Goal: Task Accomplishment & Management: Manage account settings

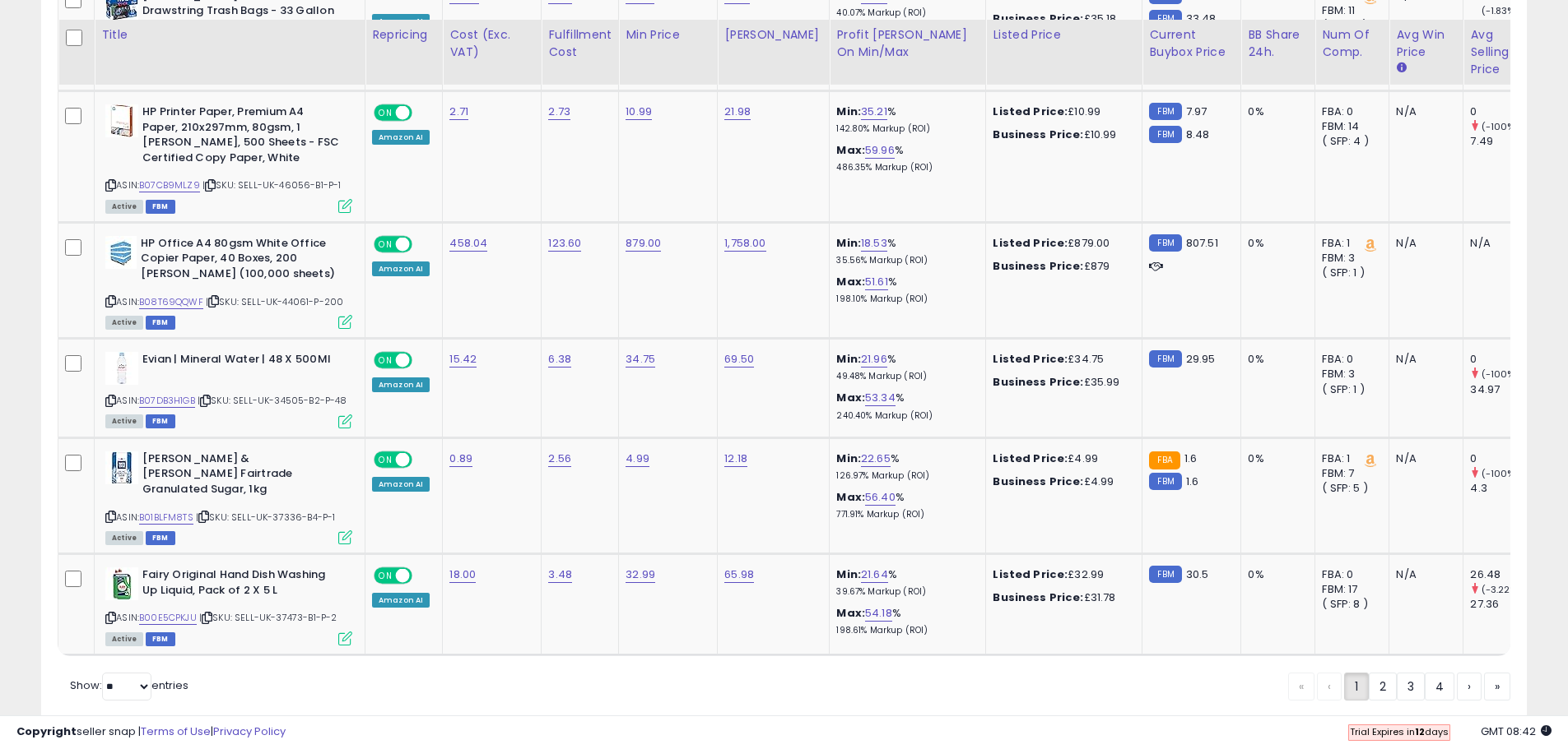
scroll to position [3129, 0]
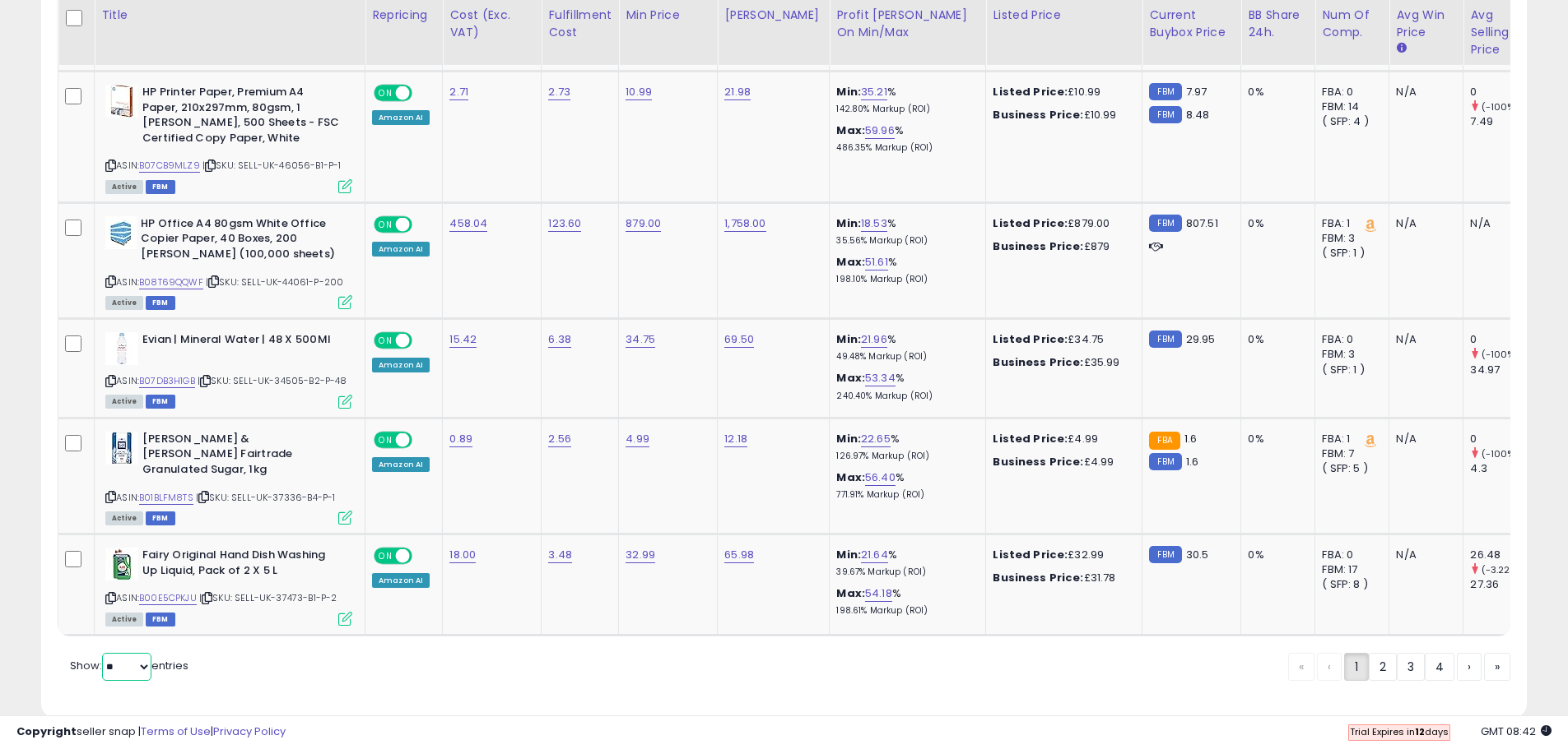
click at [117, 654] on select "** **" at bounding box center [126, 667] width 49 height 28
click at [104, 654] on select "** **" at bounding box center [126, 667] width 49 height 28
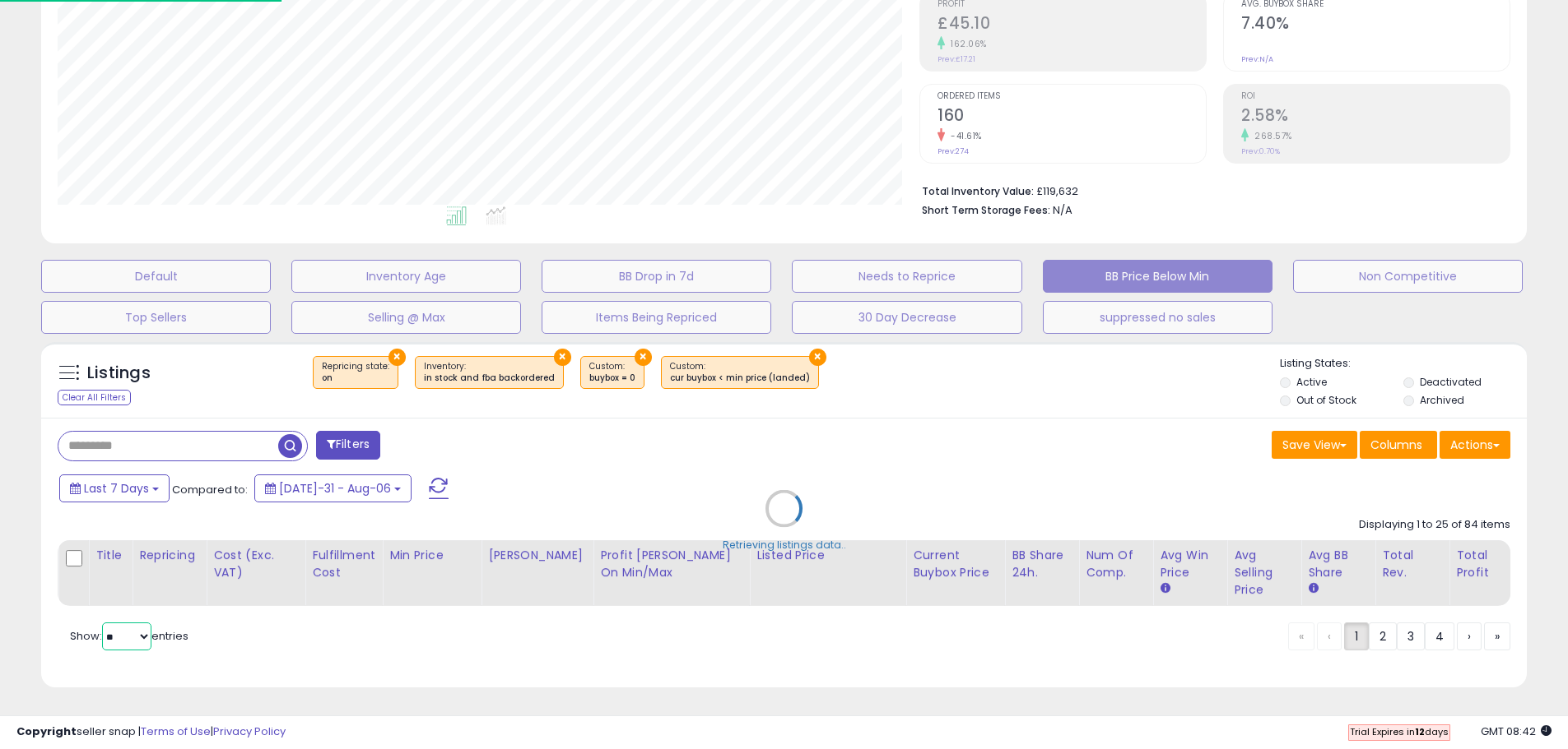
scroll to position [337, 869]
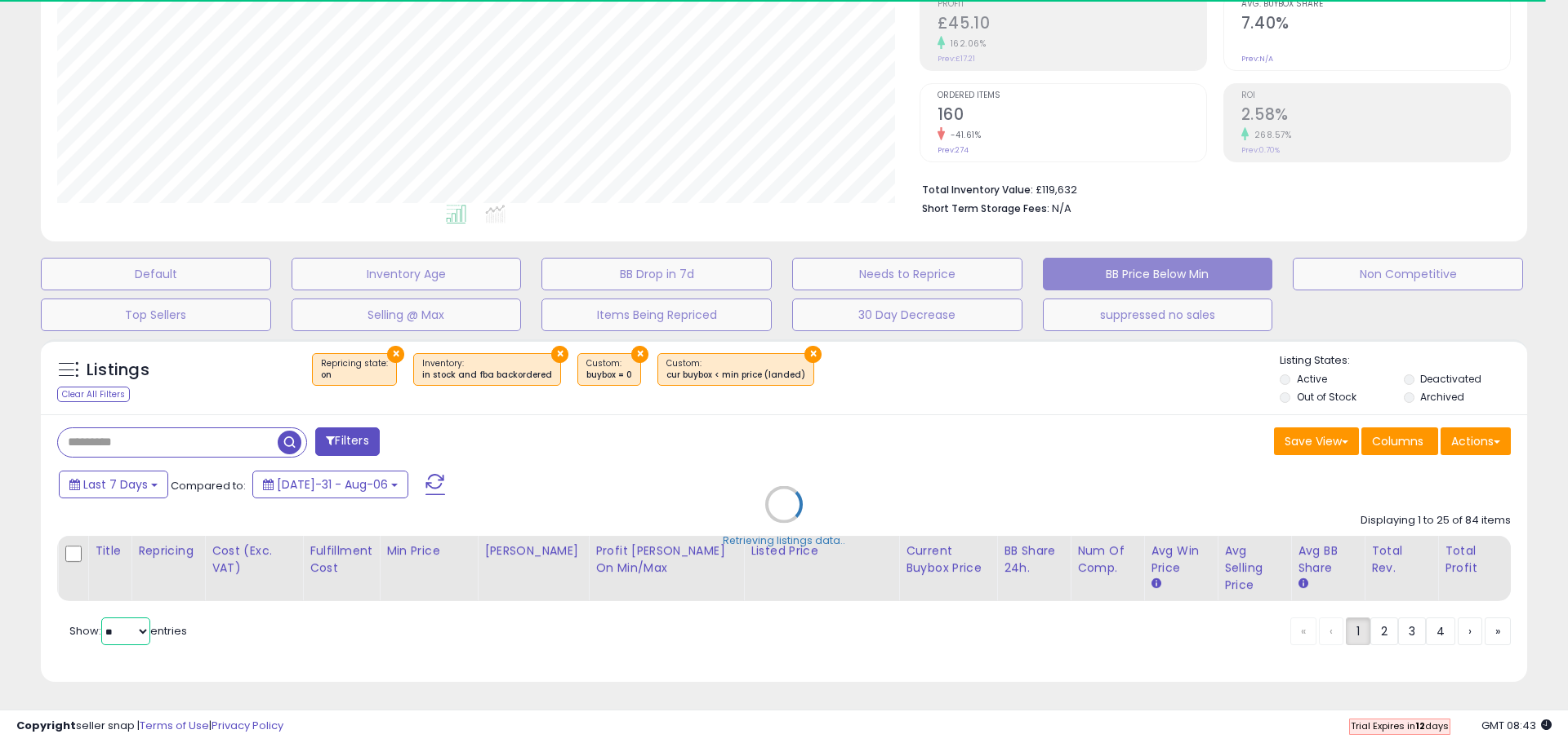
select select "**"
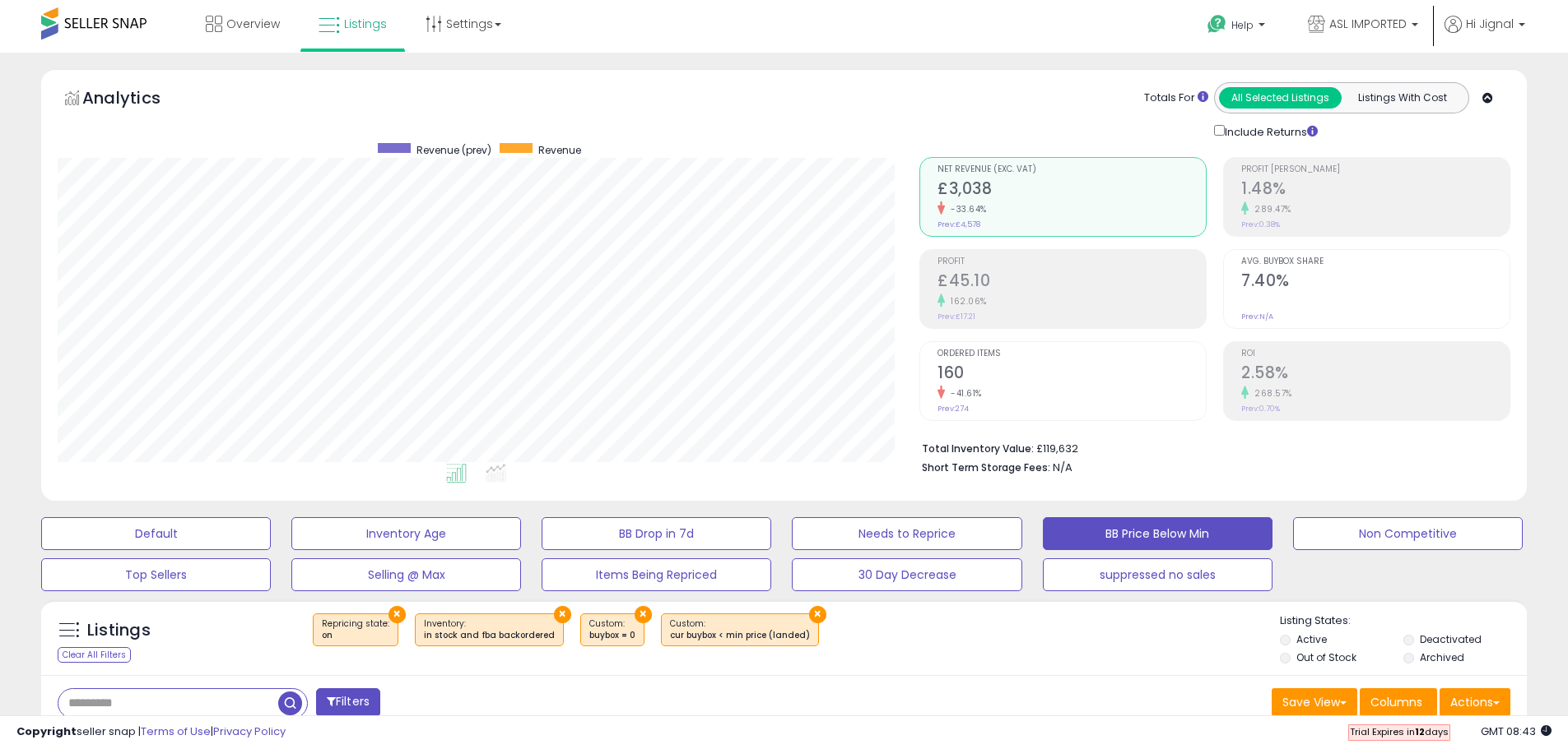
scroll to position [0, 0]
click at [226, 29] on link "Overview" at bounding box center [243, 25] width 99 height 49
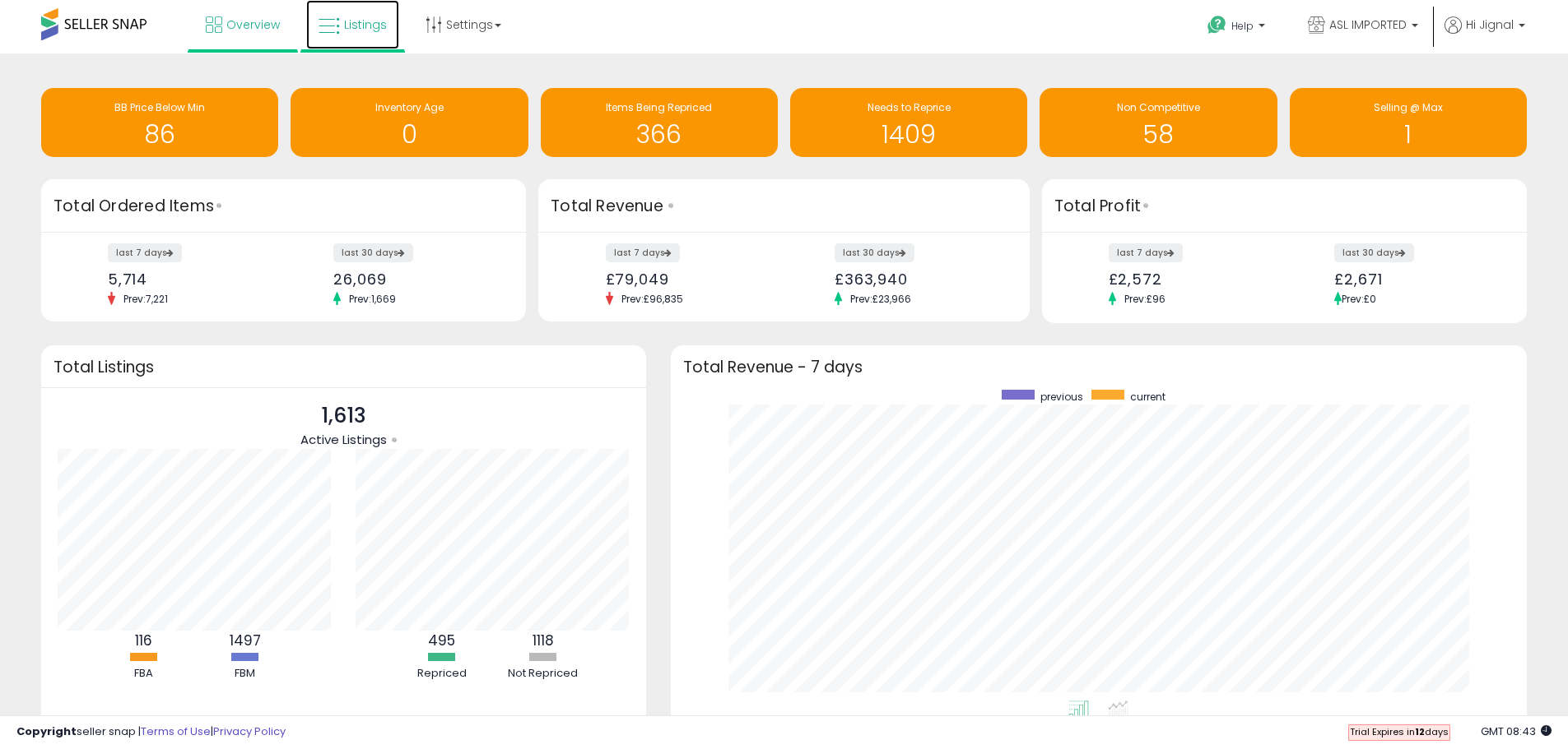
click at [356, 33] on link "Listings" at bounding box center [353, 25] width 93 height 49
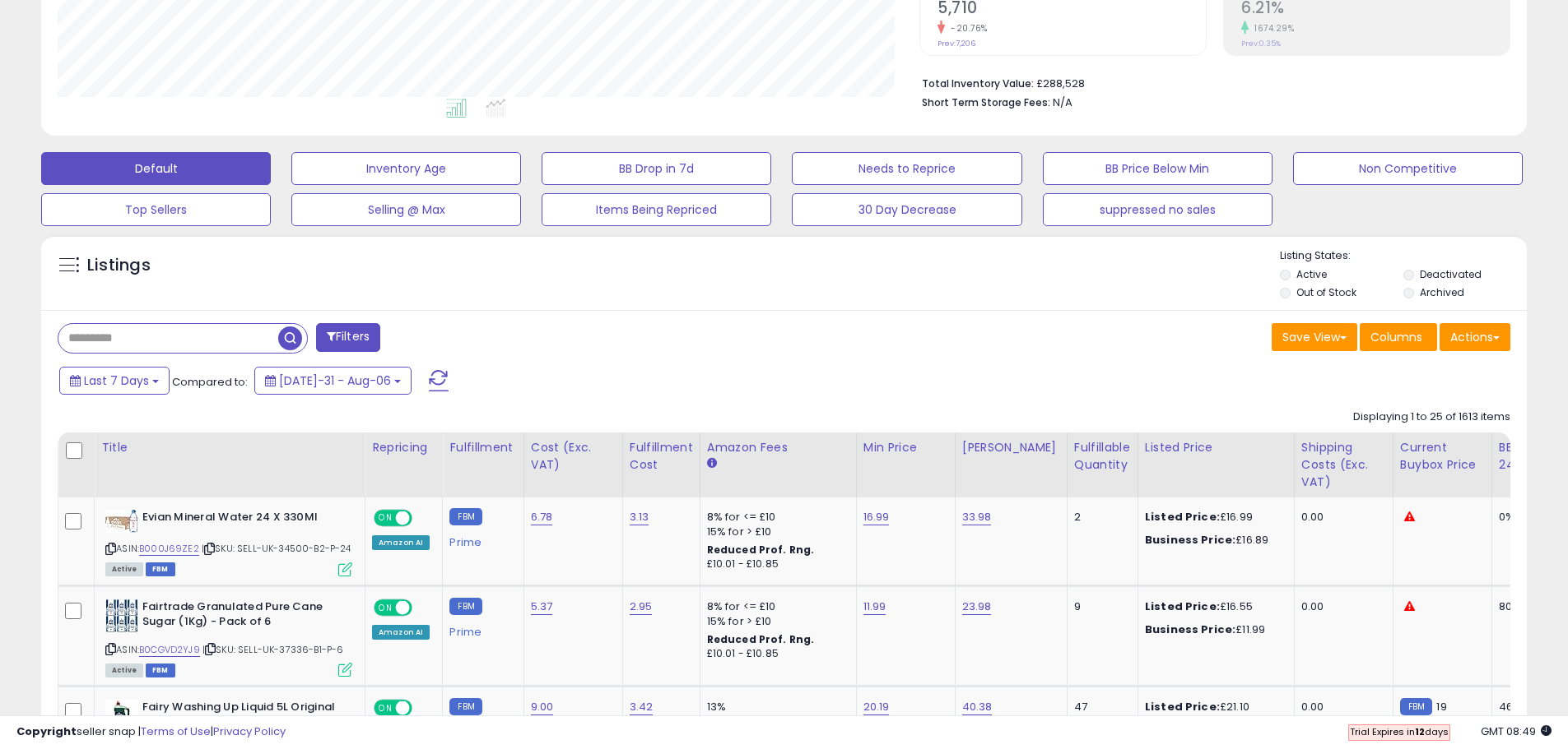
scroll to position [329, 0]
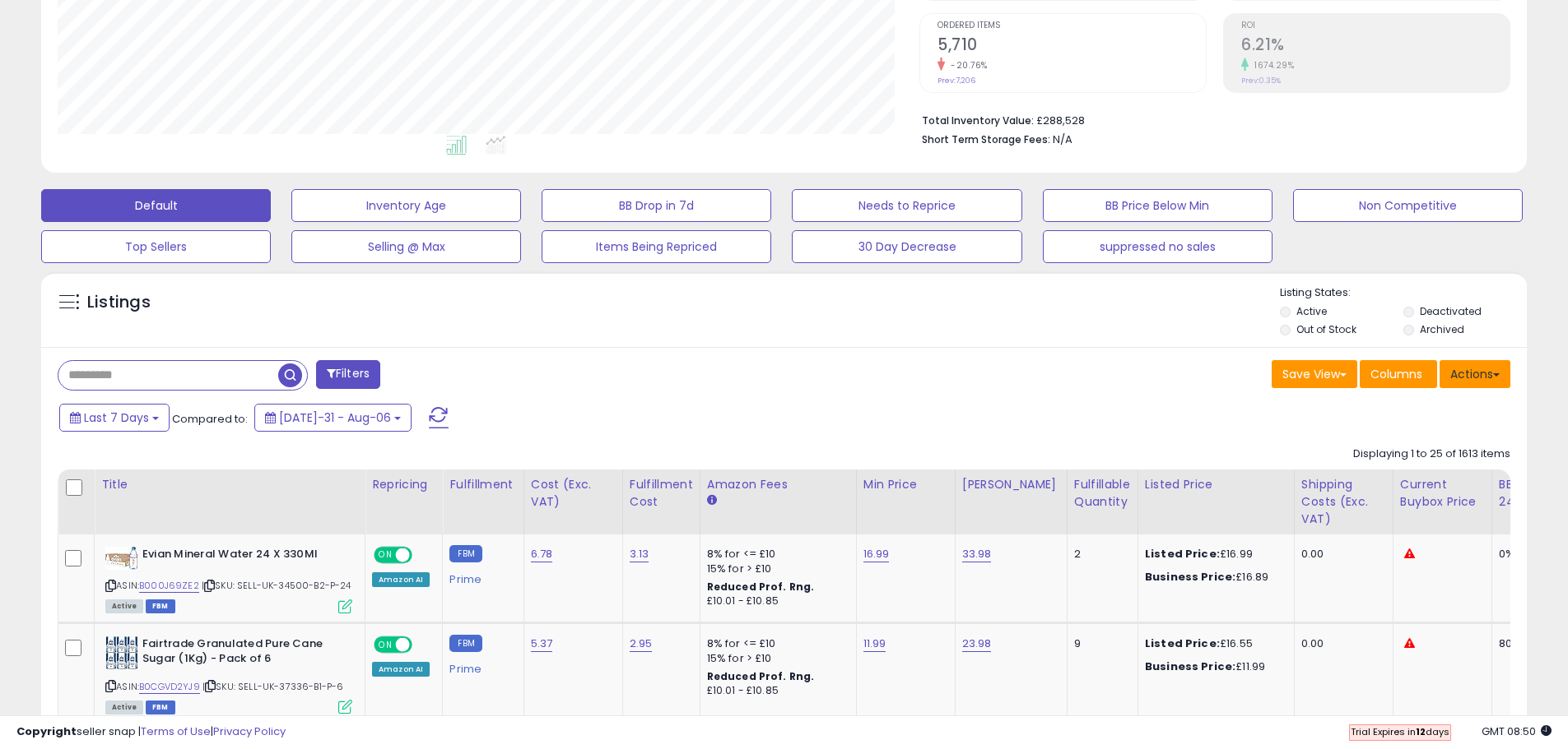
click at [1484, 379] on button "Actions" at bounding box center [1475, 374] width 71 height 28
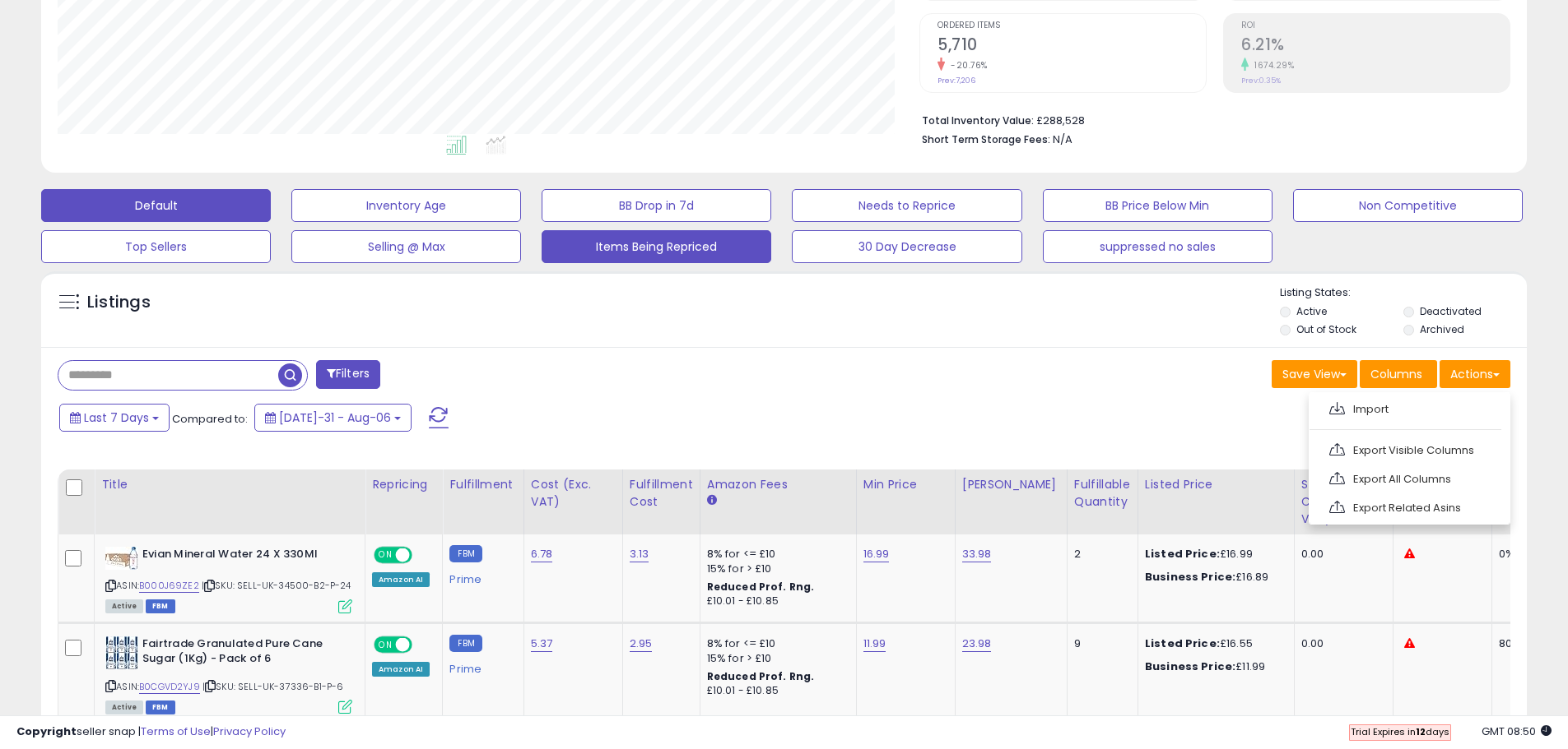
click at [521, 222] on button "Items Being Repriced" at bounding box center [406, 205] width 229 height 33
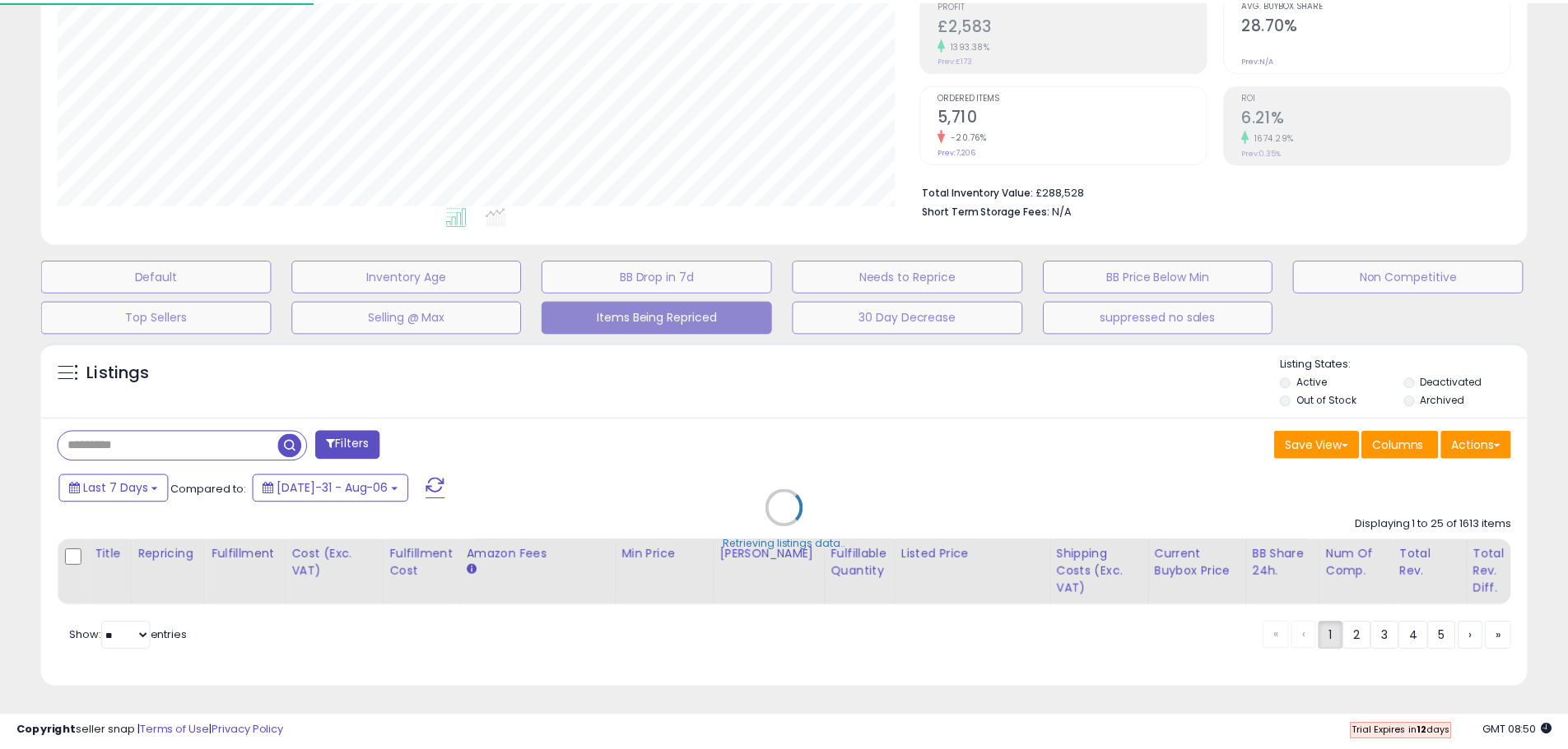
scroll to position [337, 869]
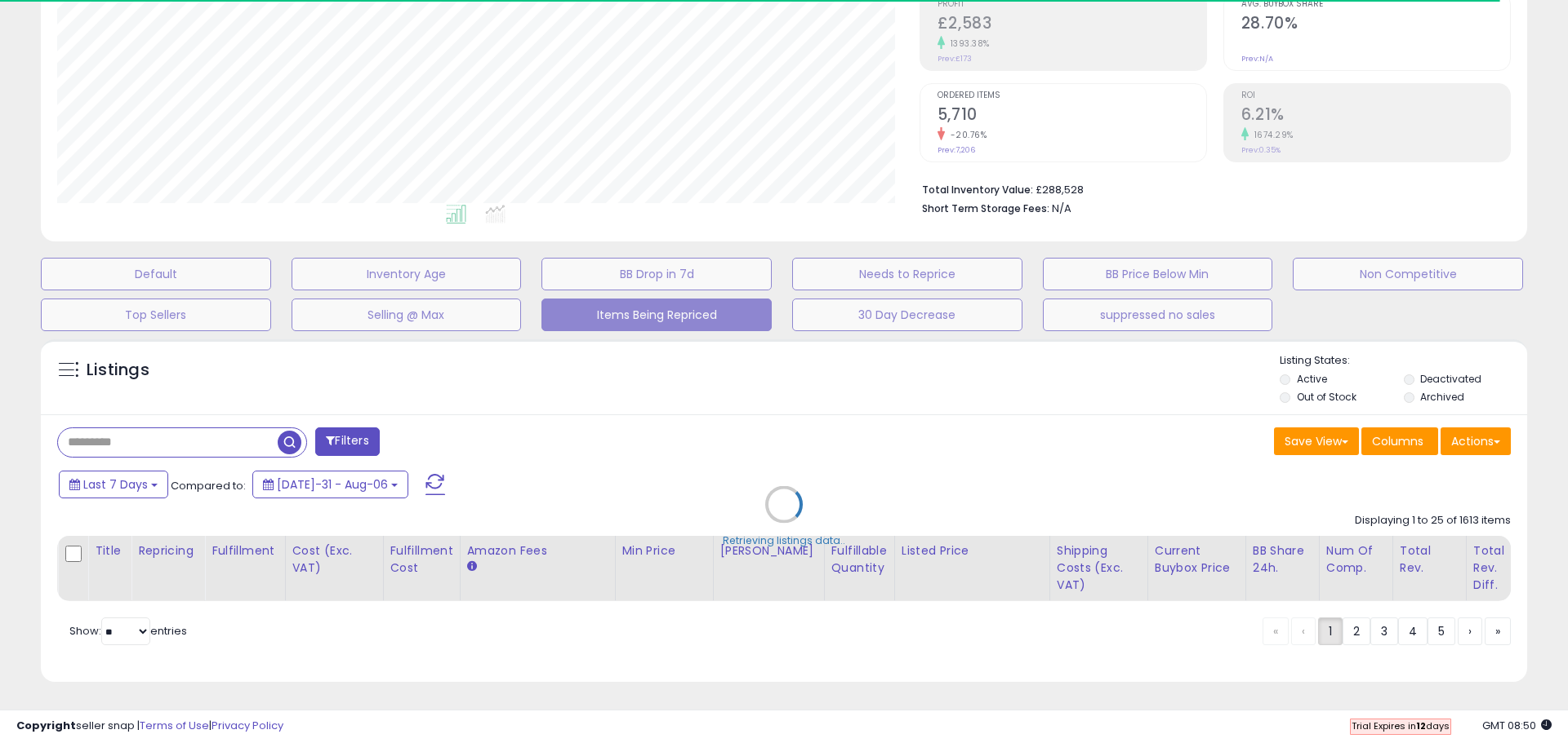
select select "**"
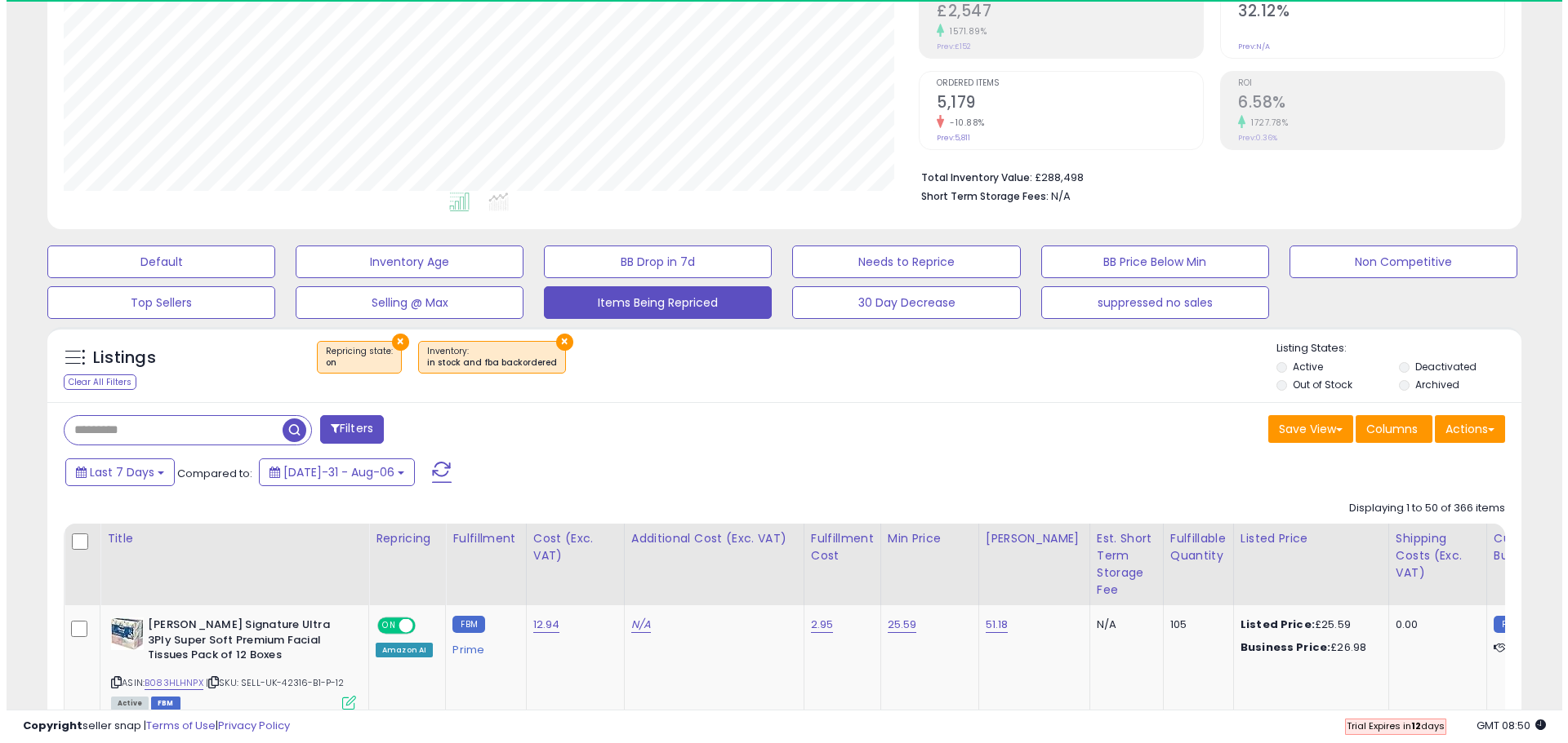
scroll to position [335, 855]
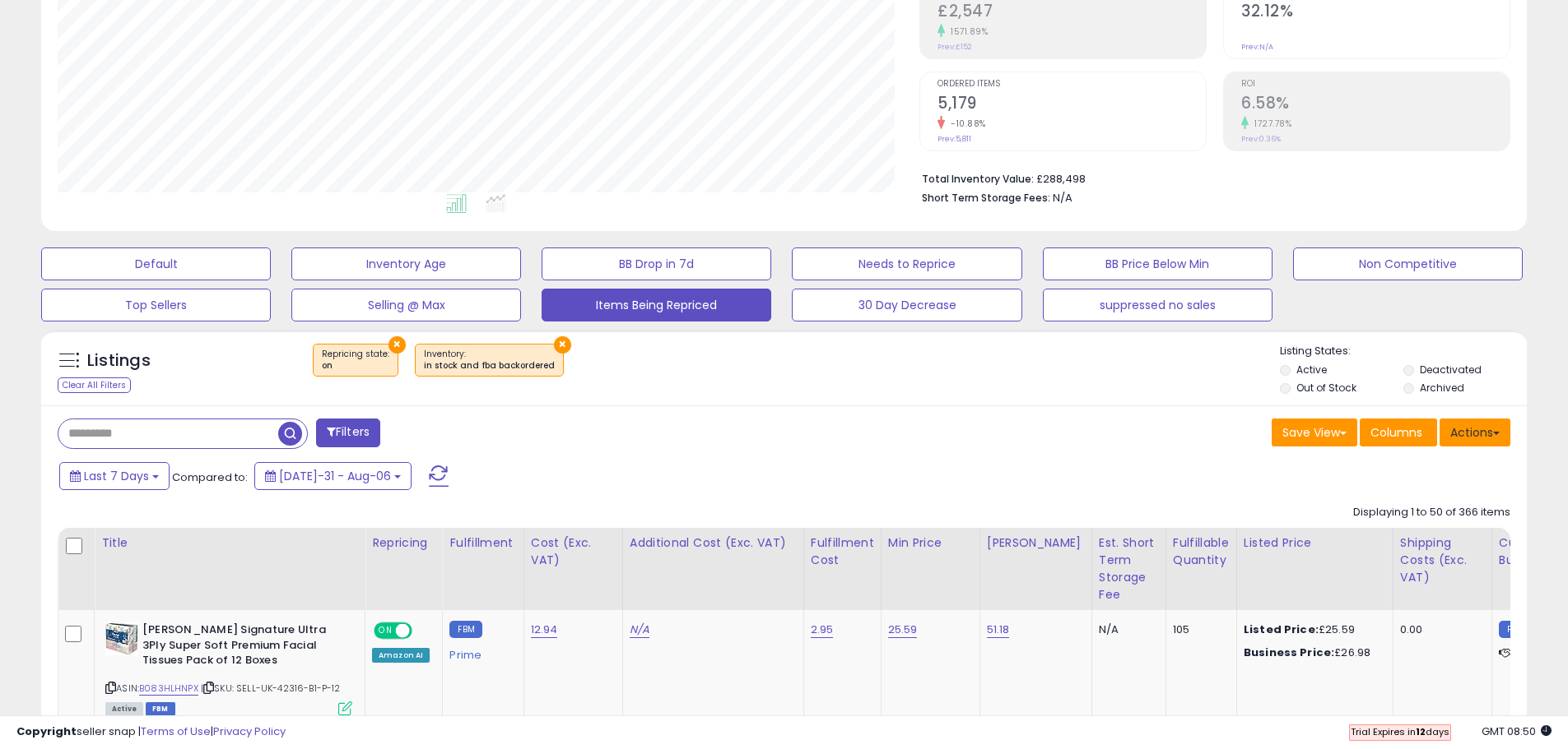
click at [1477, 427] on button "Actions" at bounding box center [1475, 433] width 71 height 28
click at [1455, 572] on link "Export Related Asins" at bounding box center [1408, 566] width 180 height 25
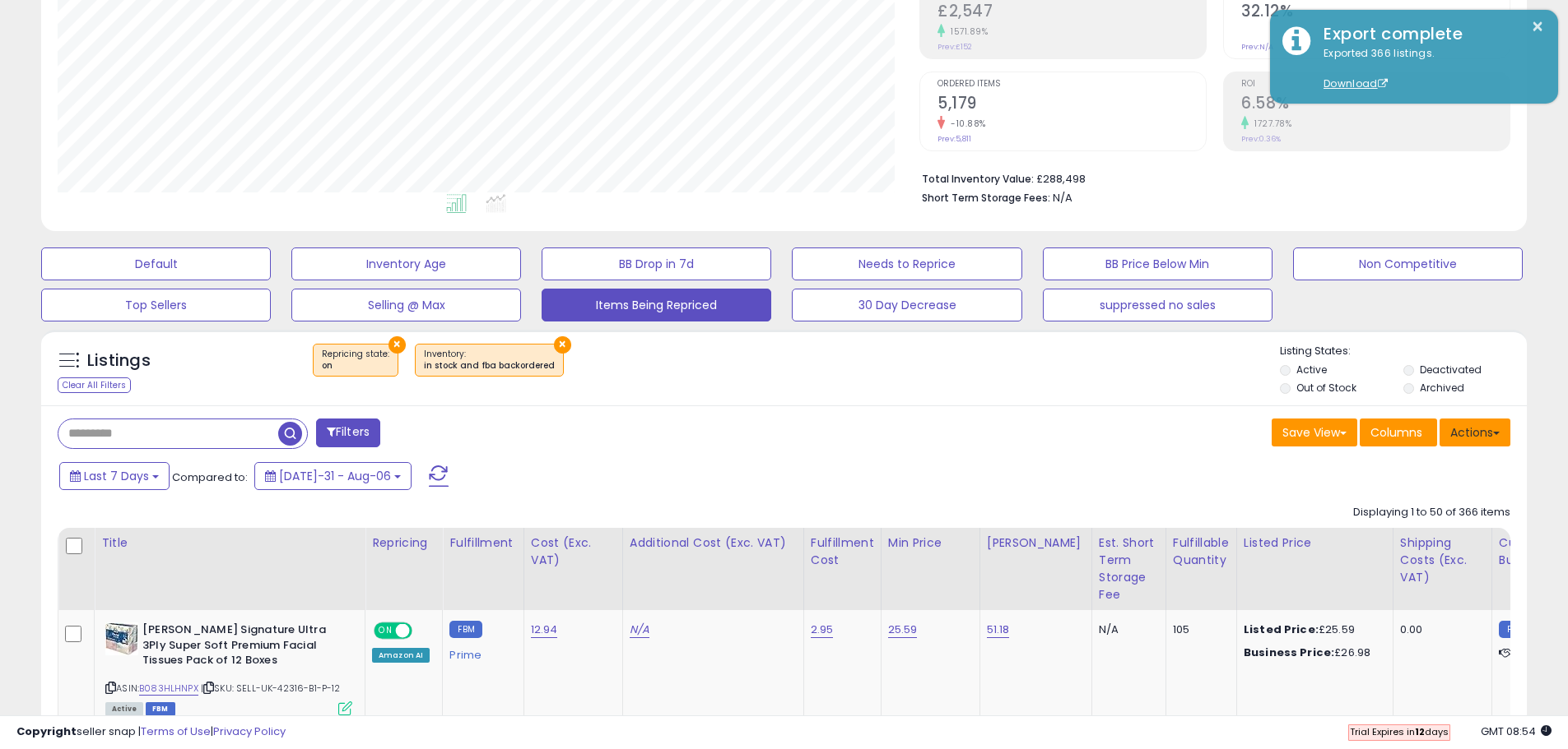
click at [1480, 431] on button "Actions" at bounding box center [1475, 433] width 71 height 28
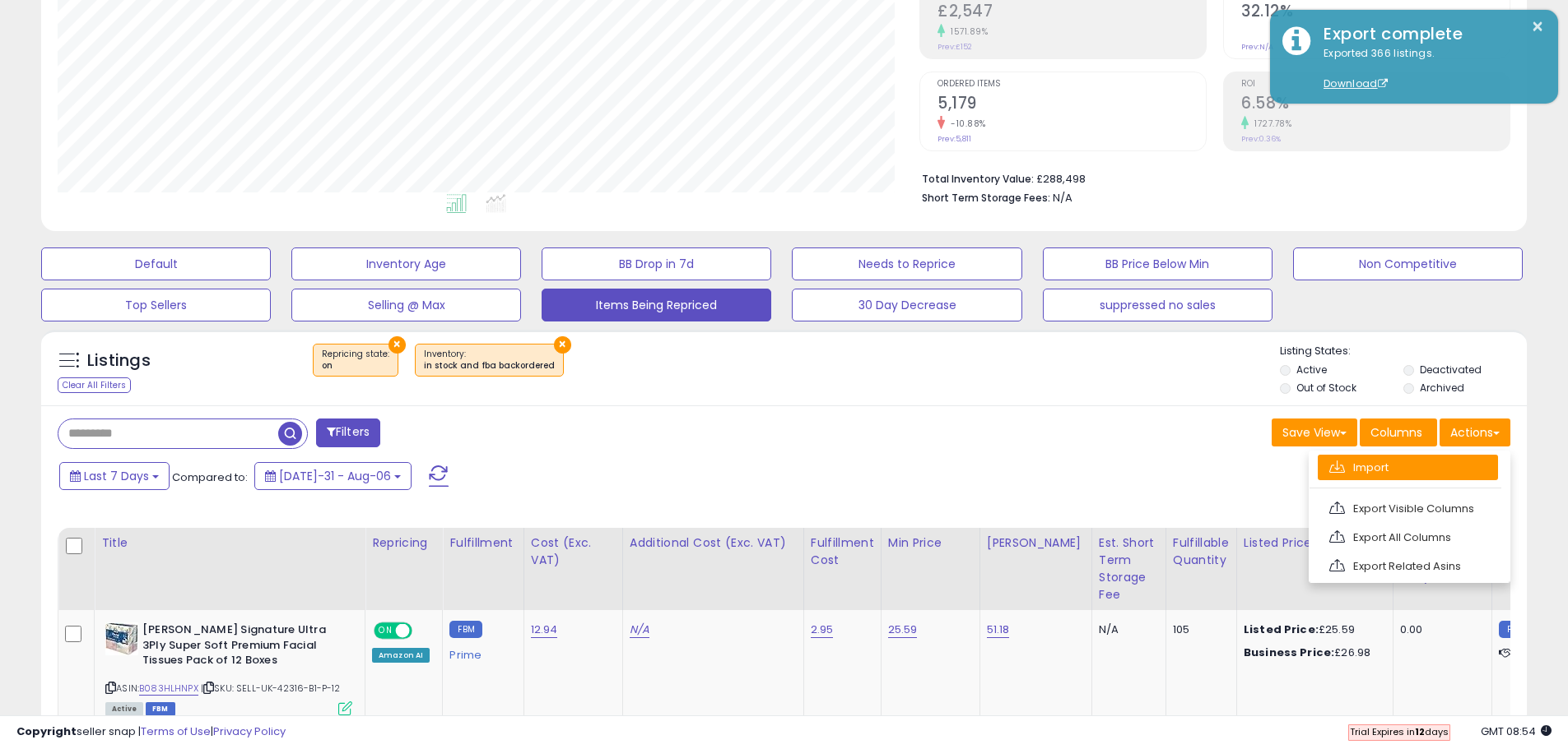
click at [1408, 461] on link "Import" at bounding box center [1408, 467] width 180 height 25
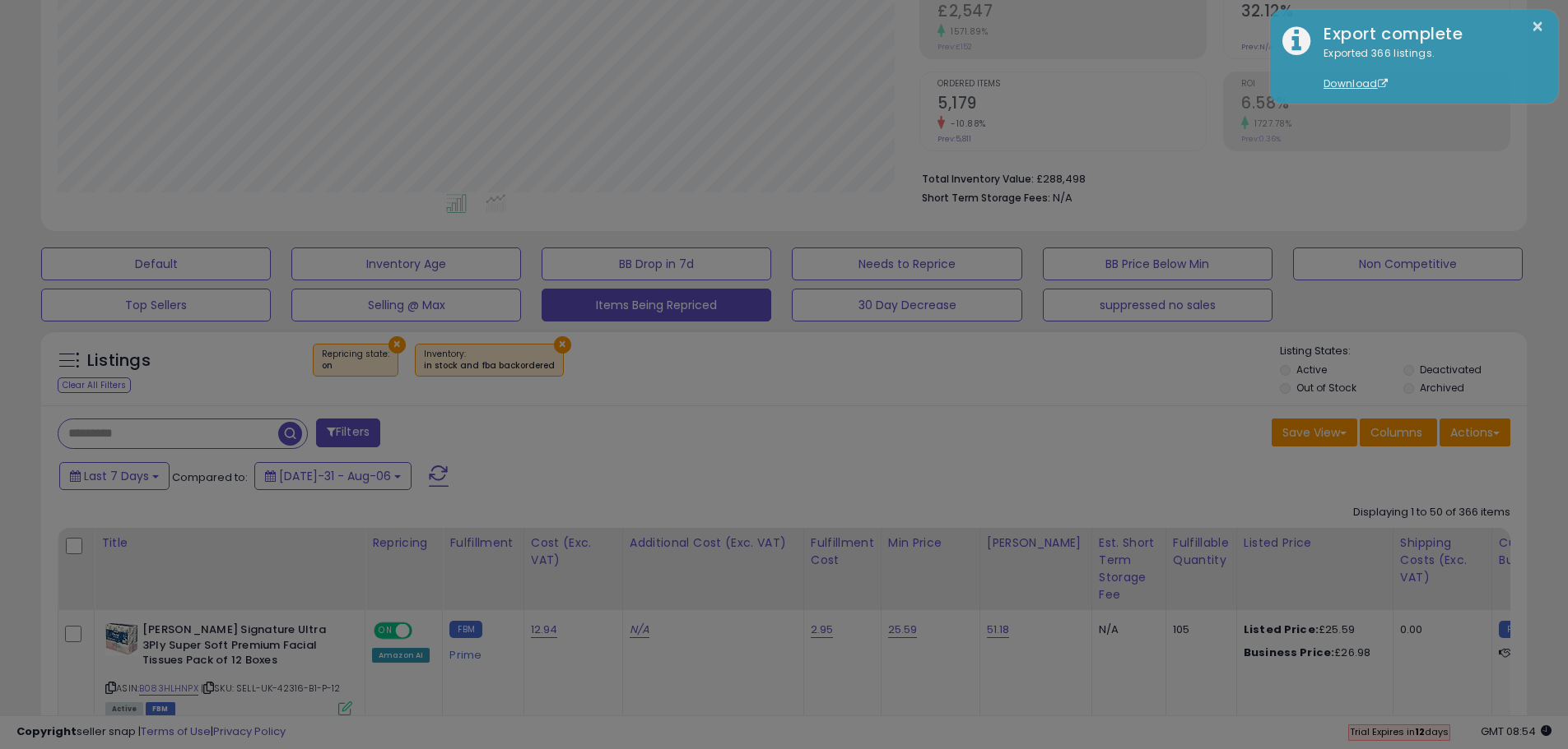
scroll to position [337, 869]
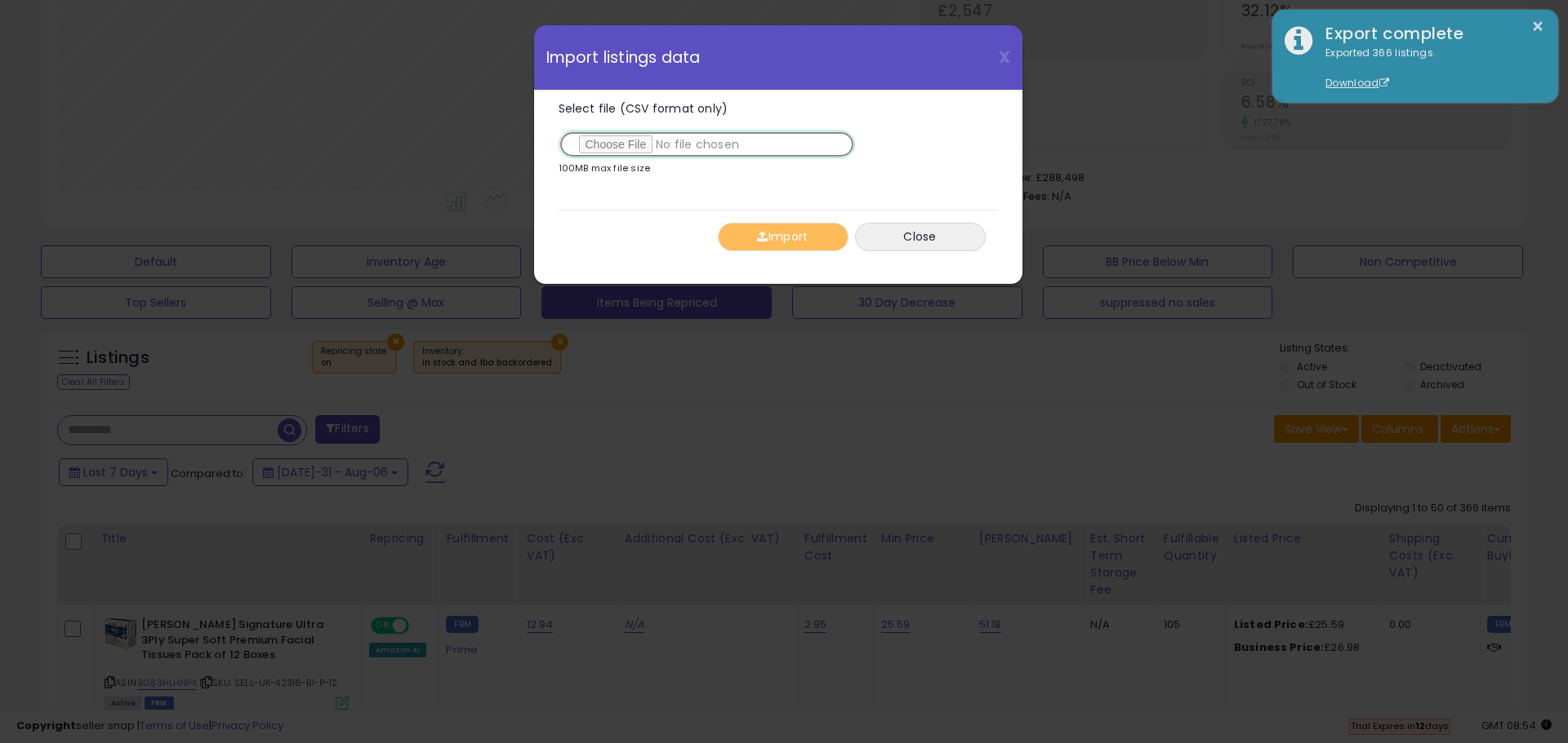
click at [605, 136] on input "Select file (CSV format only)" at bounding box center [706, 144] width 297 height 28
click at [615, 145] on input "Select file (CSV format only)" at bounding box center [706, 144] width 297 height 28
click at [782, 234] on button "Import" at bounding box center [782, 237] width 131 height 29
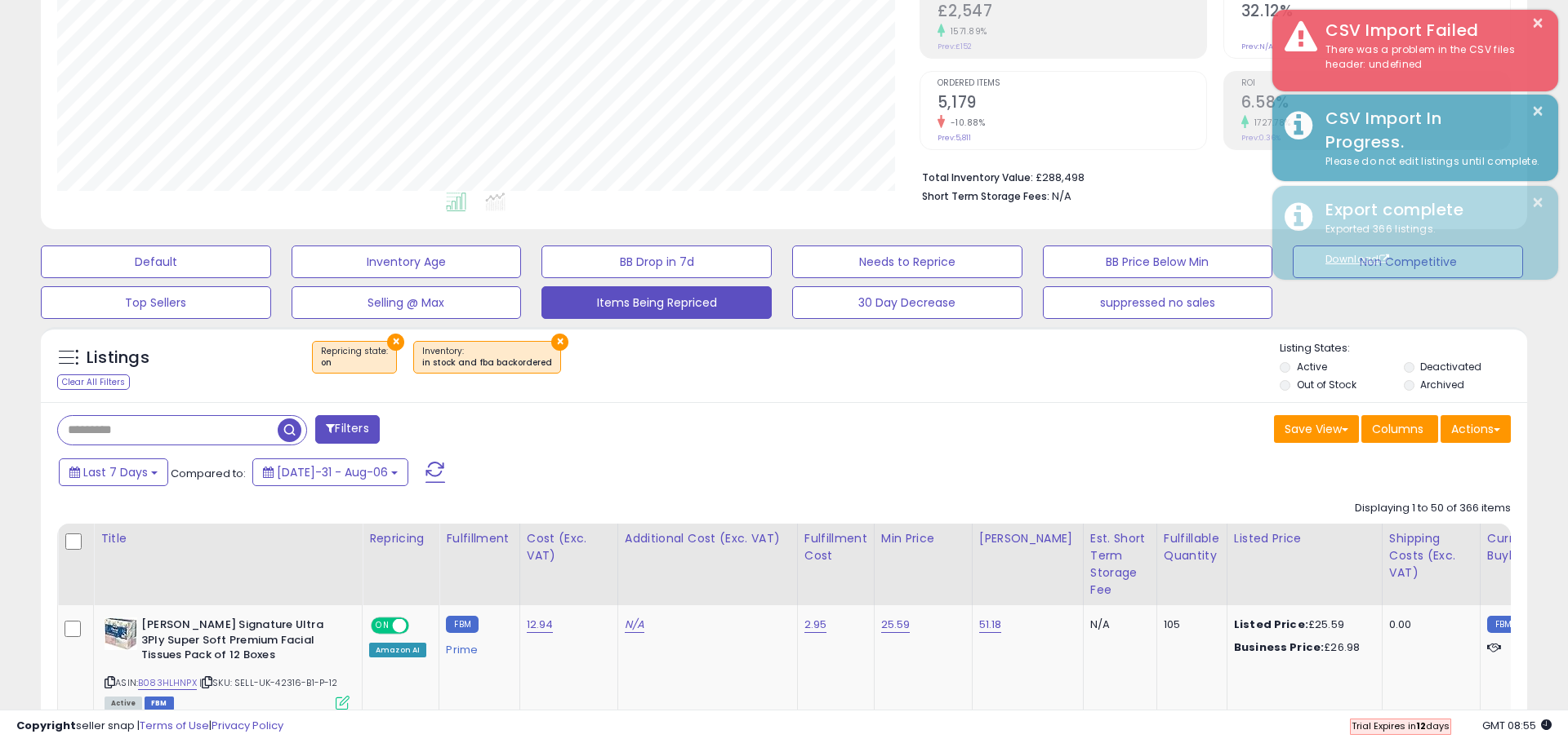
scroll to position [815706, 815626]
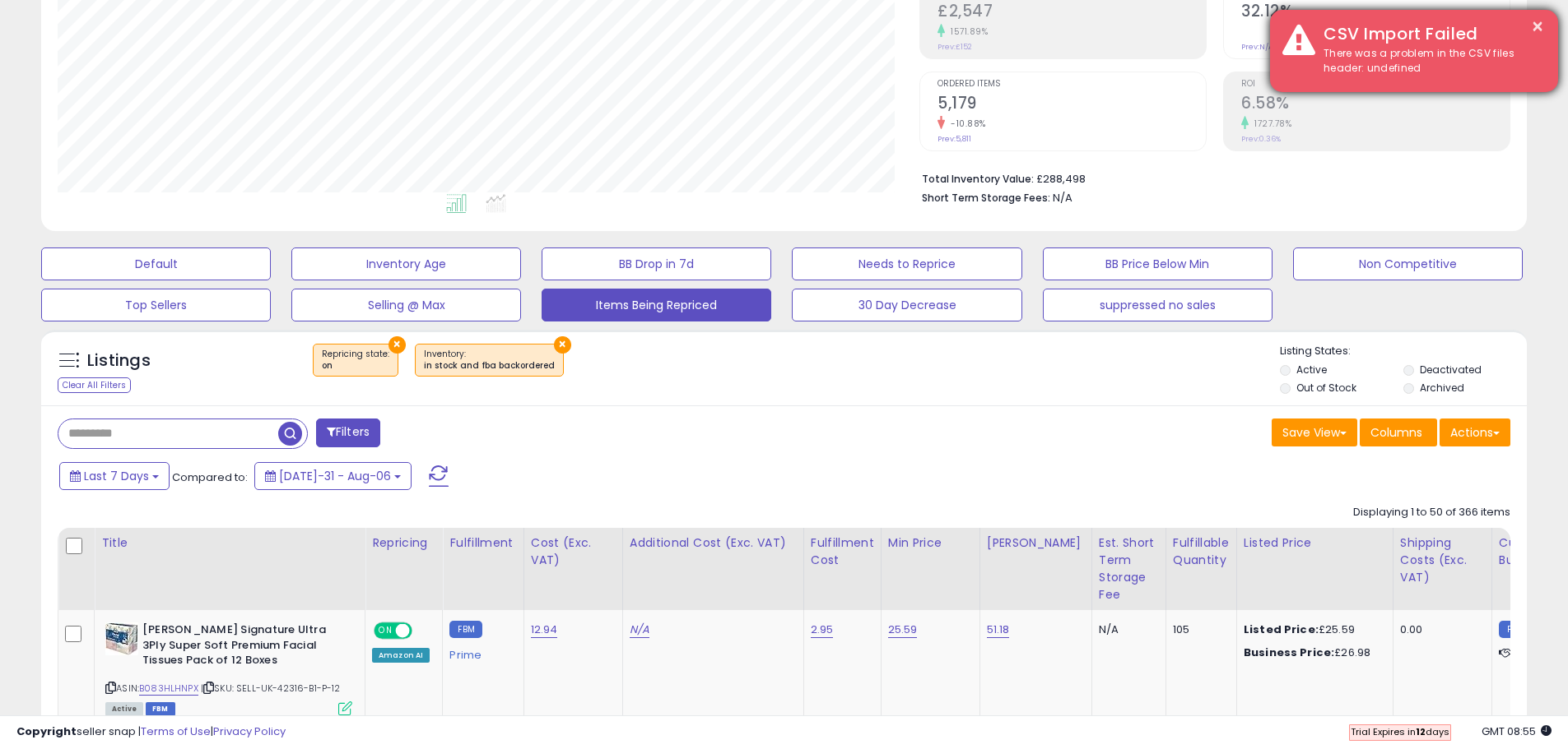
click at [1442, 56] on div "There was a problem in the CSV files header: undefined" at bounding box center [1429, 61] width 235 height 30
click at [1545, 22] on div "CSV Import Failed" at bounding box center [1429, 34] width 235 height 24
click at [1536, 24] on button "×" at bounding box center [1537, 26] width 13 height 21
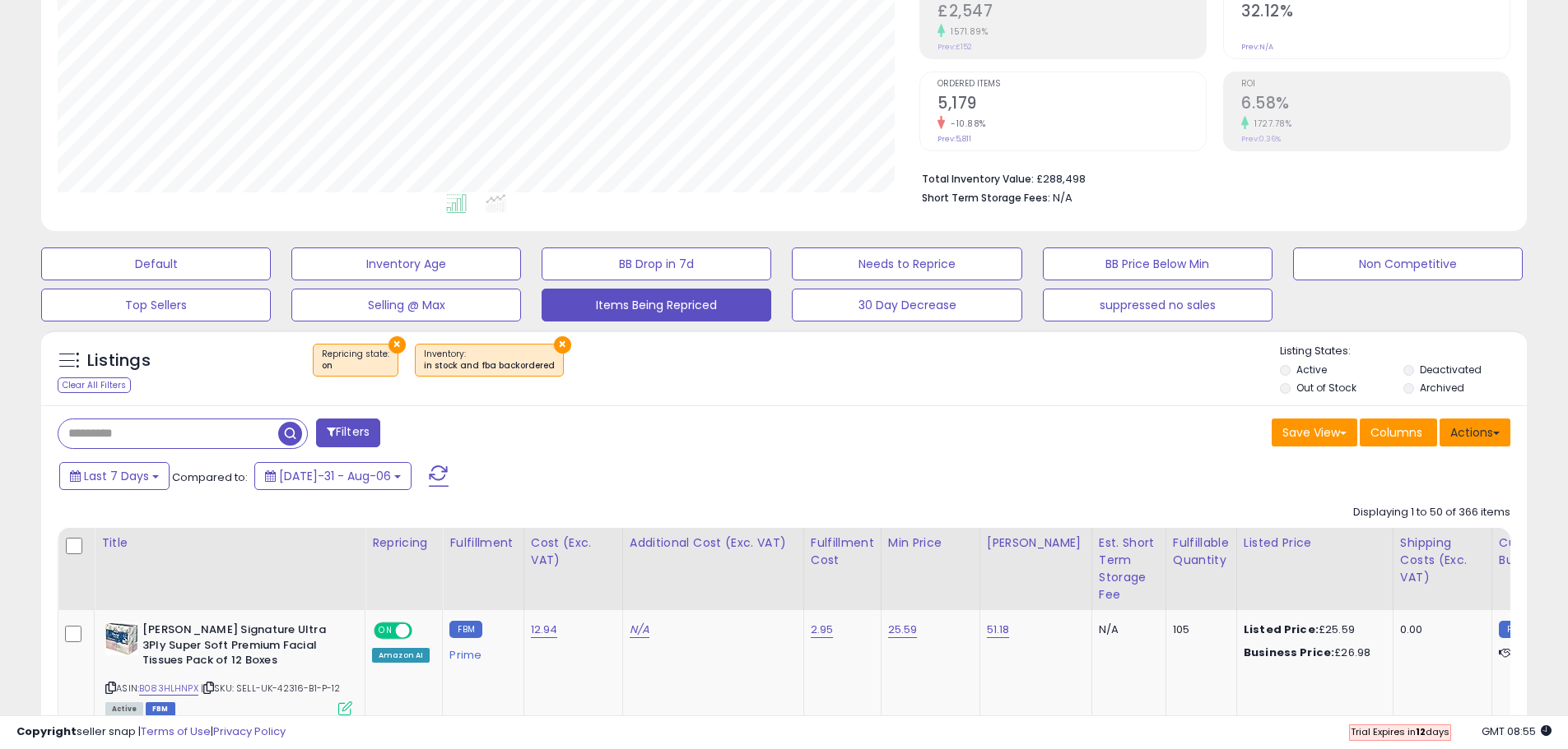
click at [1475, 437] on button "Actions" at bounding box center [1475, 433] width 71 height 28
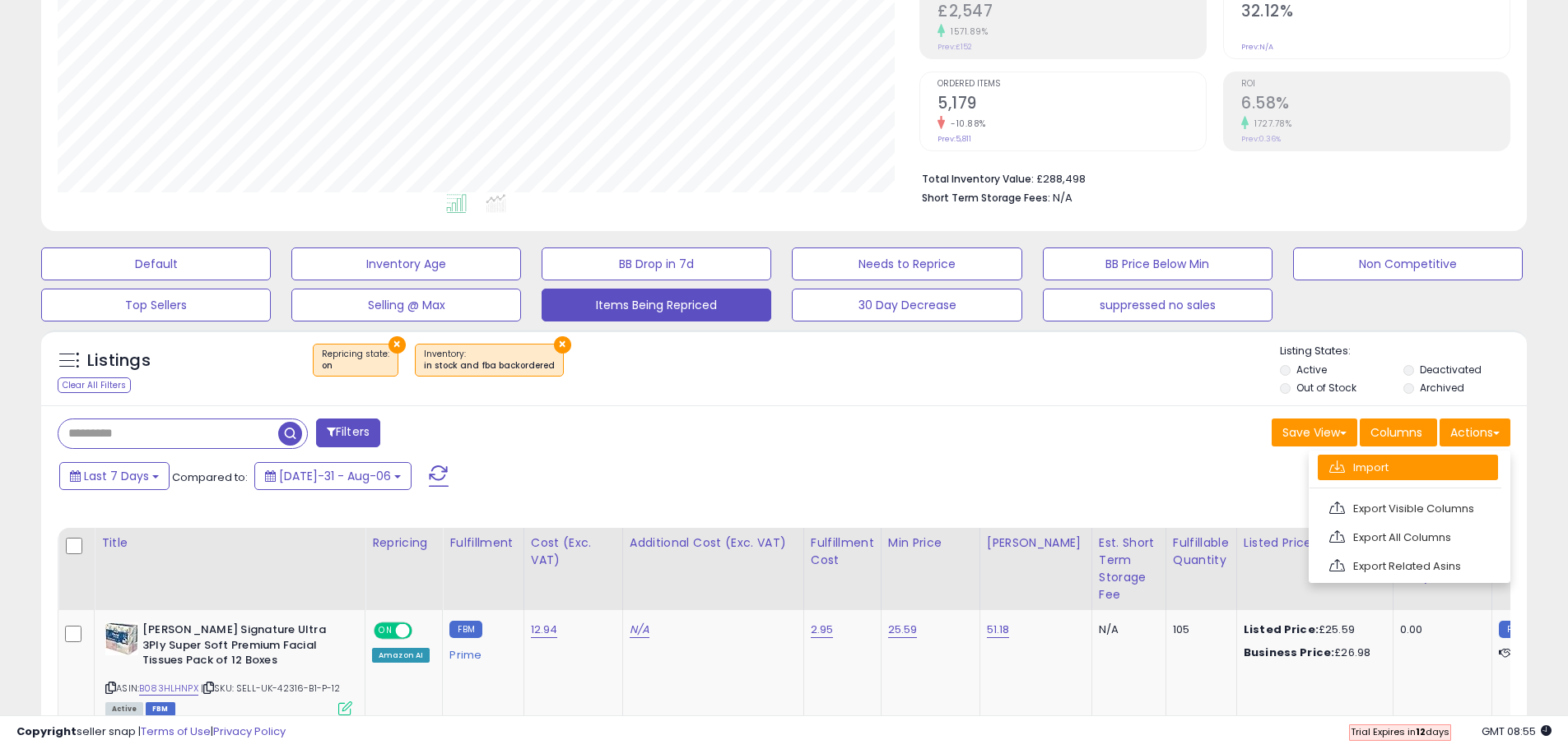
click at [1392, 464] on link "Import" at bounding box center [1408, 467] width 180 height 25
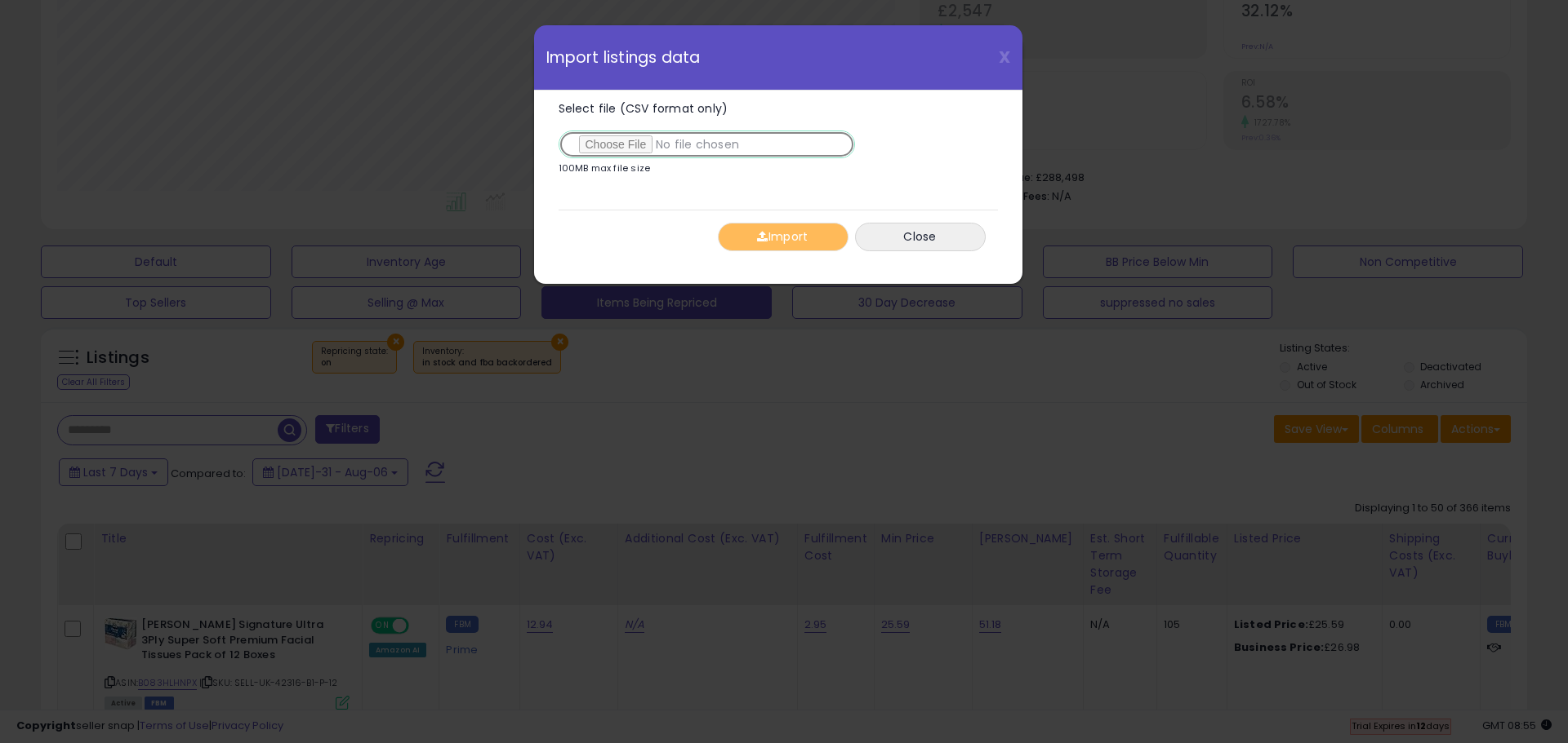
click at [616, 151] on input "Select file (CSV format only)" at bounding box center [706, 144] width 297 height 28
click at [755, 245] on button "Import" at bounding box center [782, 237] width 131 height 29
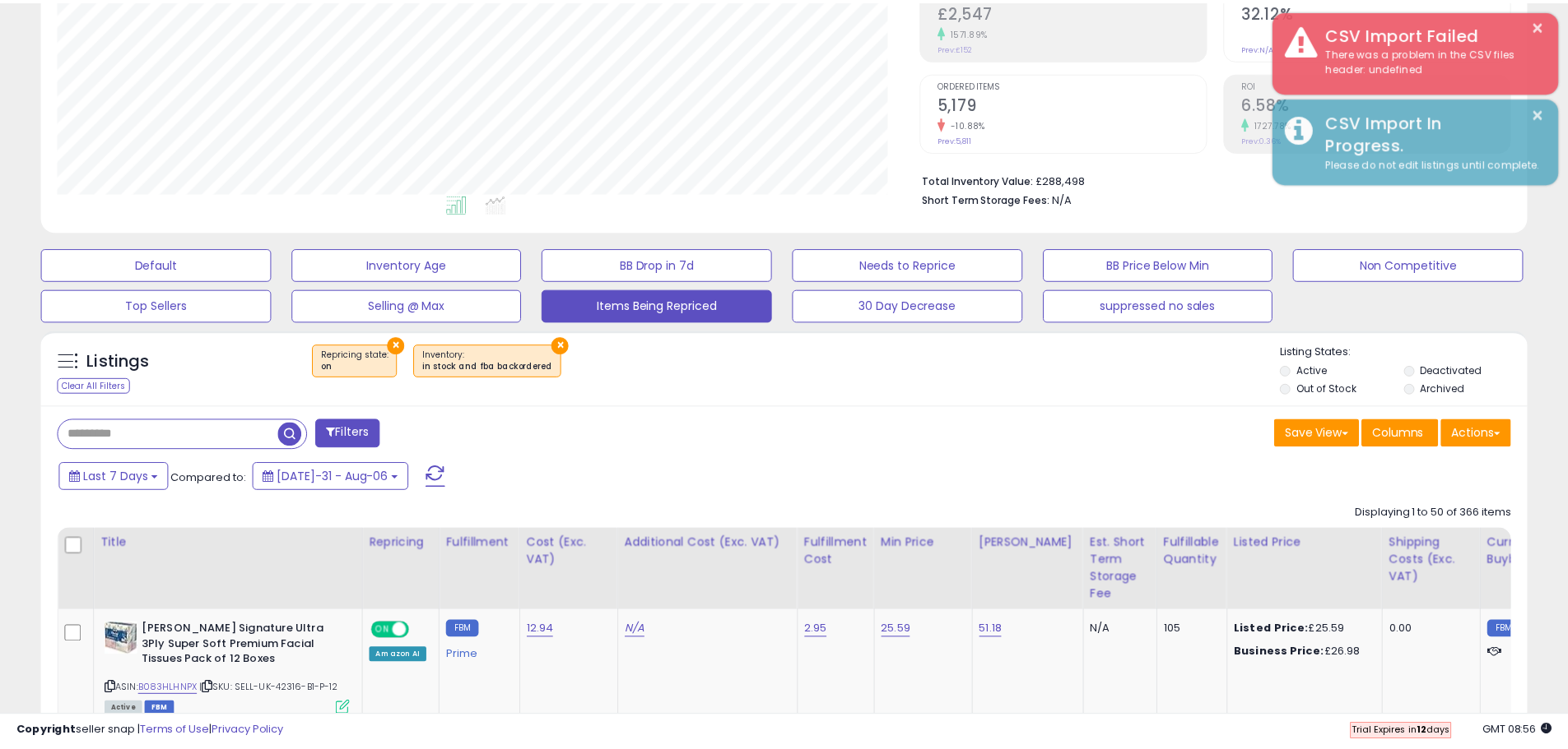
scroll to position [822293, 822250]
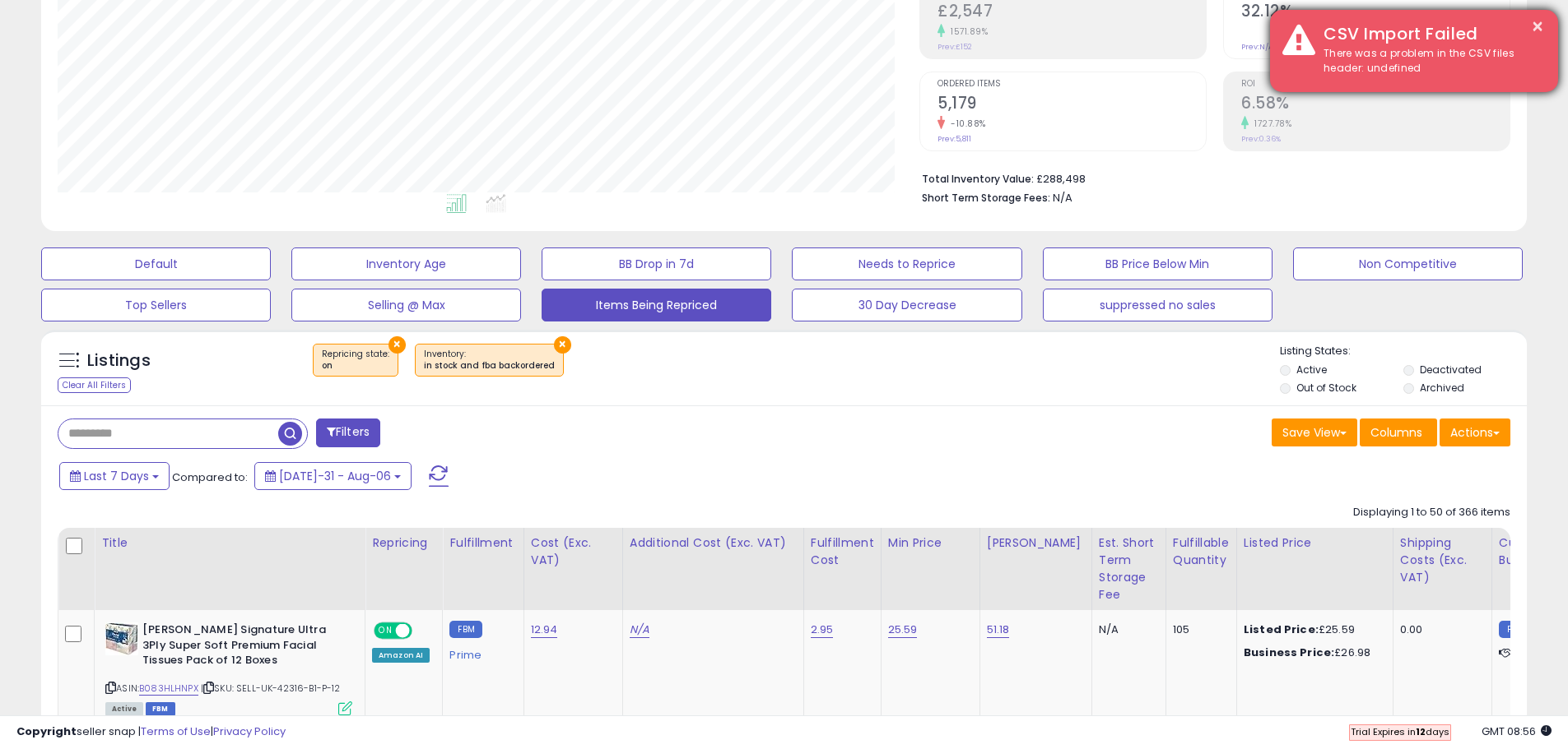
click at [1398, 59] on div "There was a problem in the CSV files header: undefined" at bounding box center [1429, 61] width 235 height 30
click at [1536, 16] on button "×" at bounding box center [1537, 26] width 13 height 21
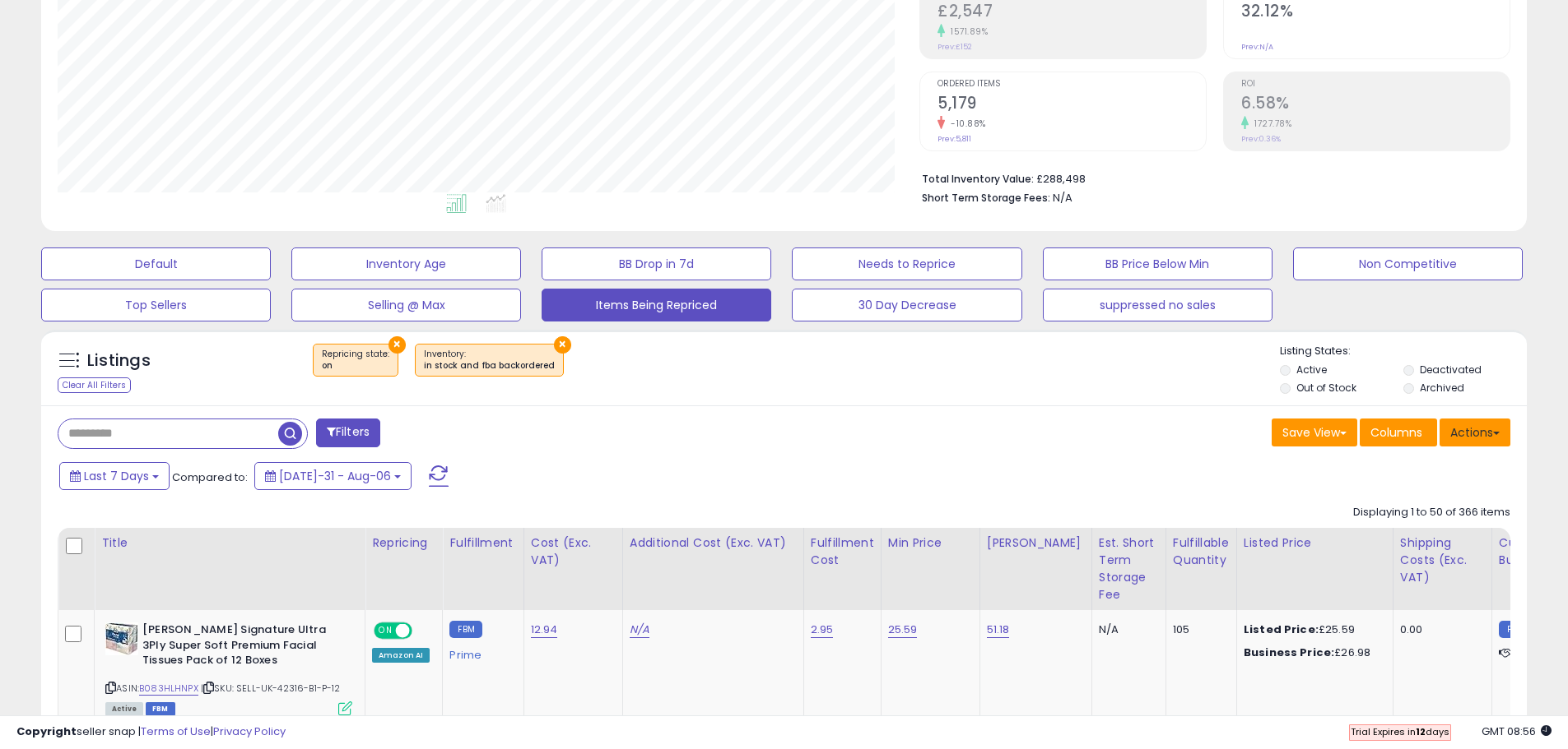
click at [1477, 437] on button "Actions" at bounding box center [1475, 433] width 71 height 28
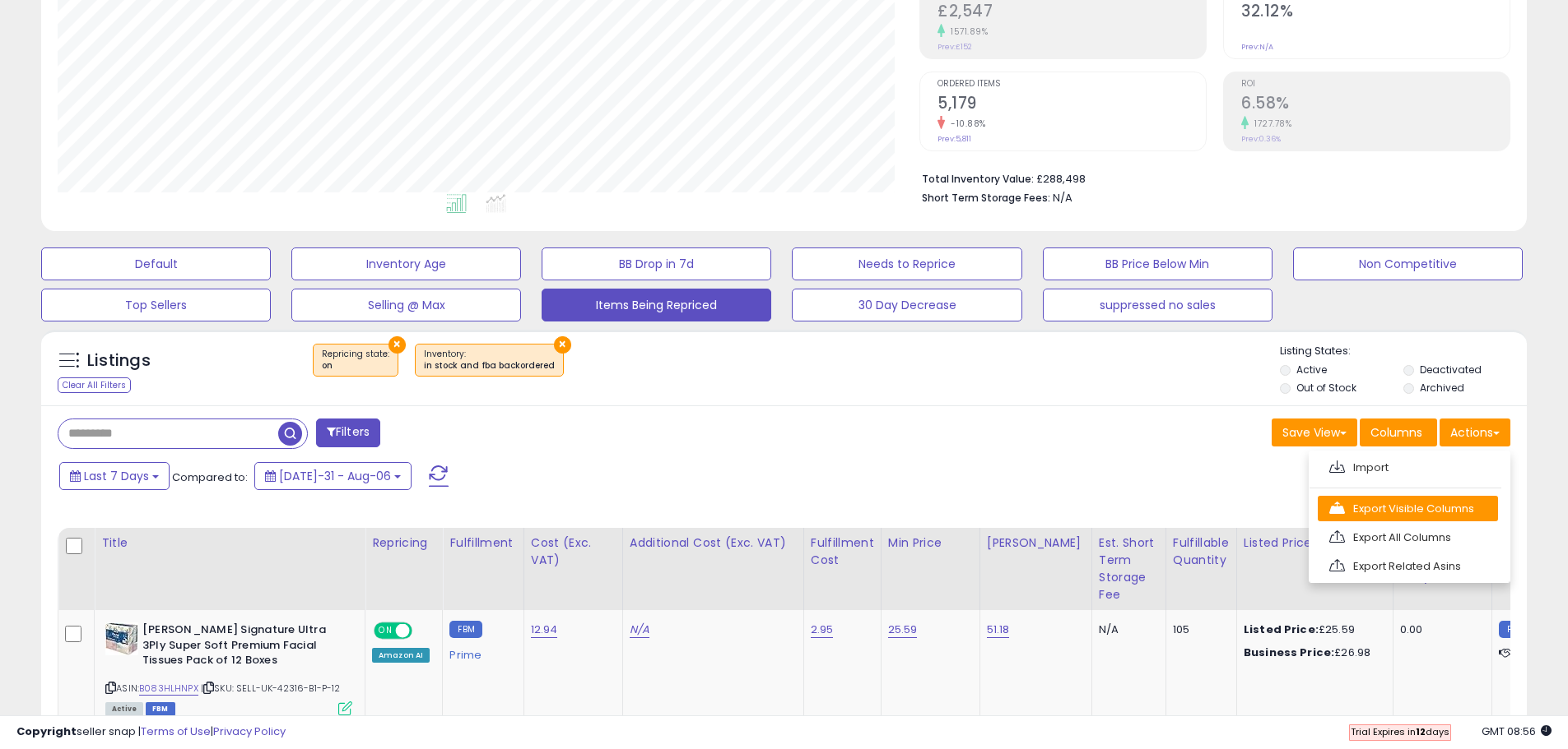
click at [1467, 515] on link "Export Visible Columns" at bounding box center [1408, 509] width 180 height 25
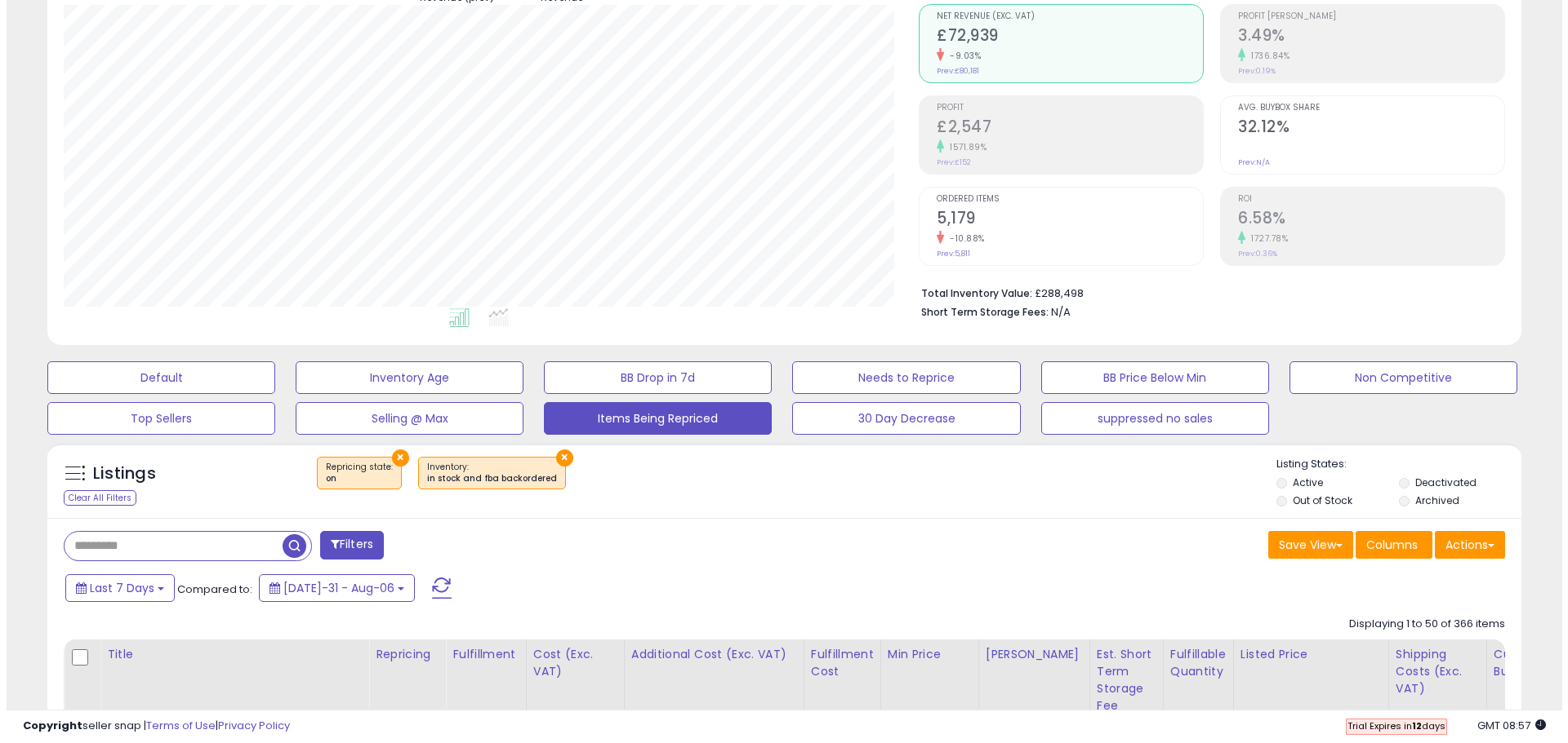
scroll to position [269, 0]
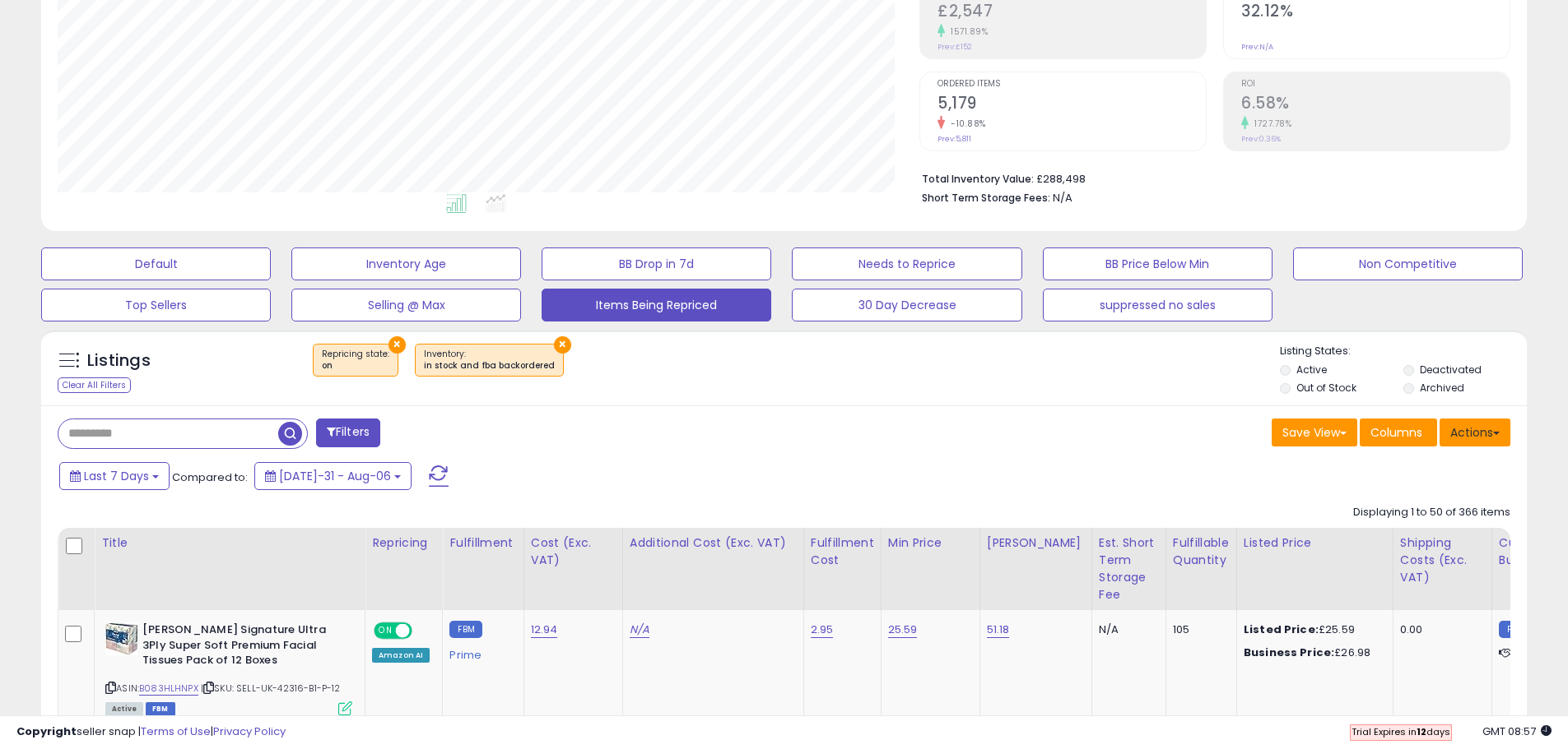
click at [1477, 435] on button "Actions" at bounding box center [1475, 433] width 71 height 28
click at [1457, 536] on link "Export All Columns" at bounding box center [1408, 537] width 180 height 25
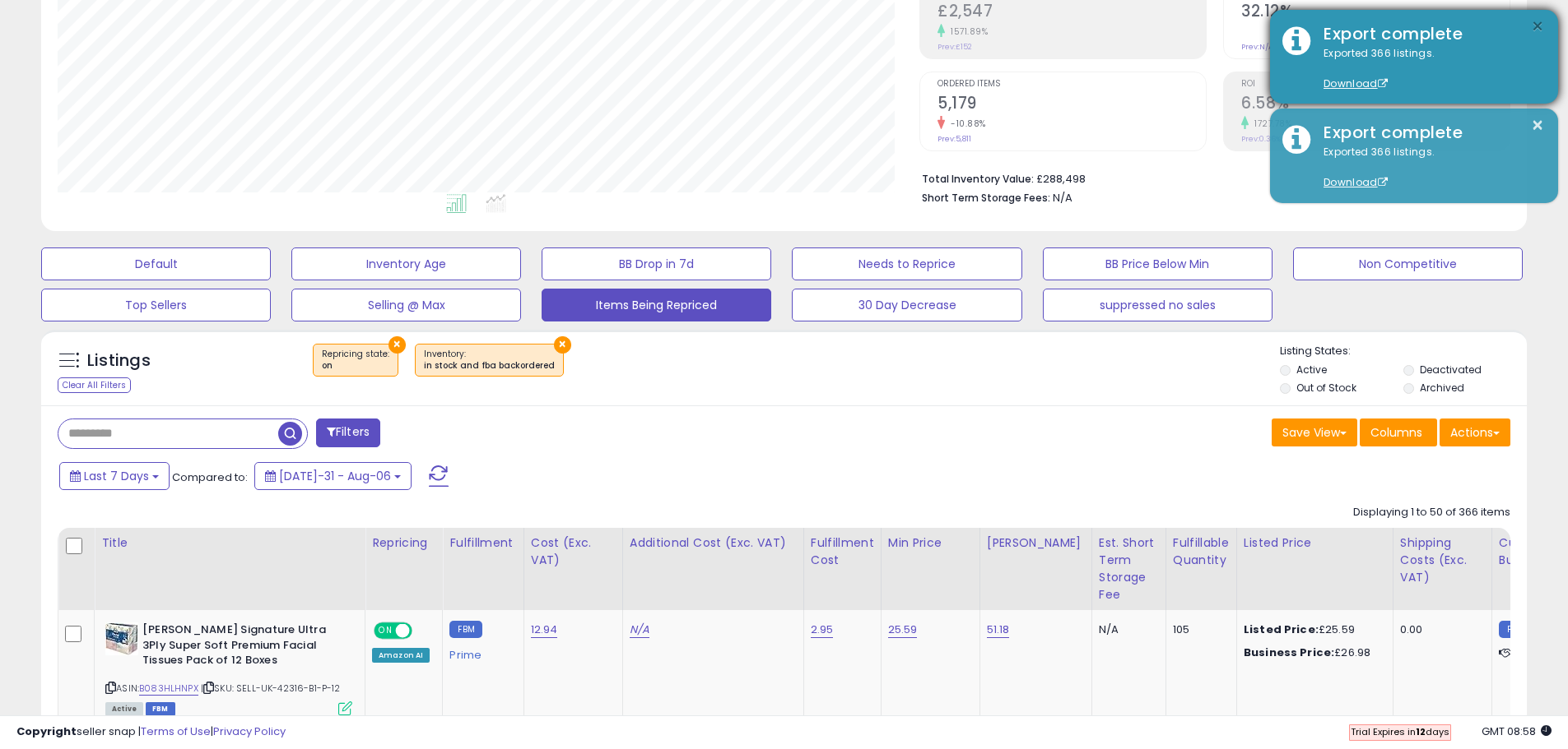
click at [1536, 25] on button "×" at bounding box center [1537, 26] width 13 height 21
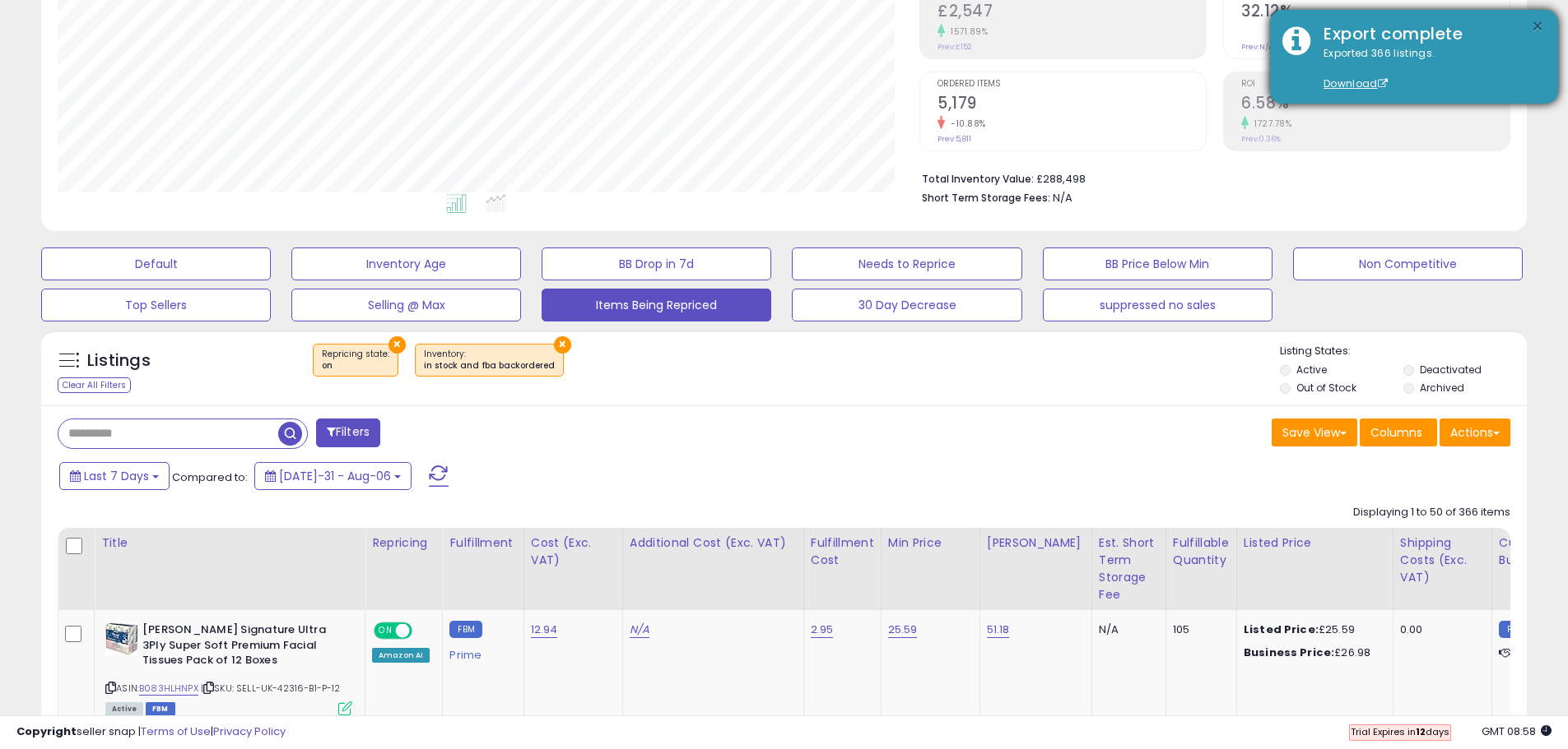
click at [1536, 26] on button "×" at bounding box center [1537, 26] width 13 height 21
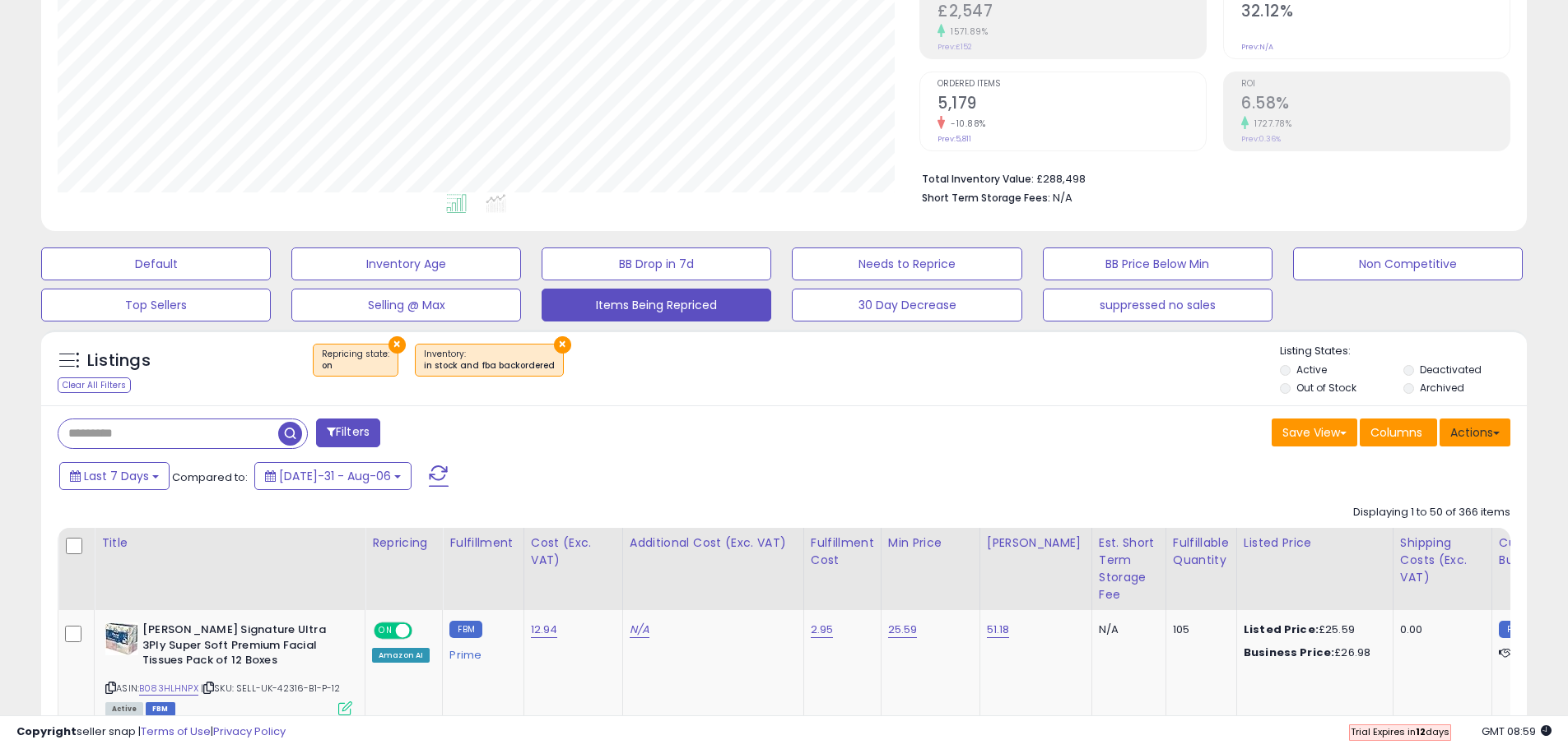
click at [1472, 443] on button "Actions" at bounding box center [1475, 433] width 71 height 28
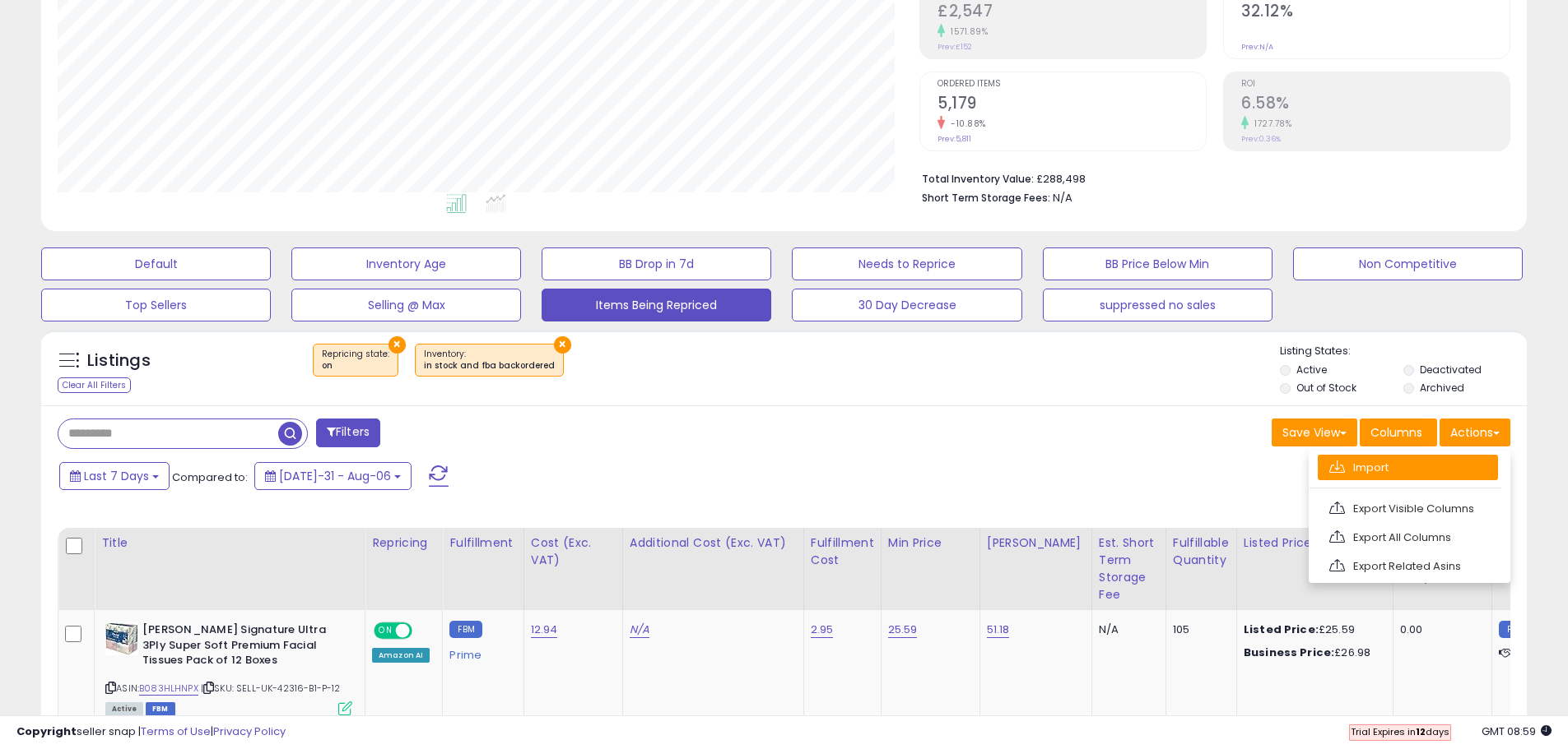
click at [1423, 470] on link "Import" at bounding box center [1408, 467] width 180 height 25
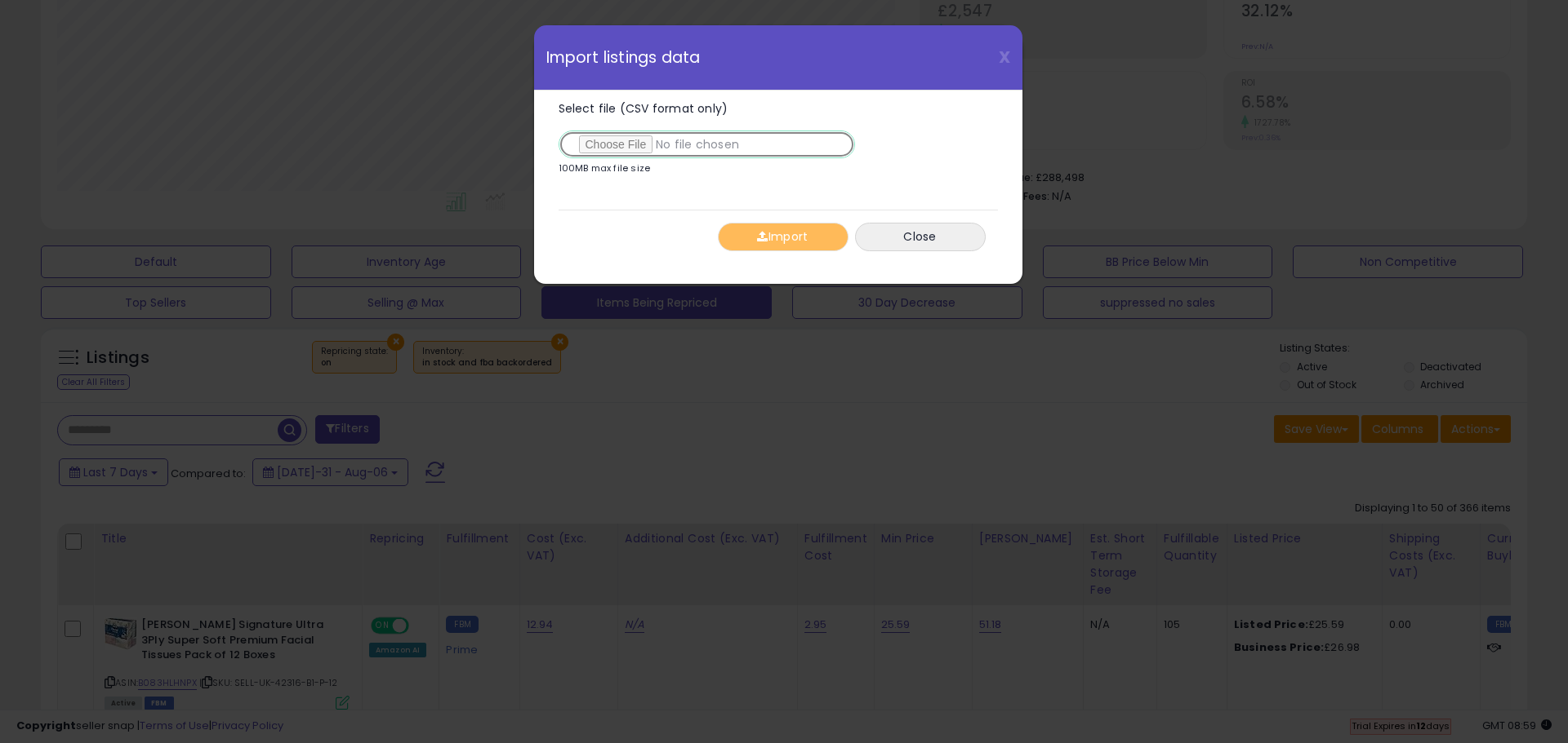
click at [624, 142] on input "Select file (CSV format only)" at bounding box center [706, 144] width 297 height 28
type input "**********"
click at [770, 243] on button "Import" at bounding box center [782, 237] width 131 height 29
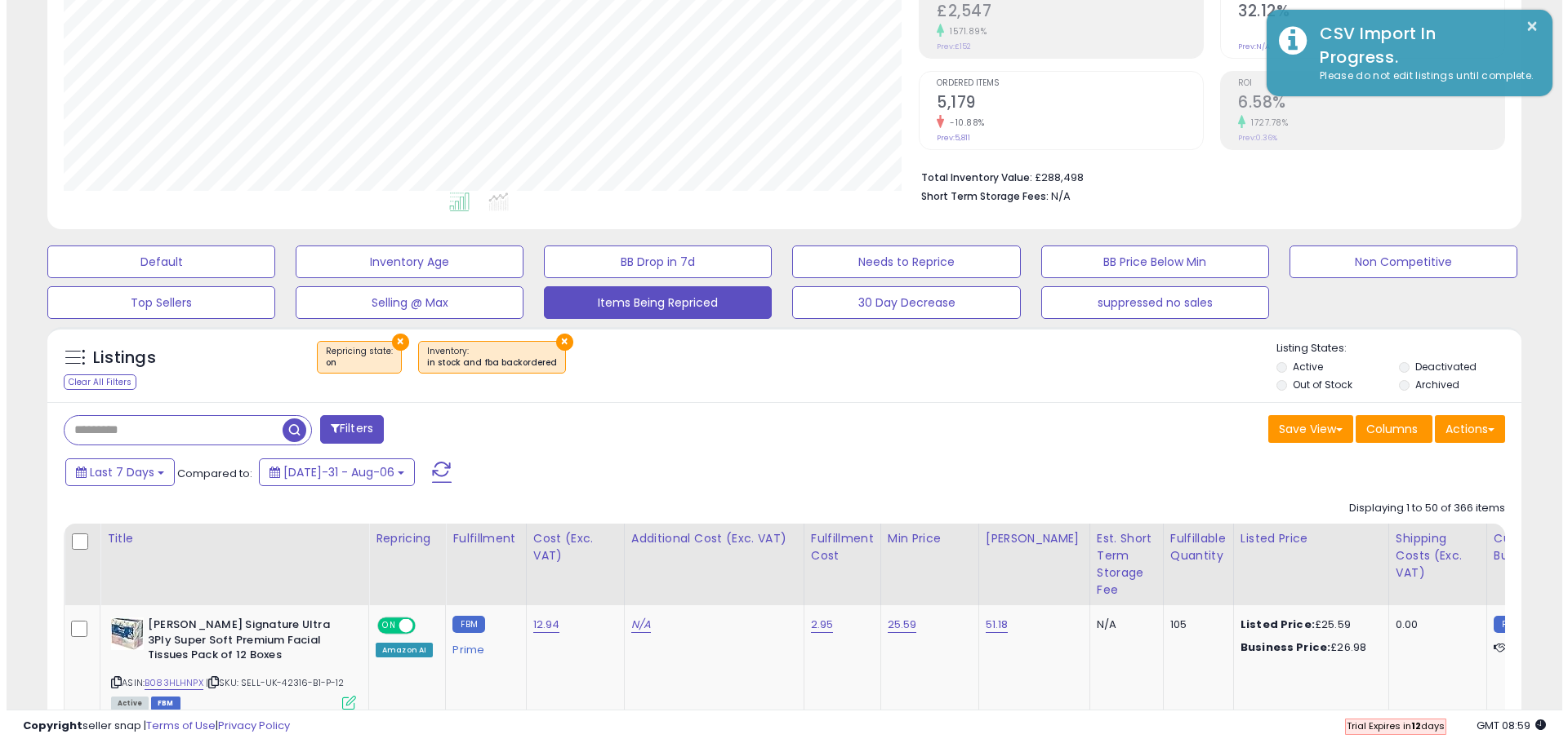
scroll to position [815706, 815626]
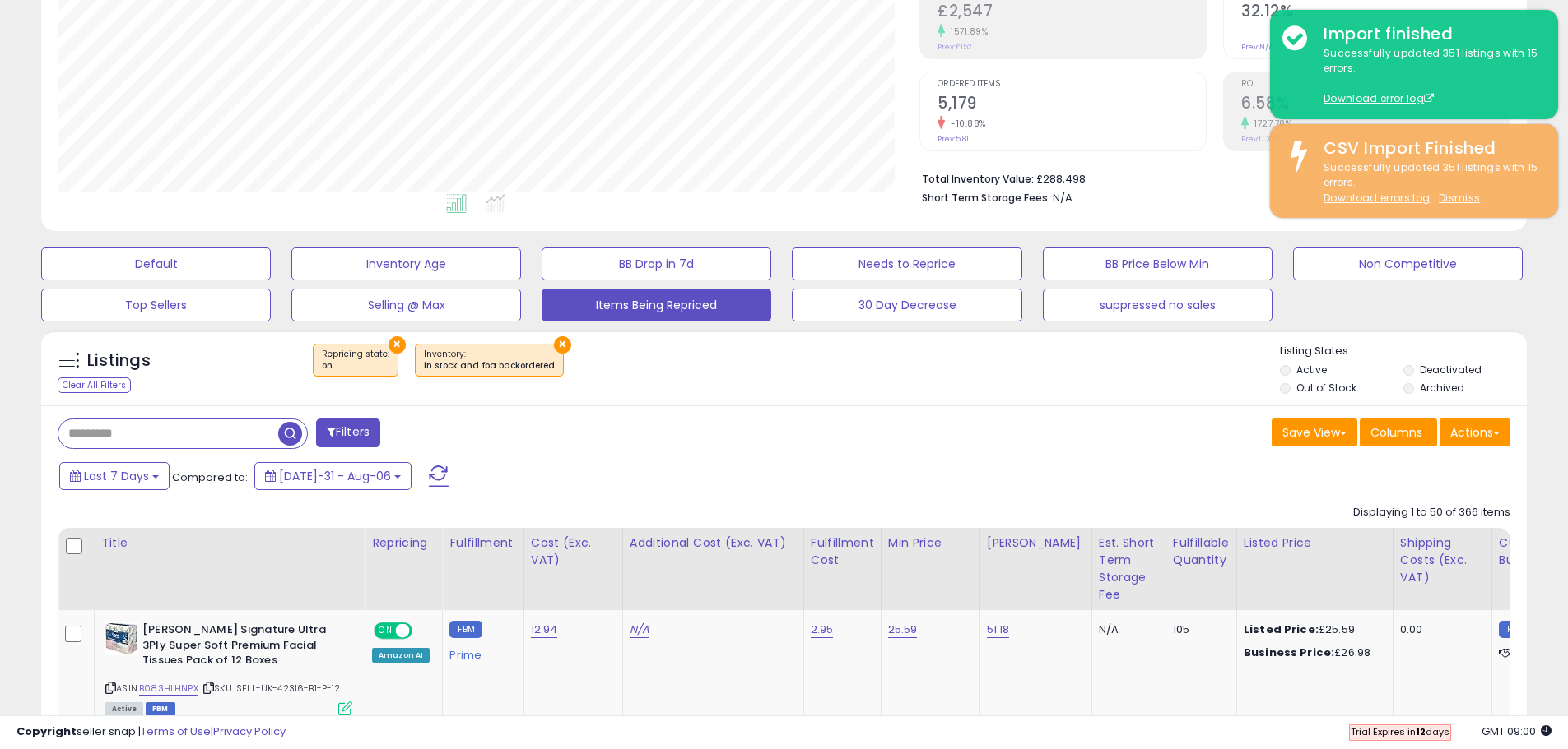
click at [1211, 90] on div "Net Revenue (Exc. VAT) £72,939 -9.03% Prev: £80,181 Profit" at bounding box center [1067, 19] width 296 height 265
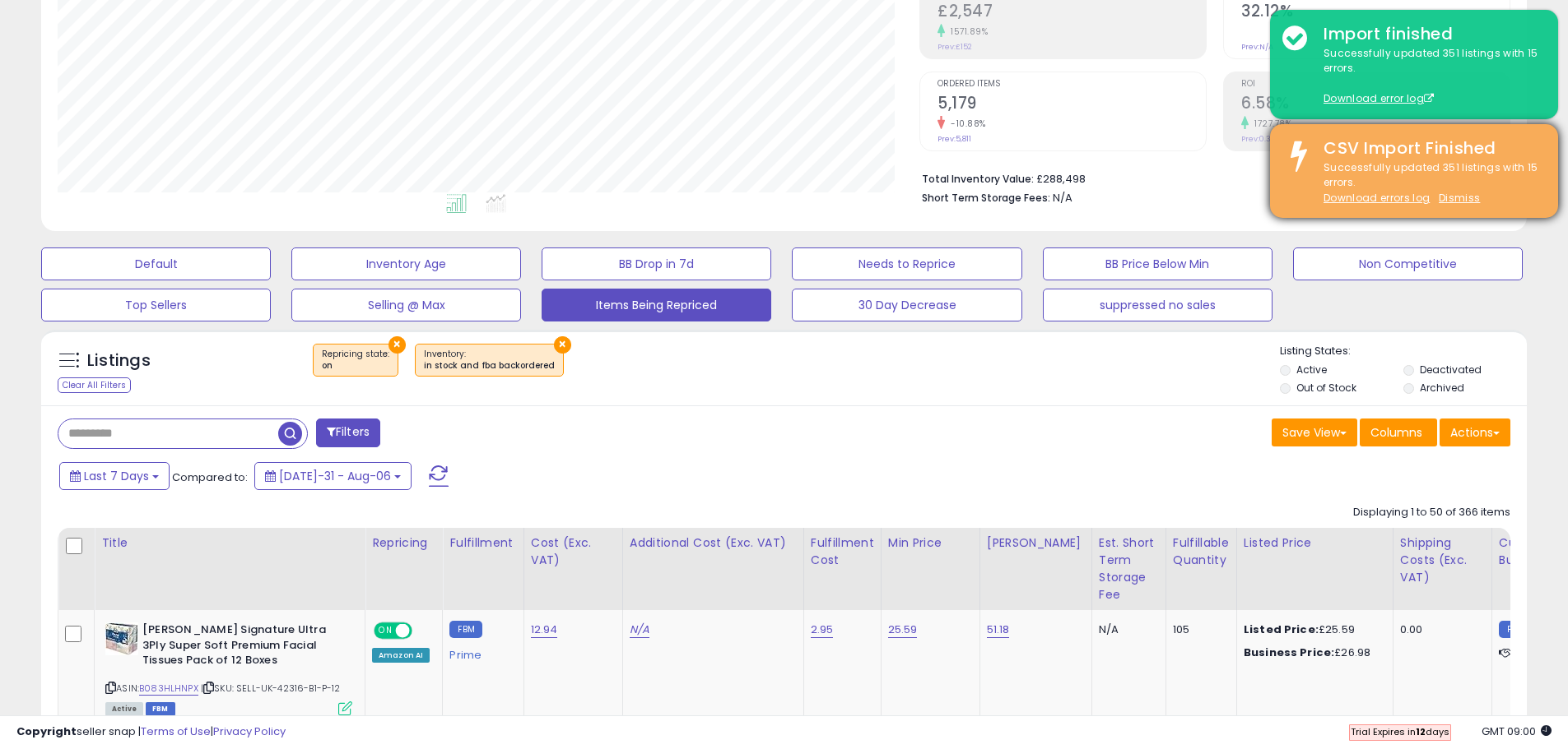
click at [1505, 162] on div "Successfully updated 351 listings with 15 errors. Download errors log Dismiss" at bounding box center [1429, 183] width 235 height 46
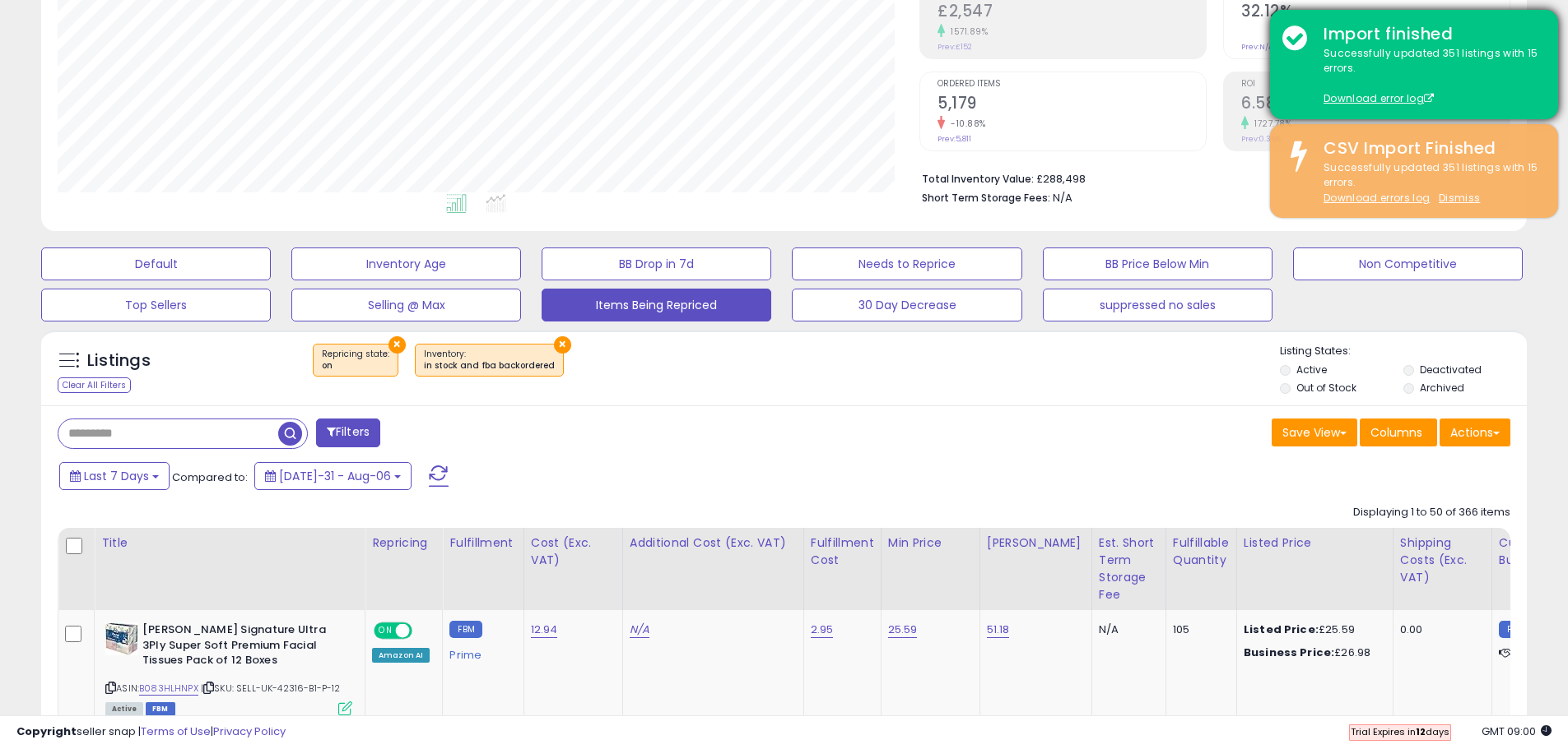
click at [1513, 47] on div "Successfully updated 351 listings with 15 errors. Download error log" at bounding box center [1429, 76] width 235 height 61
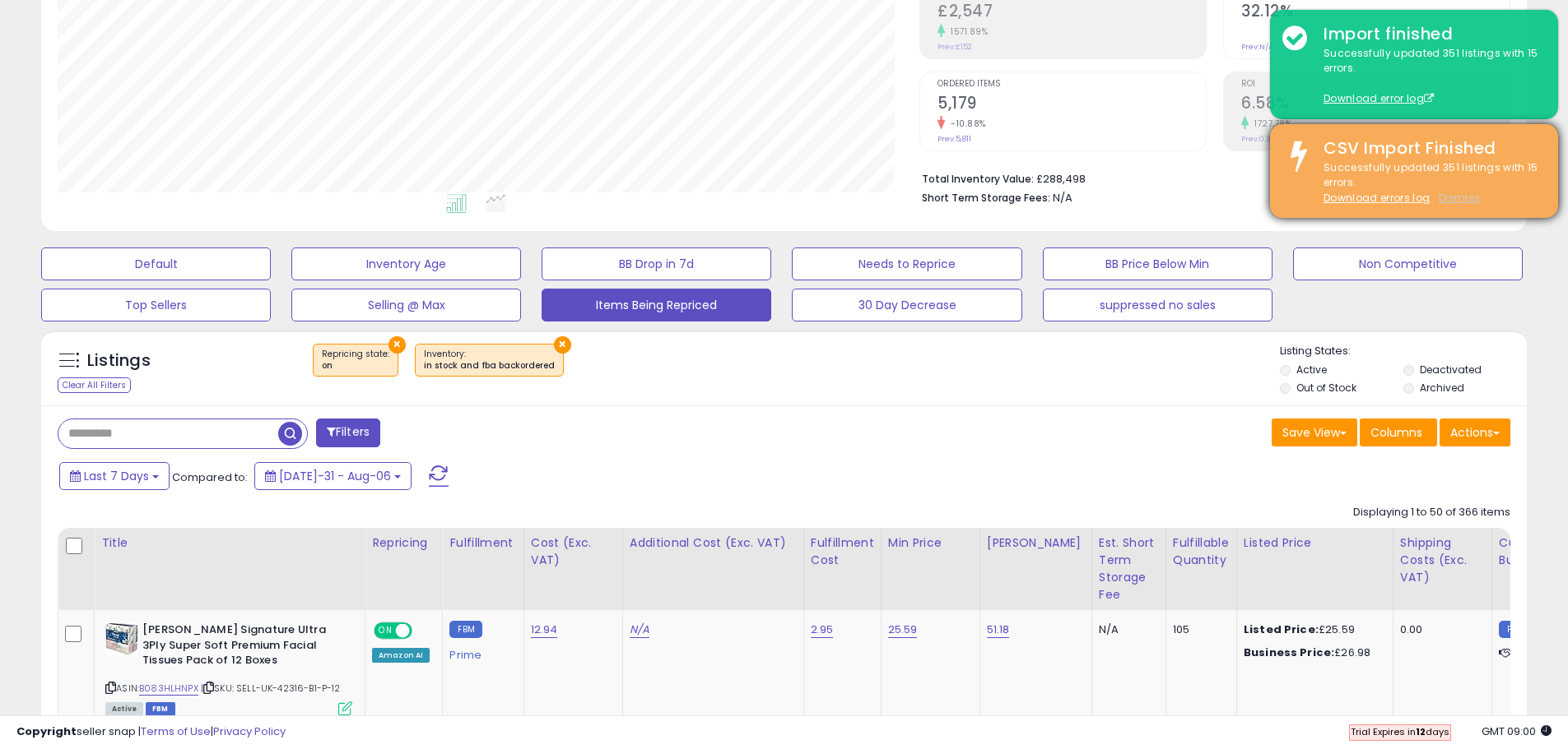
click at [1462, 203] on u "Dismiss" at bounding box center [1459, 197] width 41 height 14
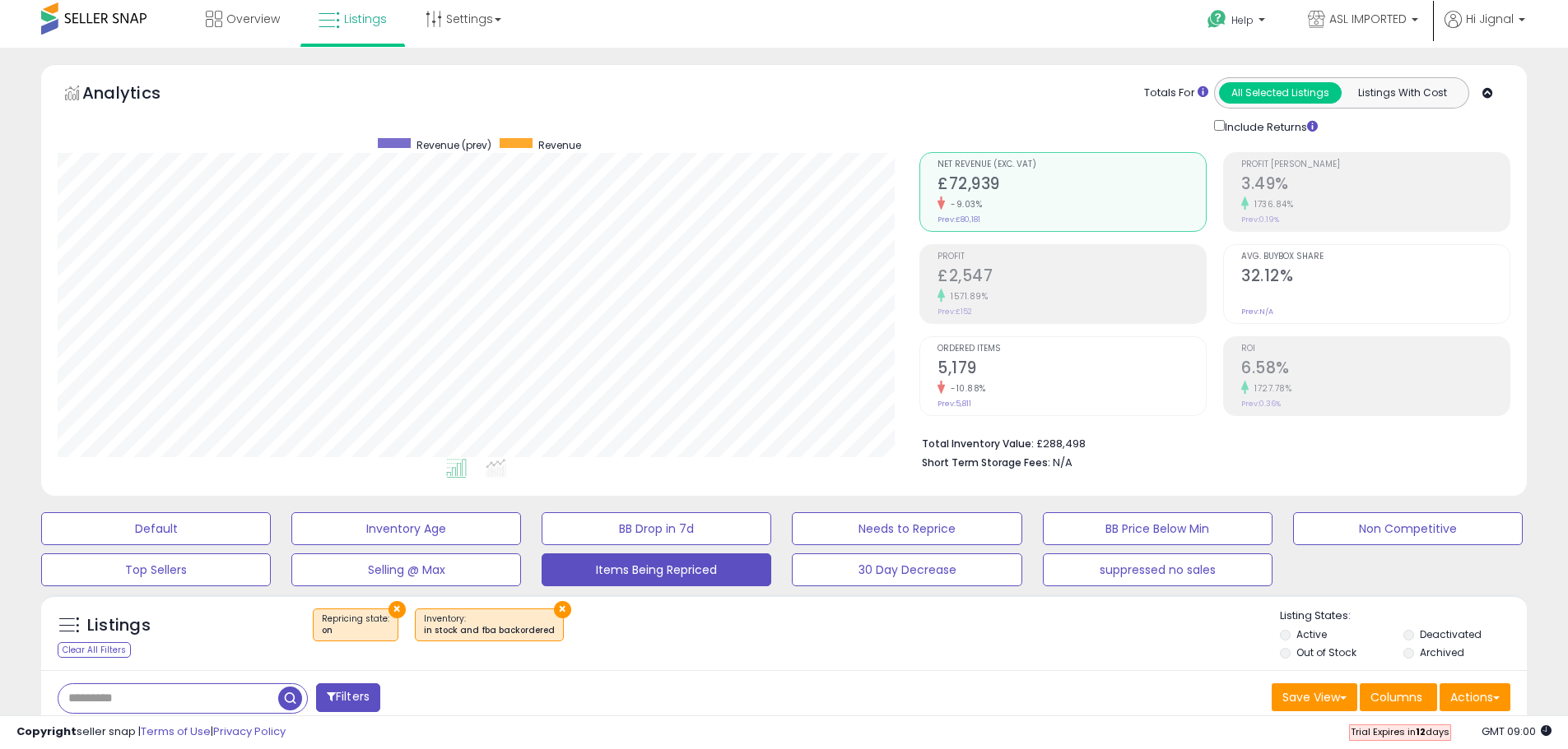
scroll to position [0, 0]
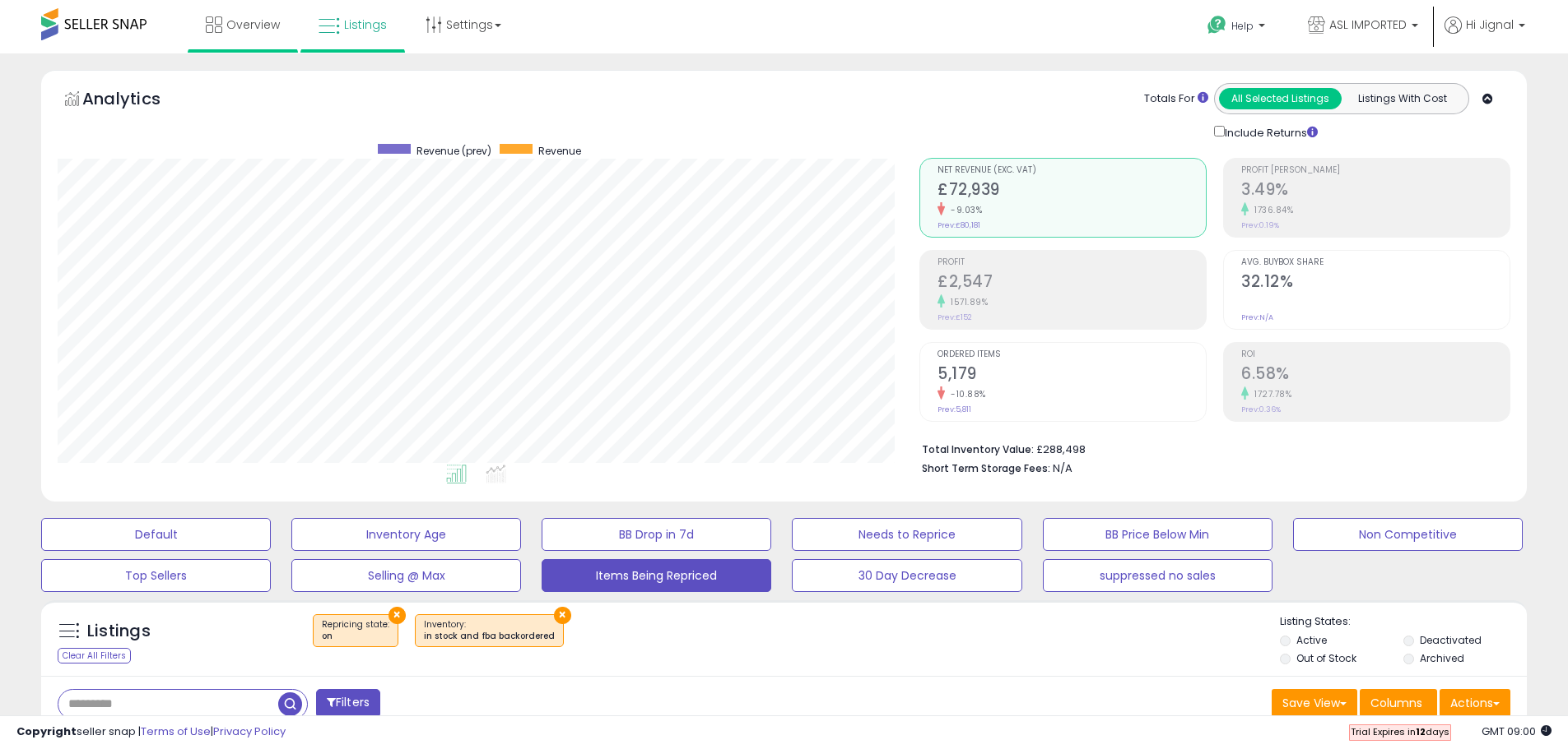
click at [190, 32] on li "Overview" at bounding box center [242, 26] width 110 height 53
click at [223, 31] on link "Overview" at bounding box center [243, 25] width 99 height 49
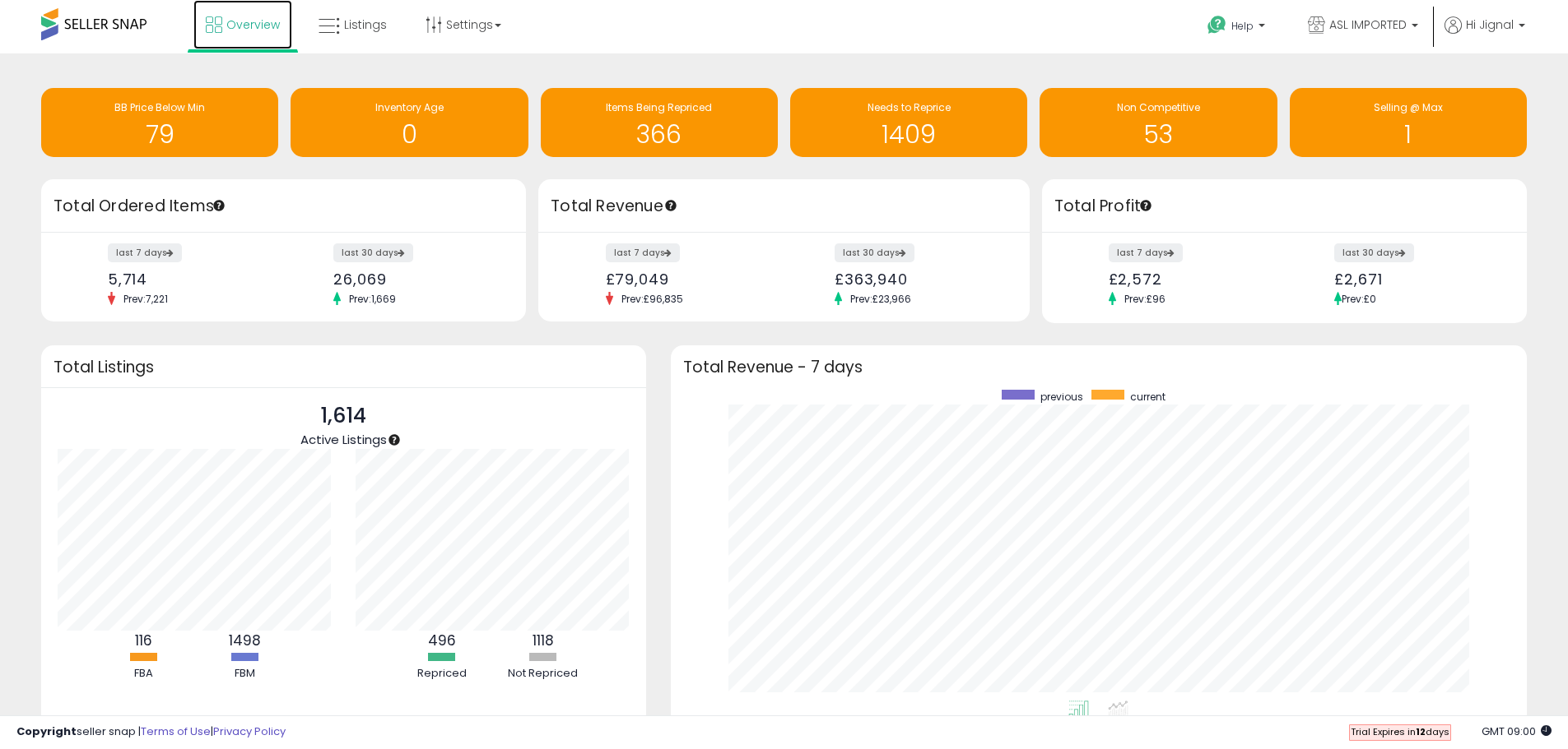
click at [223, 31] on link "Overview" at bounding box center [243, 25] width 99 height 49
click at [200, 130] on h1 "76" at bounding box center [159, 135] width 221 height 27
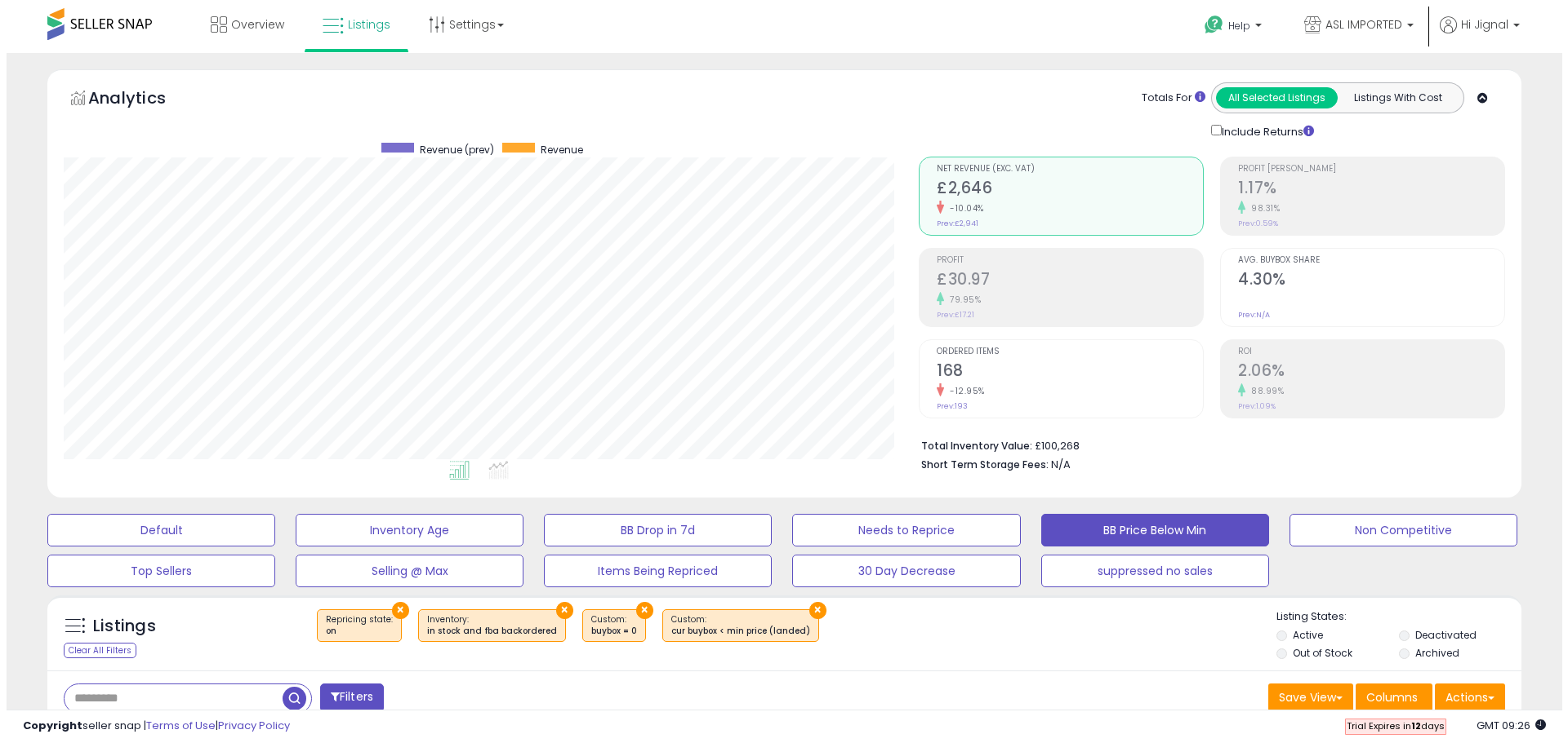
scroll to position [335, 855]
click at [257, 703] on input "text" at bounding box center [167, 699] width 218 height 29
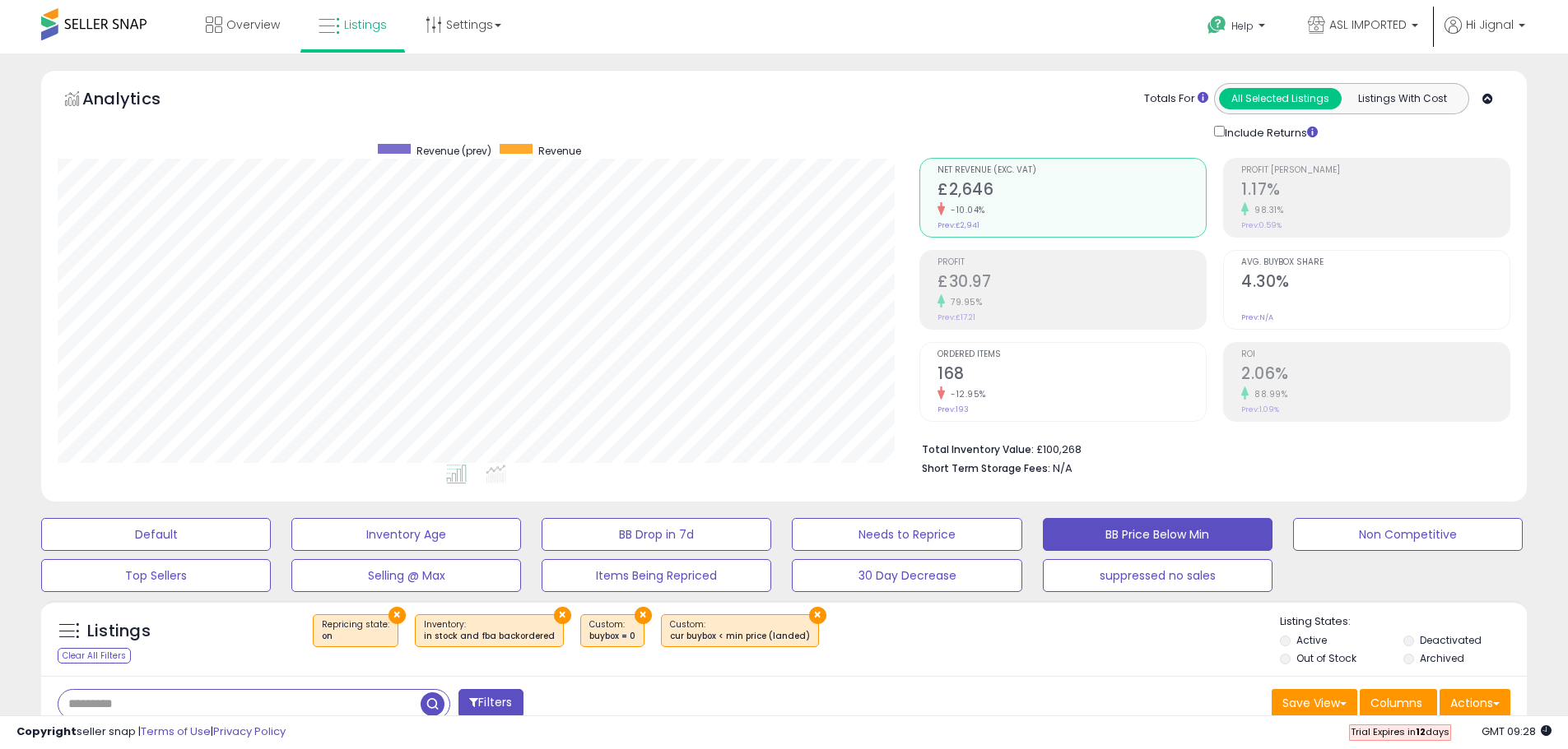
paste input "**********"
click at [433, 705] on span "button" at bounding box center [432, 704] width 24 height 24
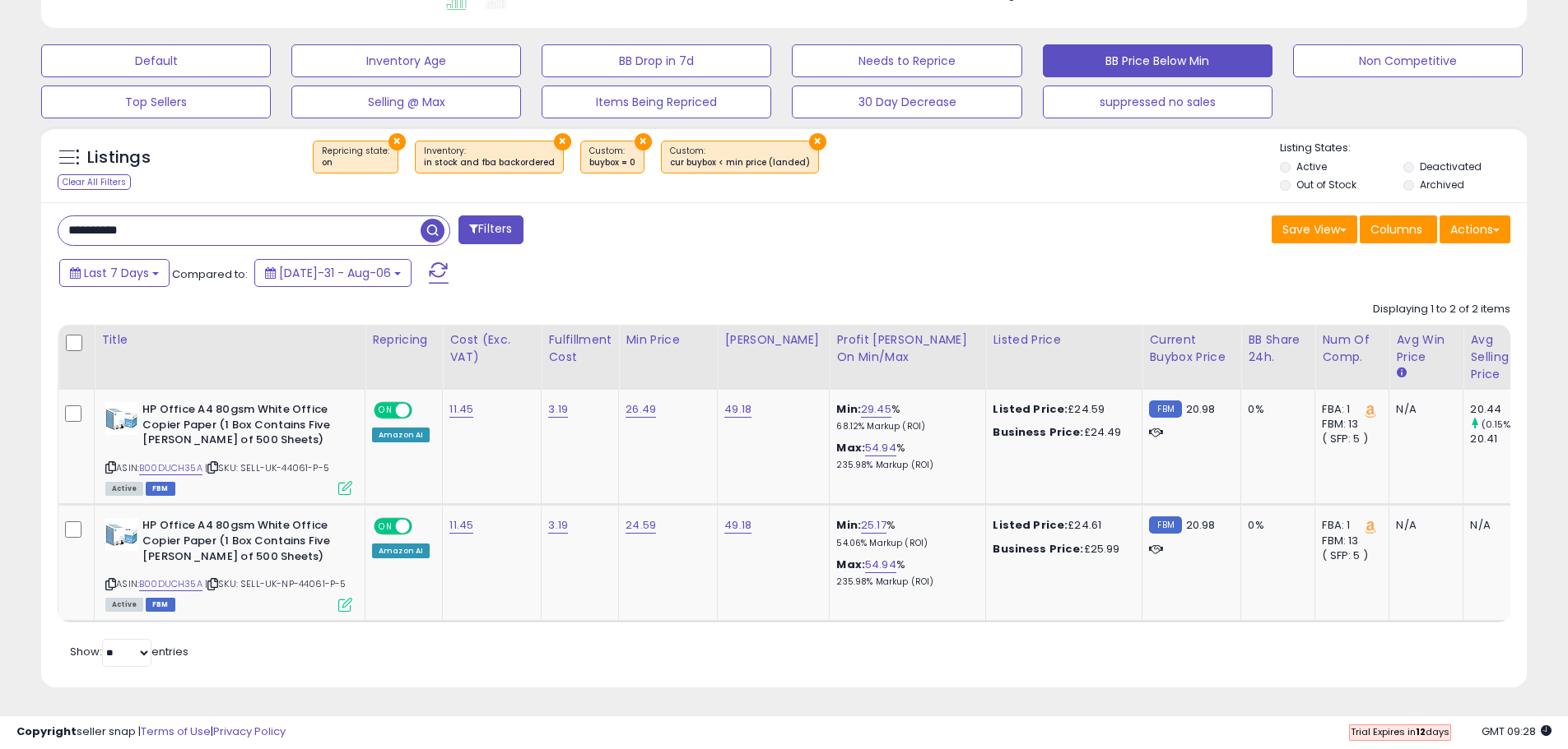
scroll to position [486, 0]
click at [246, 225] on input "**********" at bounding box center [239, 231] width 362 height 29
paste input "text"
type input "**********"
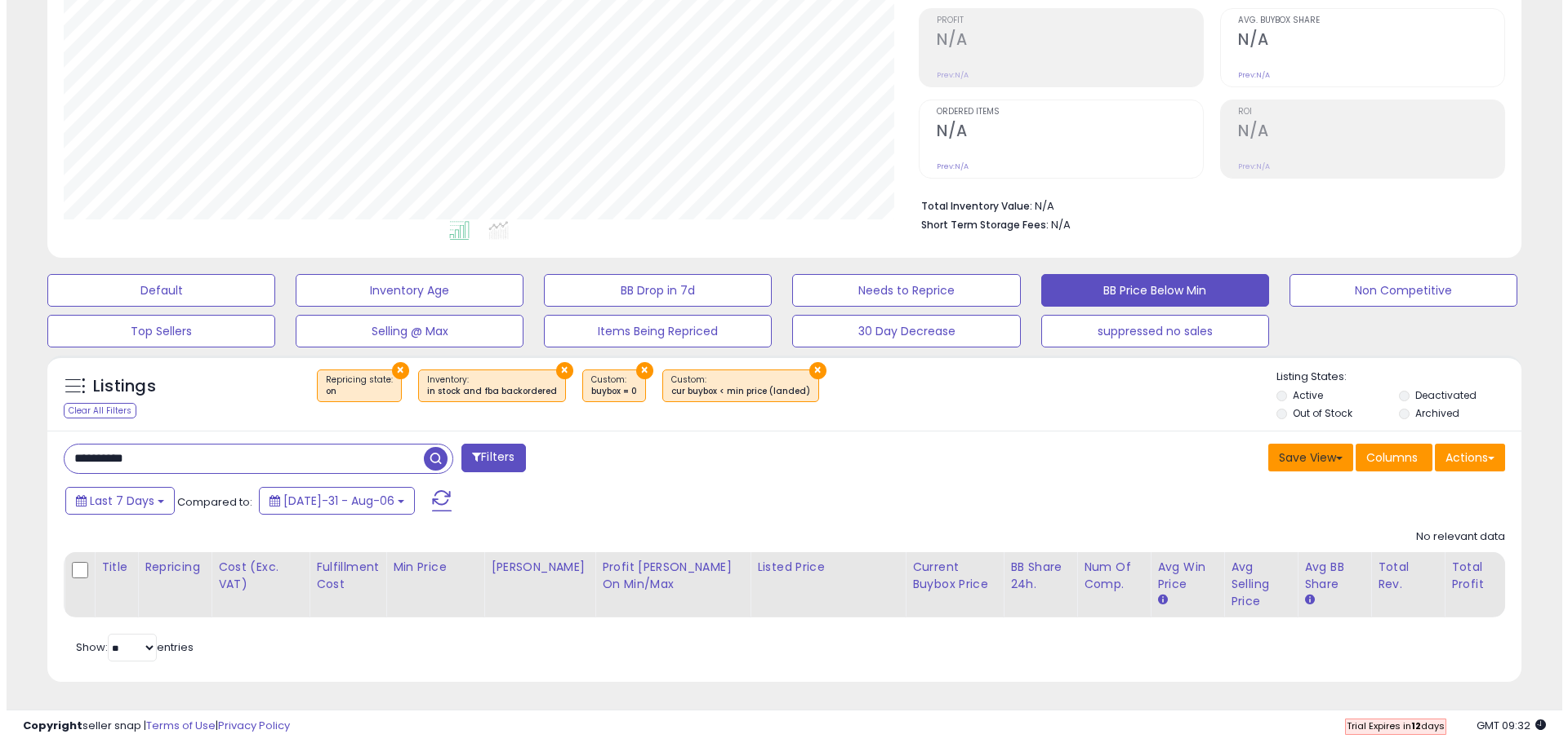
scroll to position [252, 0]
click at [1442, 389] on label "Deactivated" at bounding box center [1439, 395] width 61 height 14
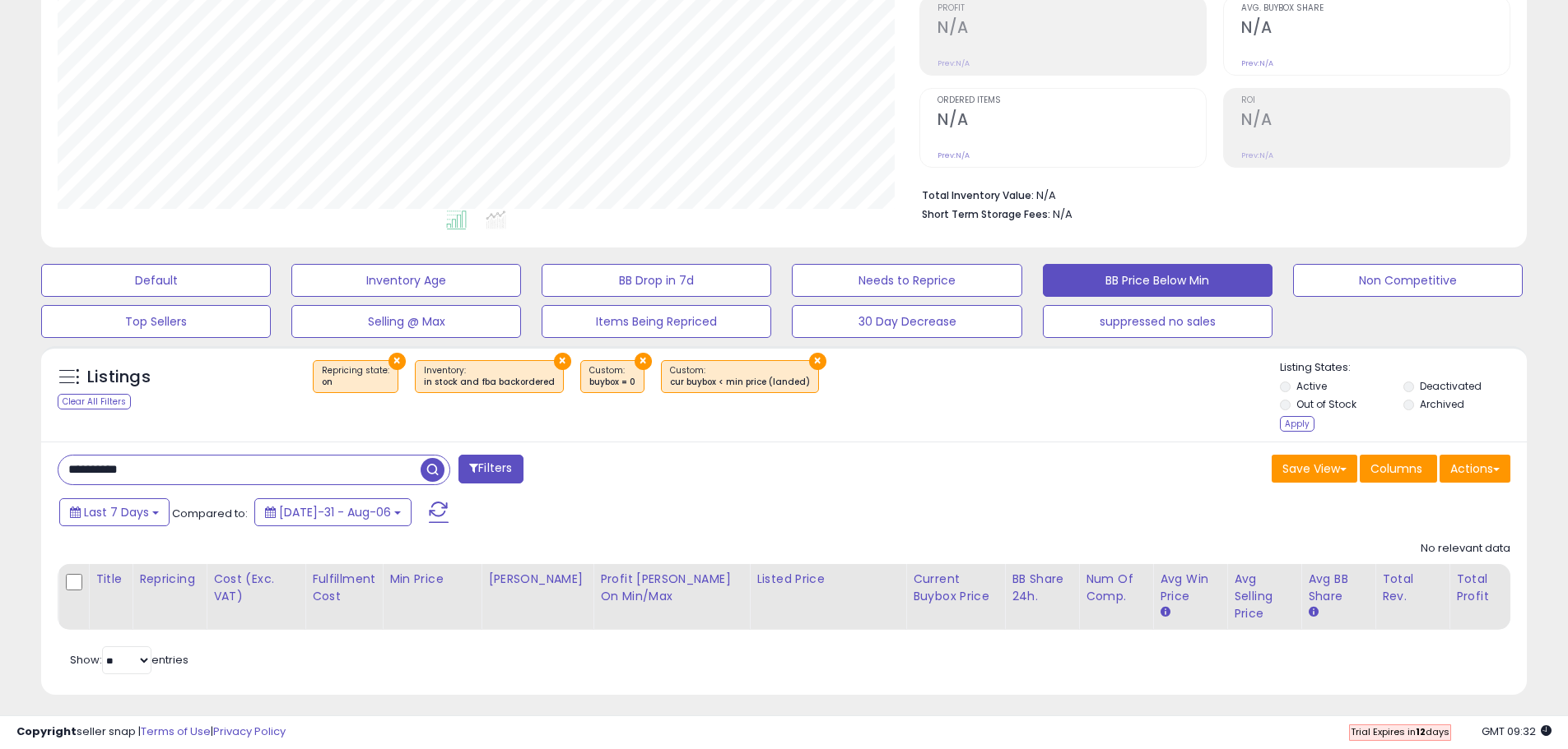
click at [1444, 404] on label "Archived" at bounding box center [1442, 404] width 45 height 14
click at [1312, 430] on div "Apply" at bounding box center [1297, 424] width 35 height 15
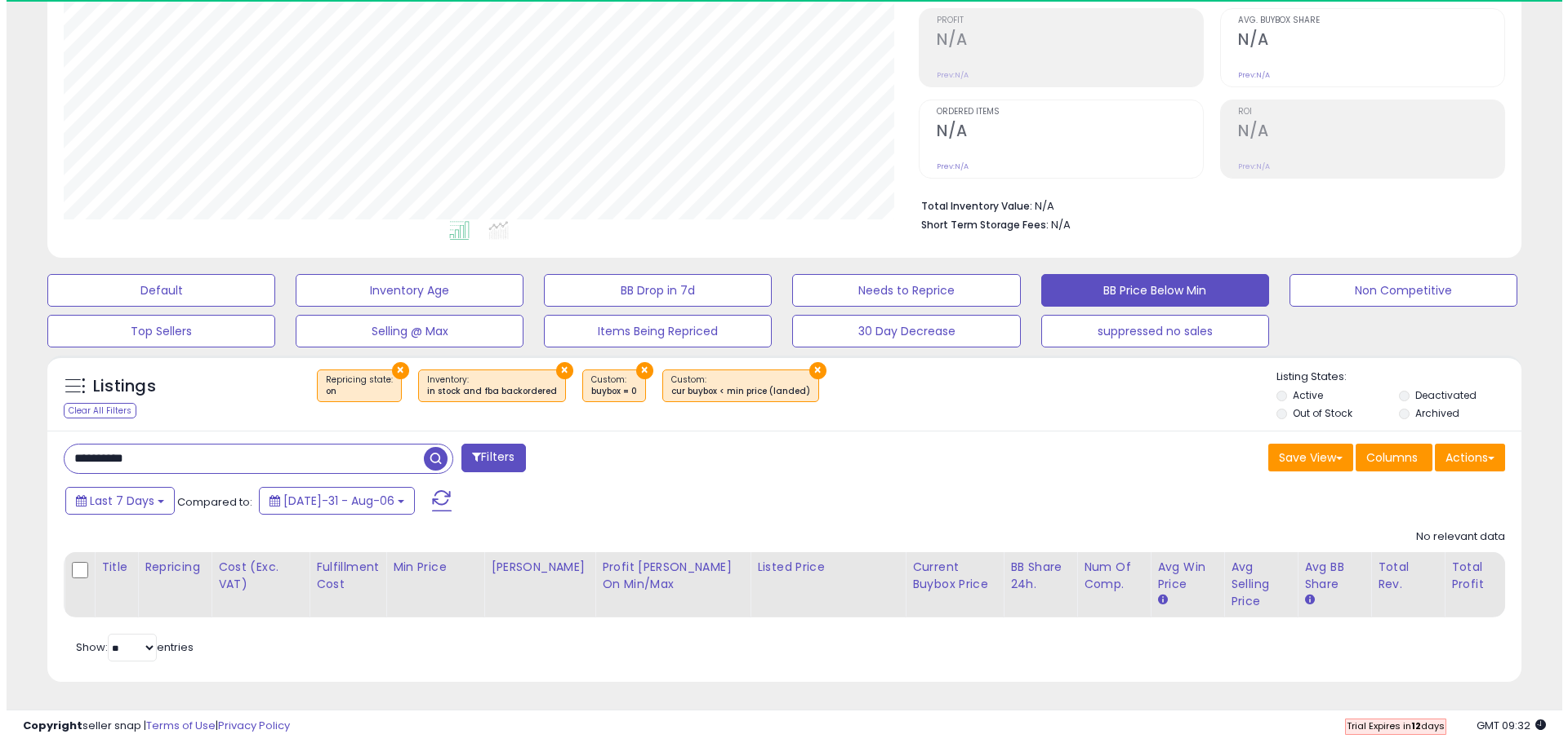
scroll to position [335, 855]
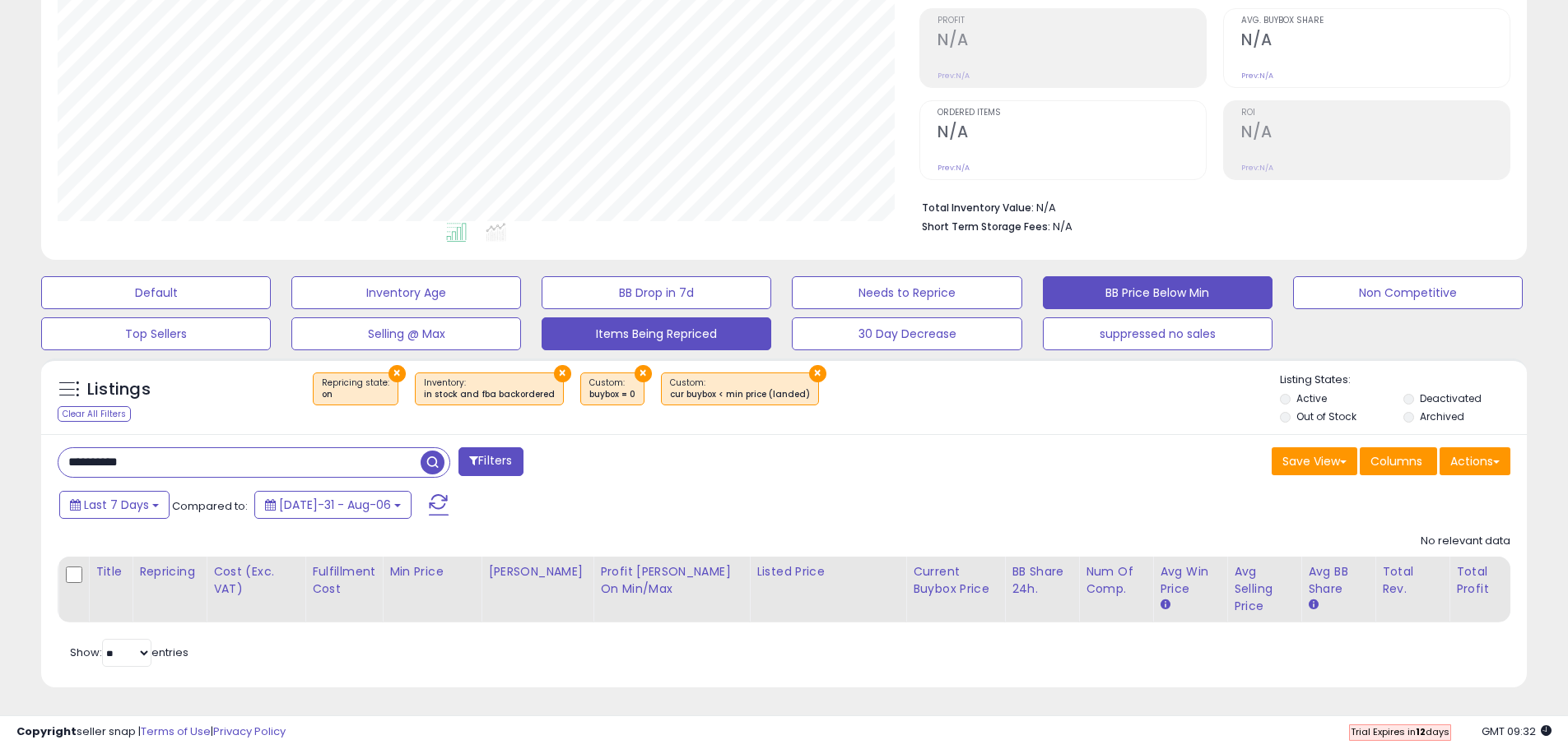
click at [271, 309] on button "Items Being Repriced" at bounding box center [156, 293] width 229 height 33
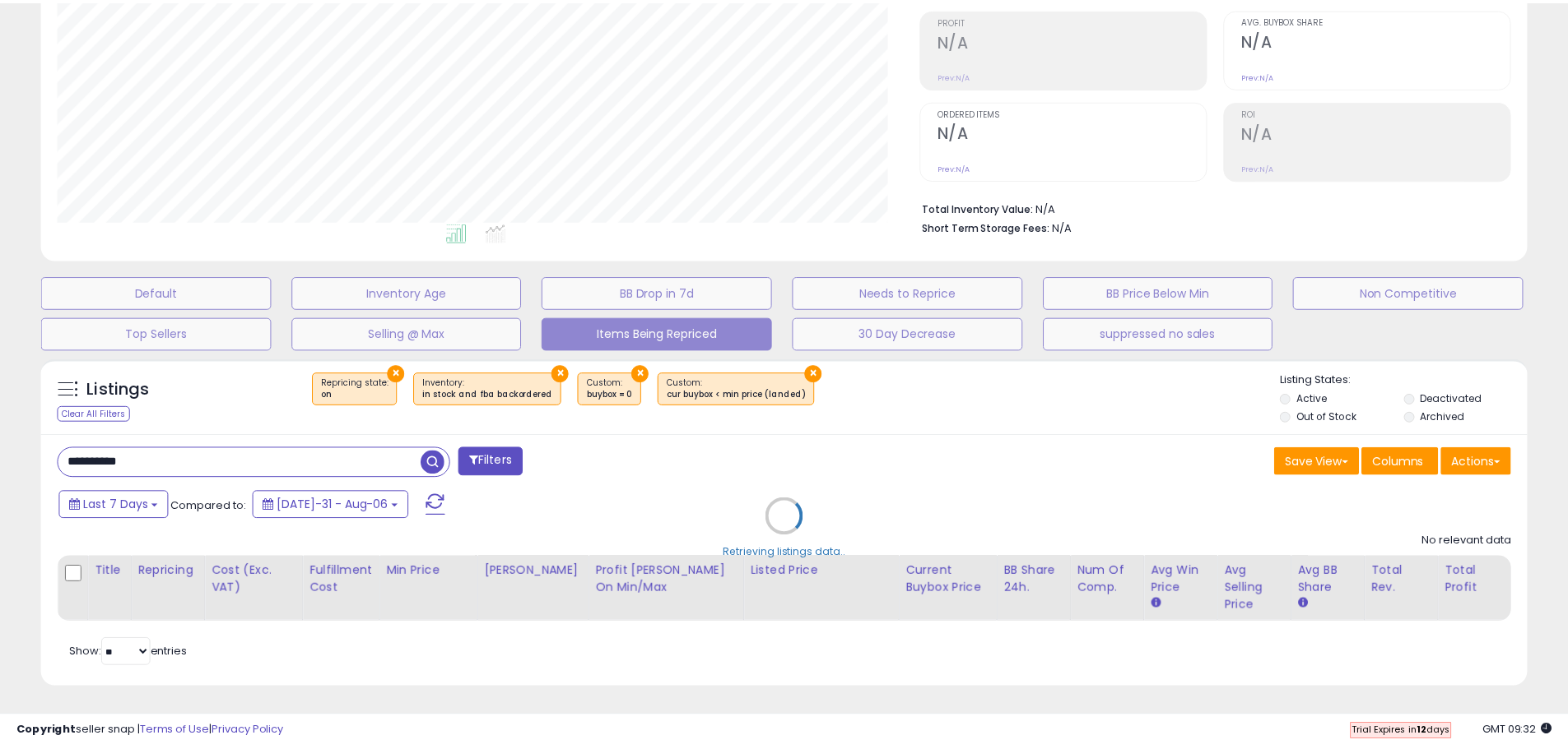
scroll to position [337, 869]
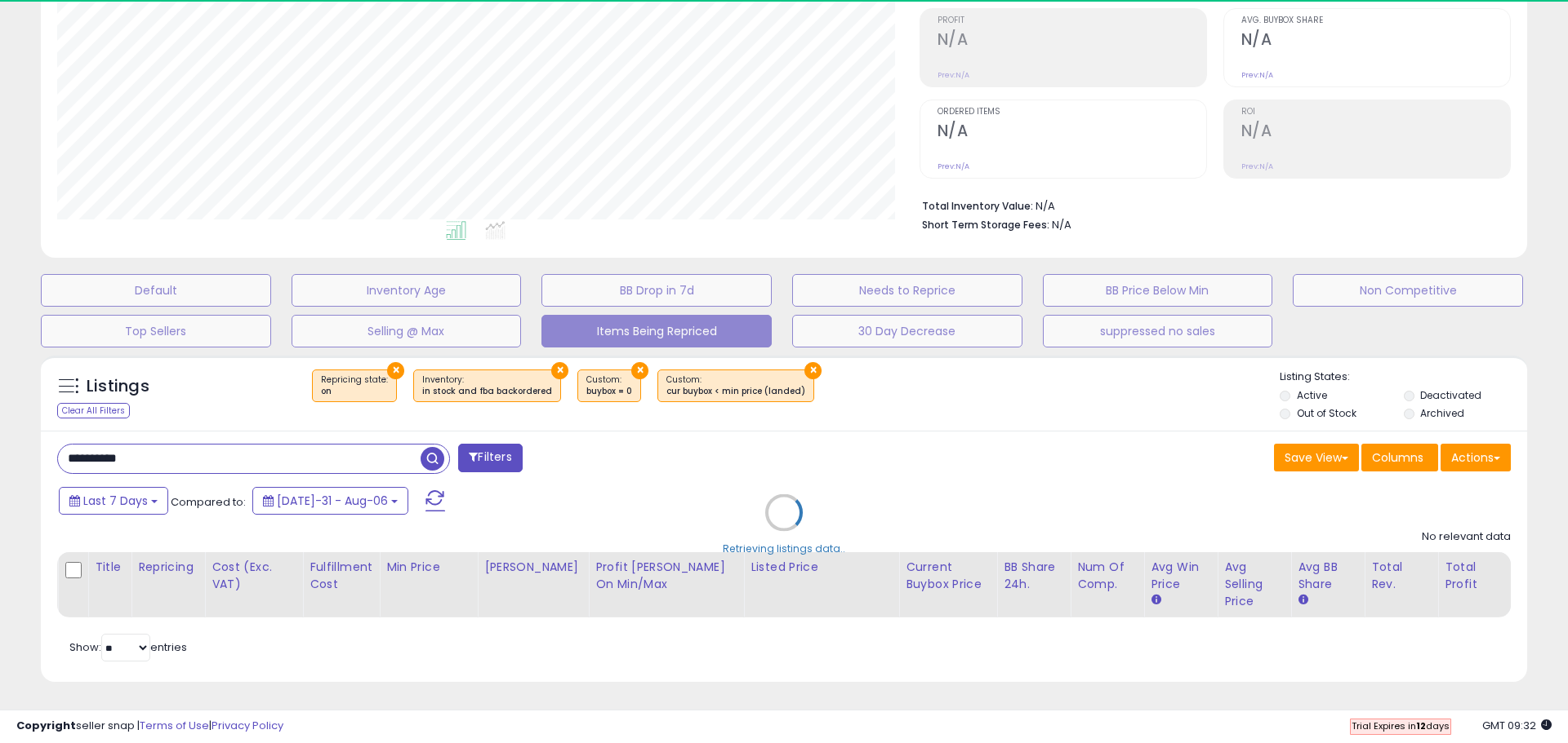
select select "**"
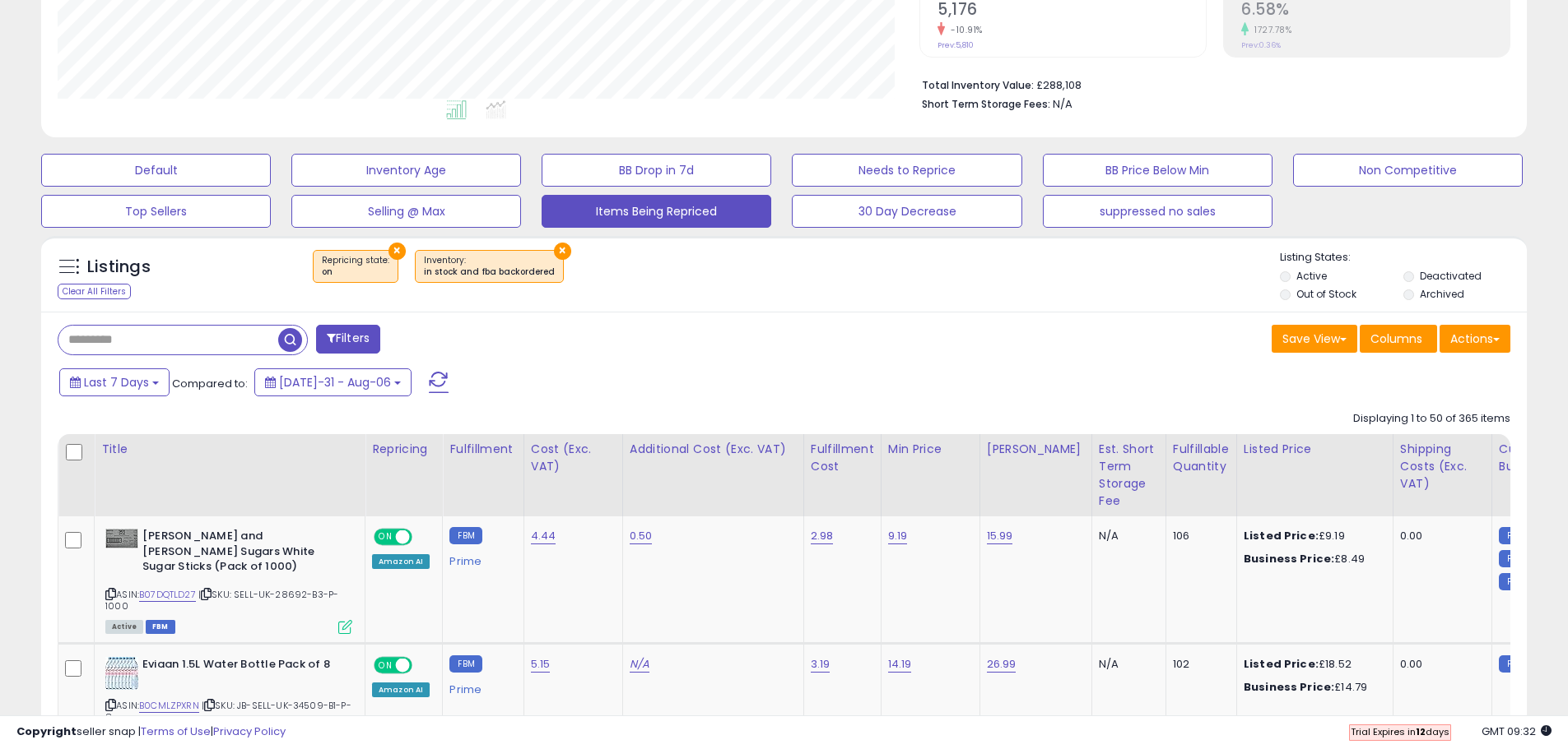
scroll to position [501, 0]
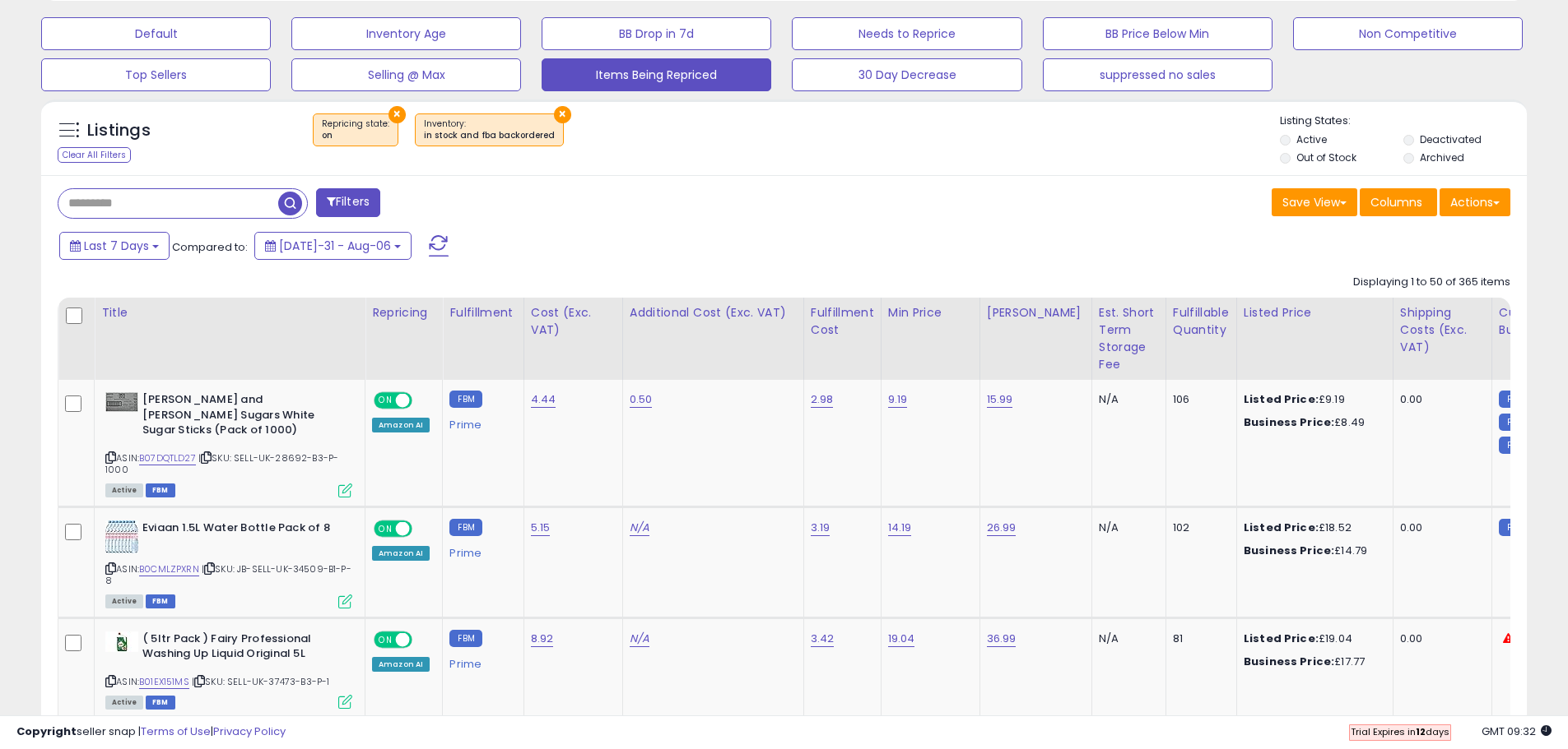
click at [197, 205] on input "text" at bounding box center [168, 204] width 220 height 29
paste input "**********"
type input "**********"
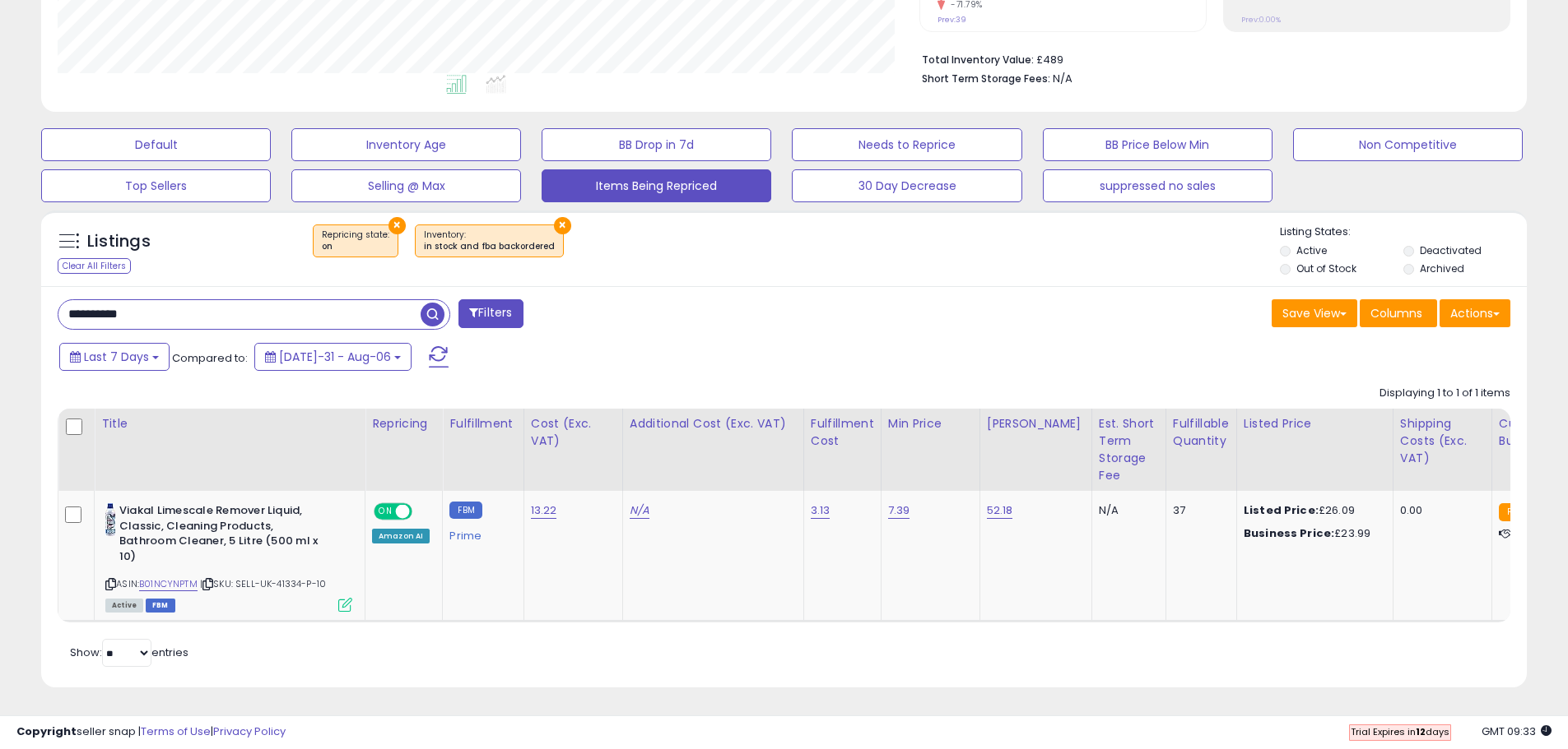
scroll to position [403, 0]
click at [1426, 244] on label "Deactivated" at bounding box center [1451, 250] width 62 height 14
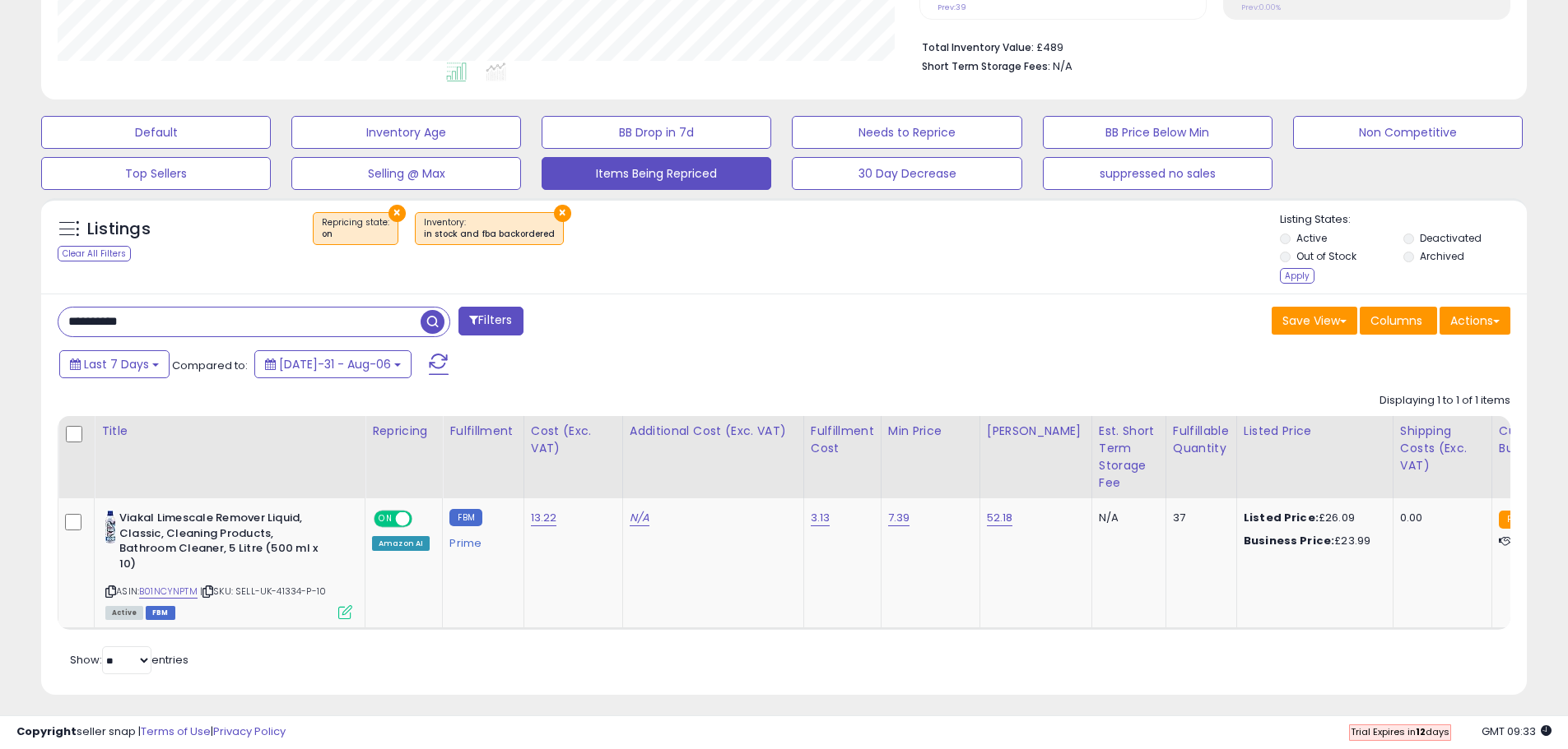
click at [1426, 255] on label "Archived" at bounding box center [1442, 255] width 45 height 14
click at [1307, 280] on div "Apply" at bounding box center [1297, 275] width 35 height 15
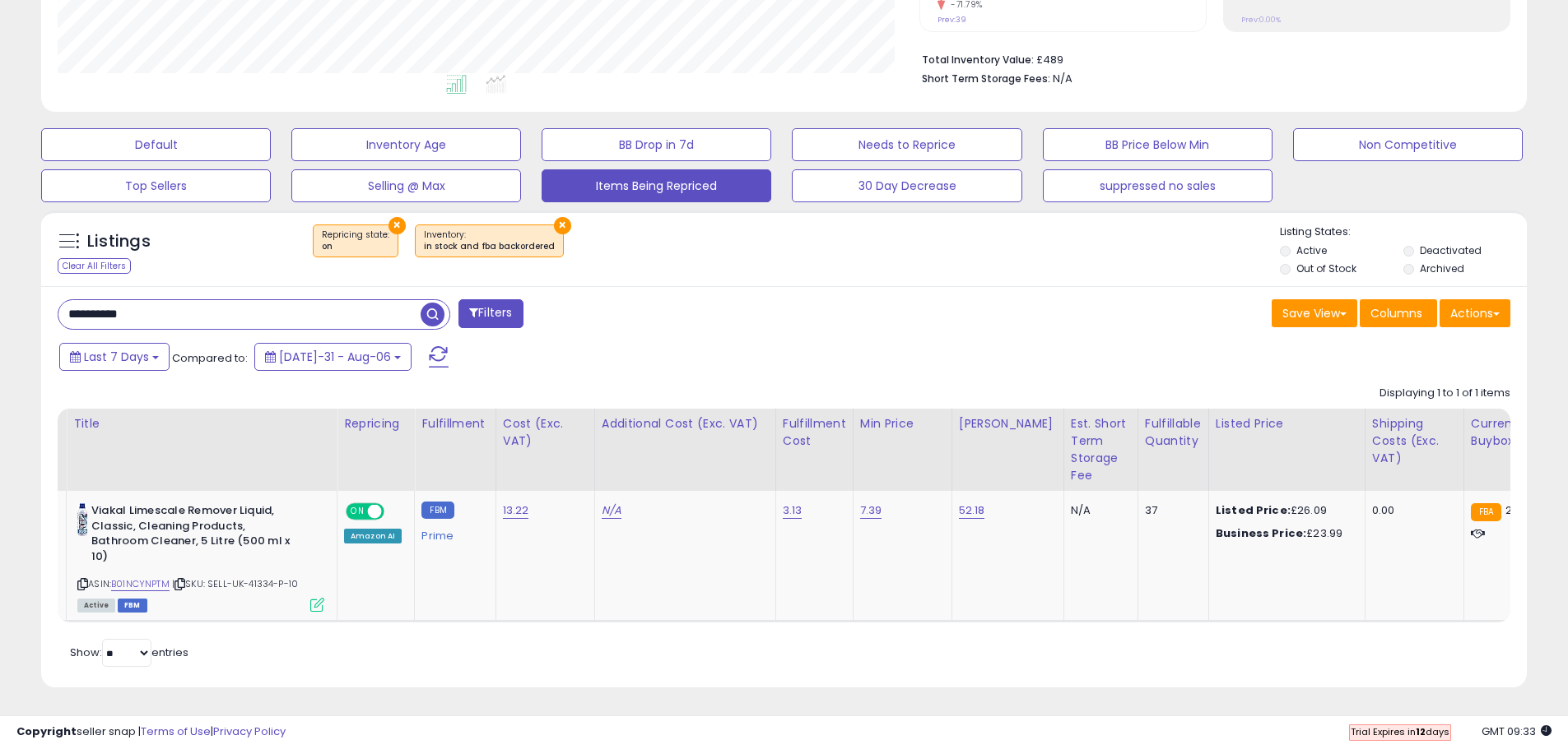
scroll to position [0, 28]
click at [155, 577] on link "B01NCYNPTM" at bounding box center [140, 584] width 58 height 14
click at [83, 580] on icon at bounding box center [83, 584] width 11 height 9
click at [868, 503] on link "7.39" at bounding box center [871, 511] width 22 height 16
type input "**"
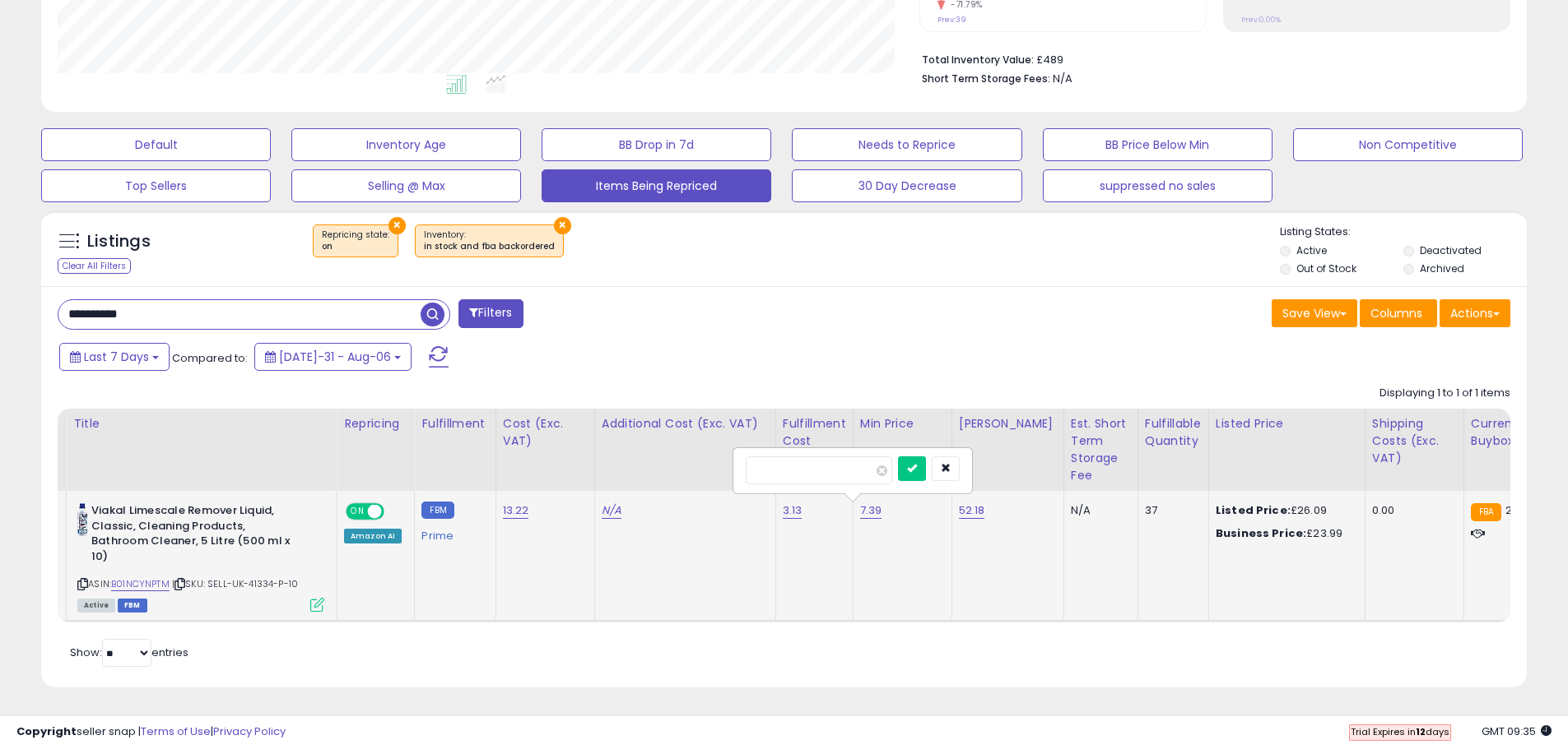
click button "submit" at bounding box center [911, 468] width 28 height 25
click at [212, 315] on input "**********" at bounding box center [239, 315] width 362 height 29
paste input "text"
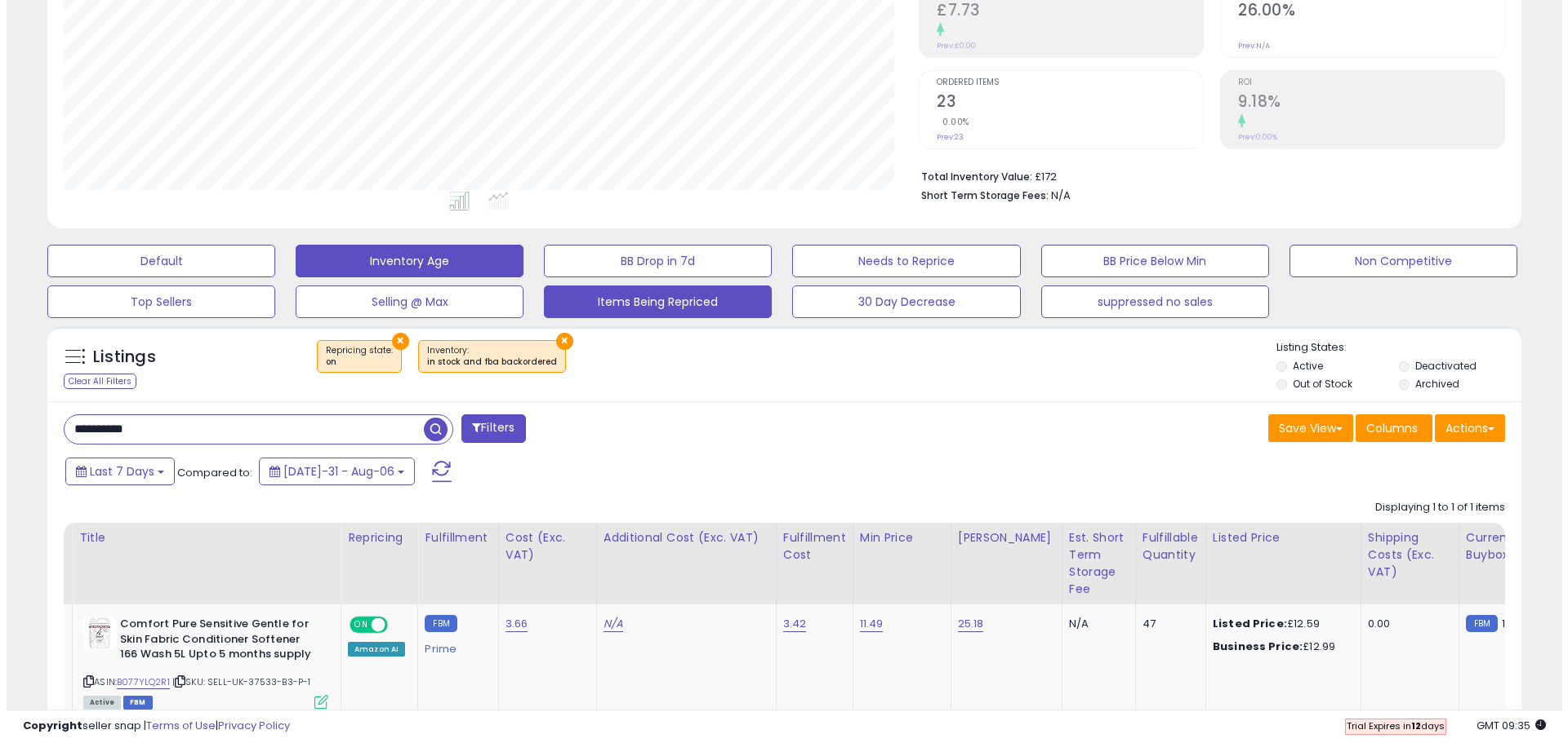
scroll to position [335, 855]
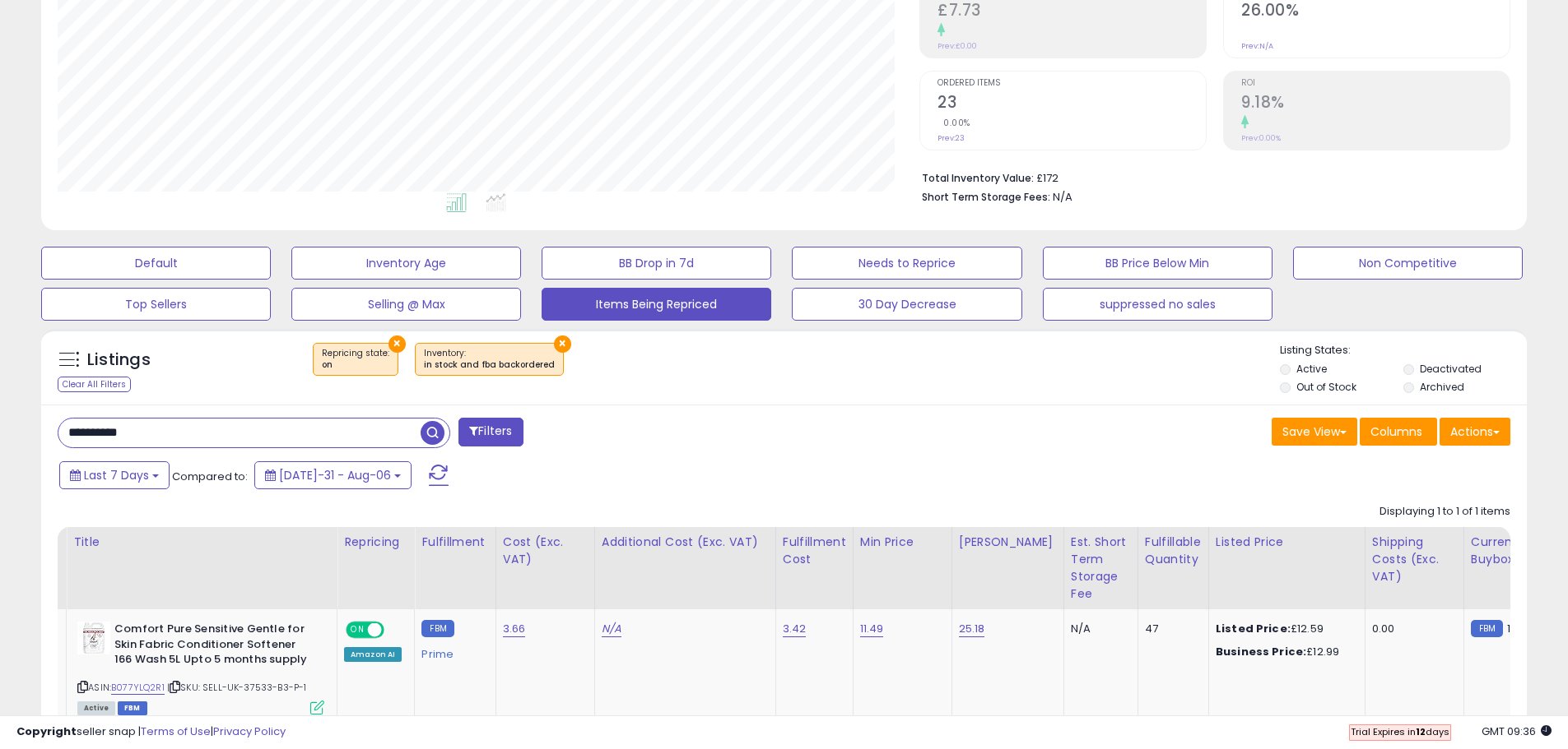
click at [343, 427] on input "**********" at bounding box center [239, 434] width 362 height 29
paste input "text"
type input "**********"
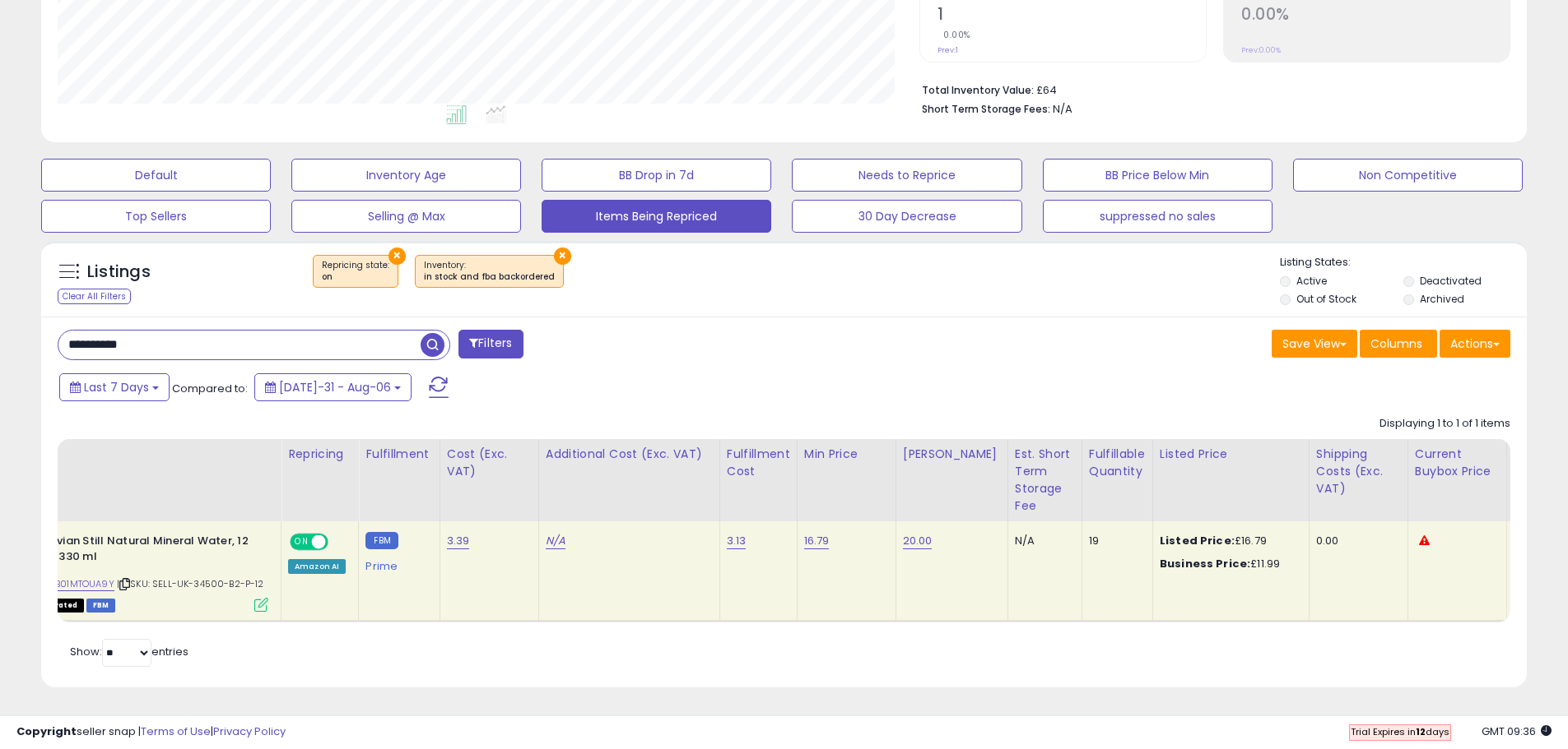
scroll to position [0, 87]
click at [920, 533] on link "20.00" at bounding box center [914, 541] width 30 height 16
type input "**"
click at [941, 487] on button "submit" at bounding box center [955, 499] width 28 height 25
click at [906, 533] on link "20.00" at bounding box center [914, 541] width 30 height 16
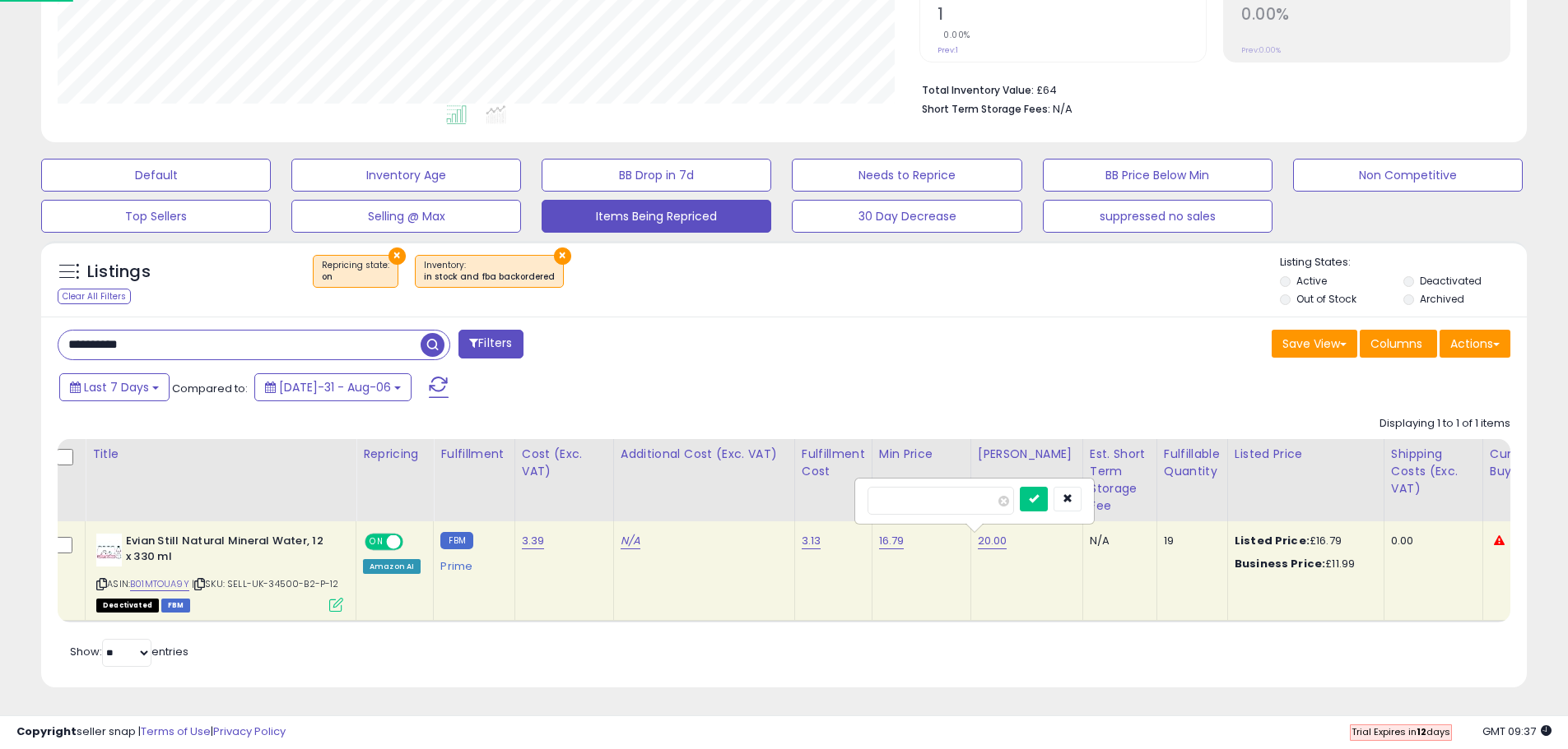
scroll to position [0, 0]
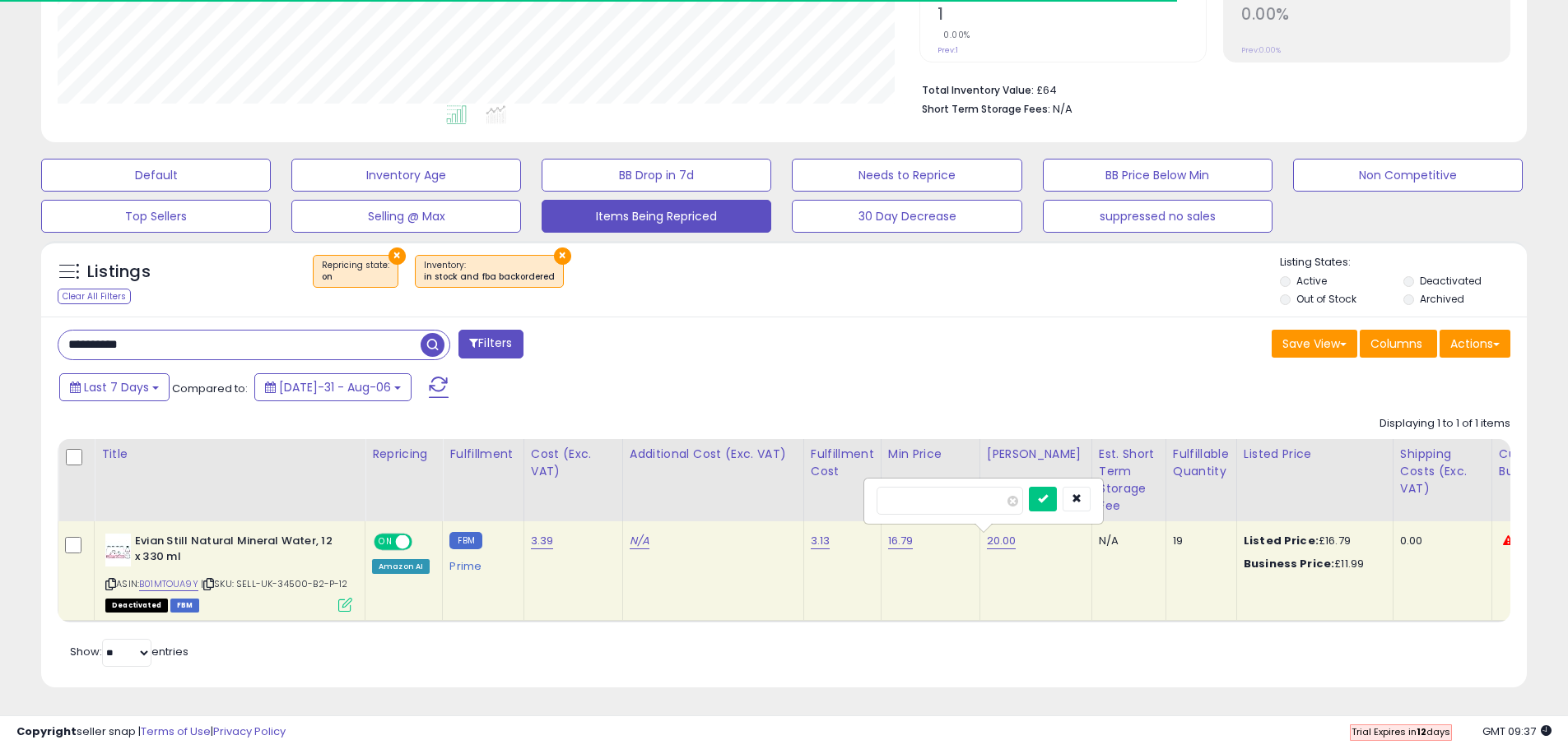
type input "**"
click at [110, 580] on icon at bounding box center [111, 584] width 11 height 9
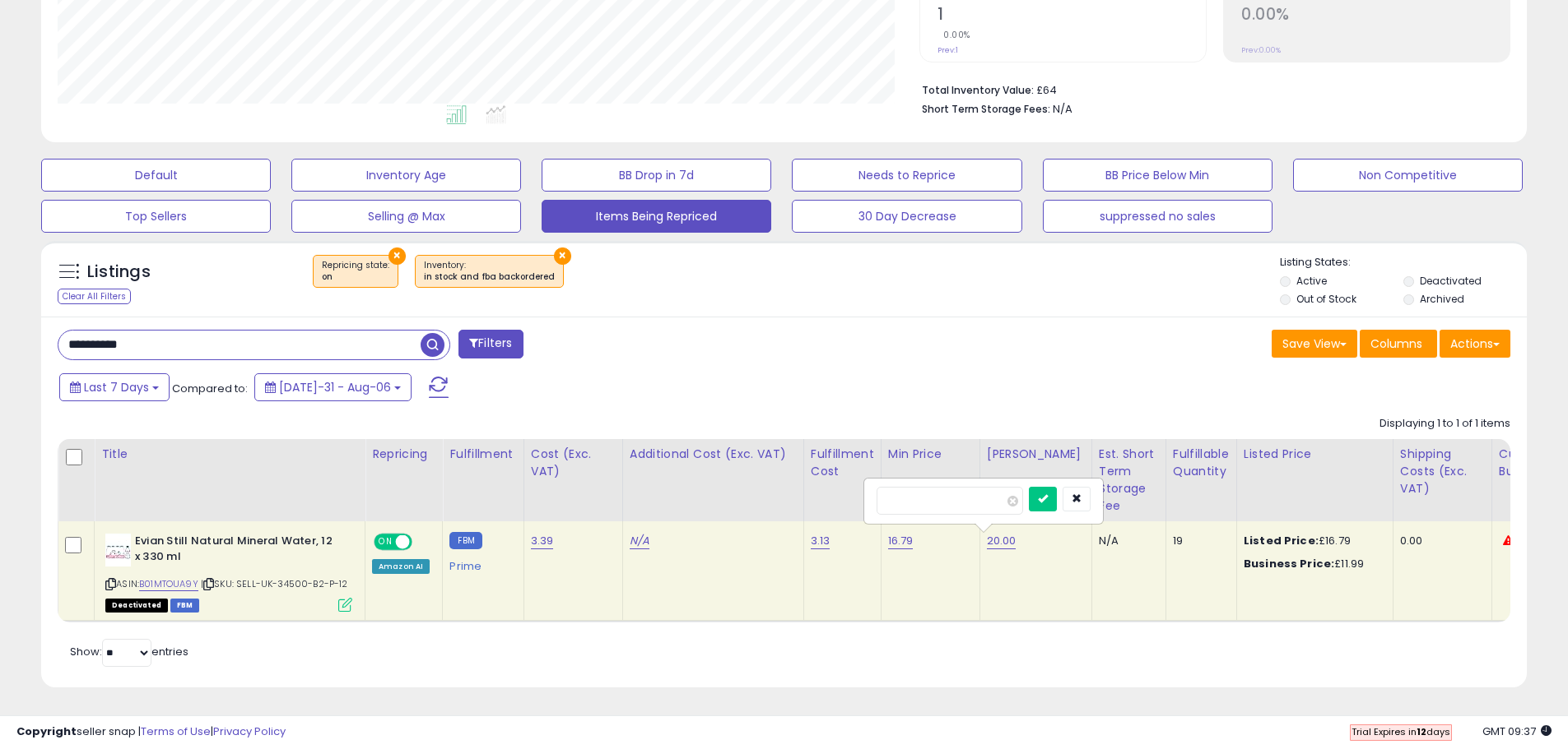
click at [1100, 662] on div "Retrieving listings data.. Displaying 1 to 1 of 1 items Title Repricing" at bounding box center [783, 540] width 1452 height 264
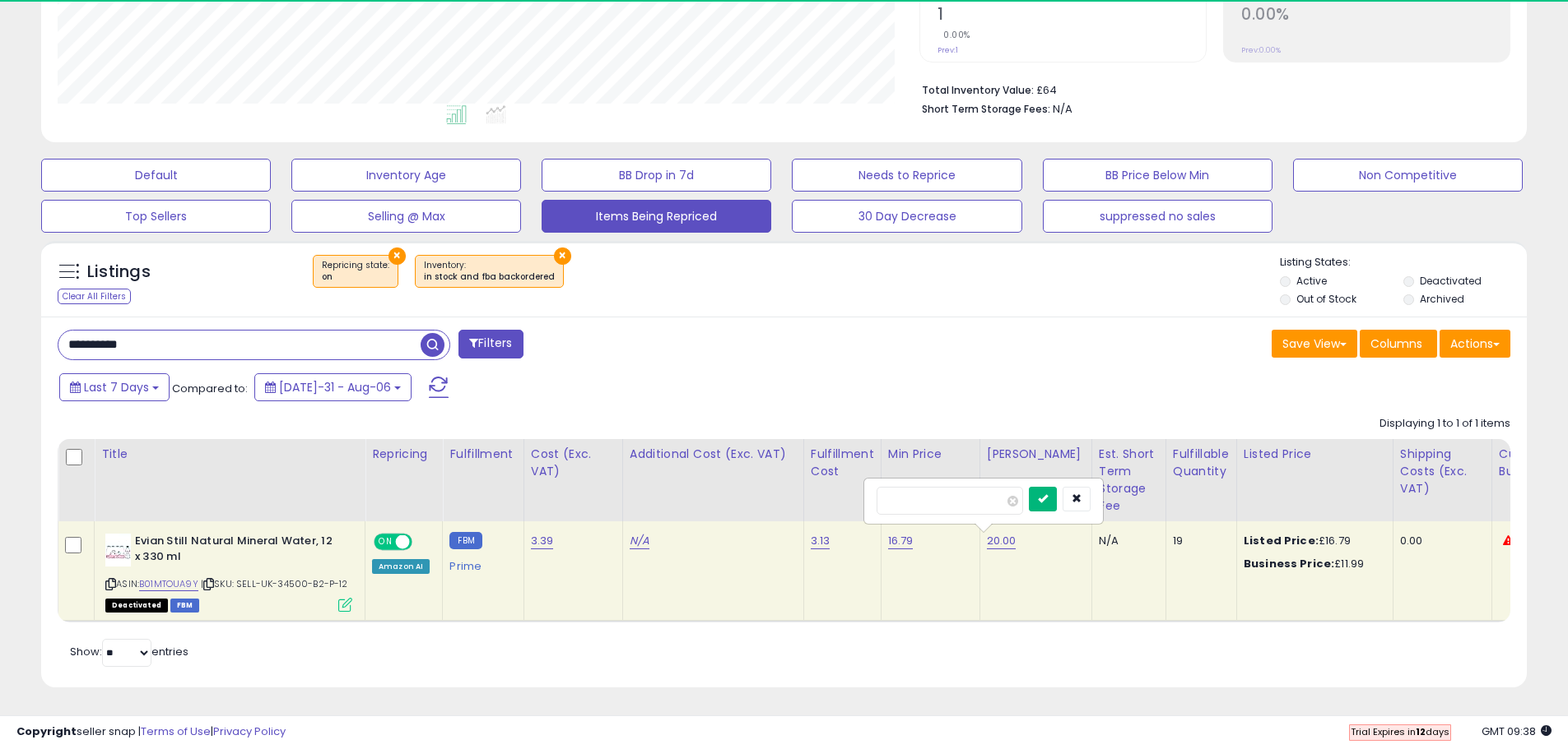
click at [1057, 494] on button "submit" at bounding box center [1042, 499] width 28 height 25
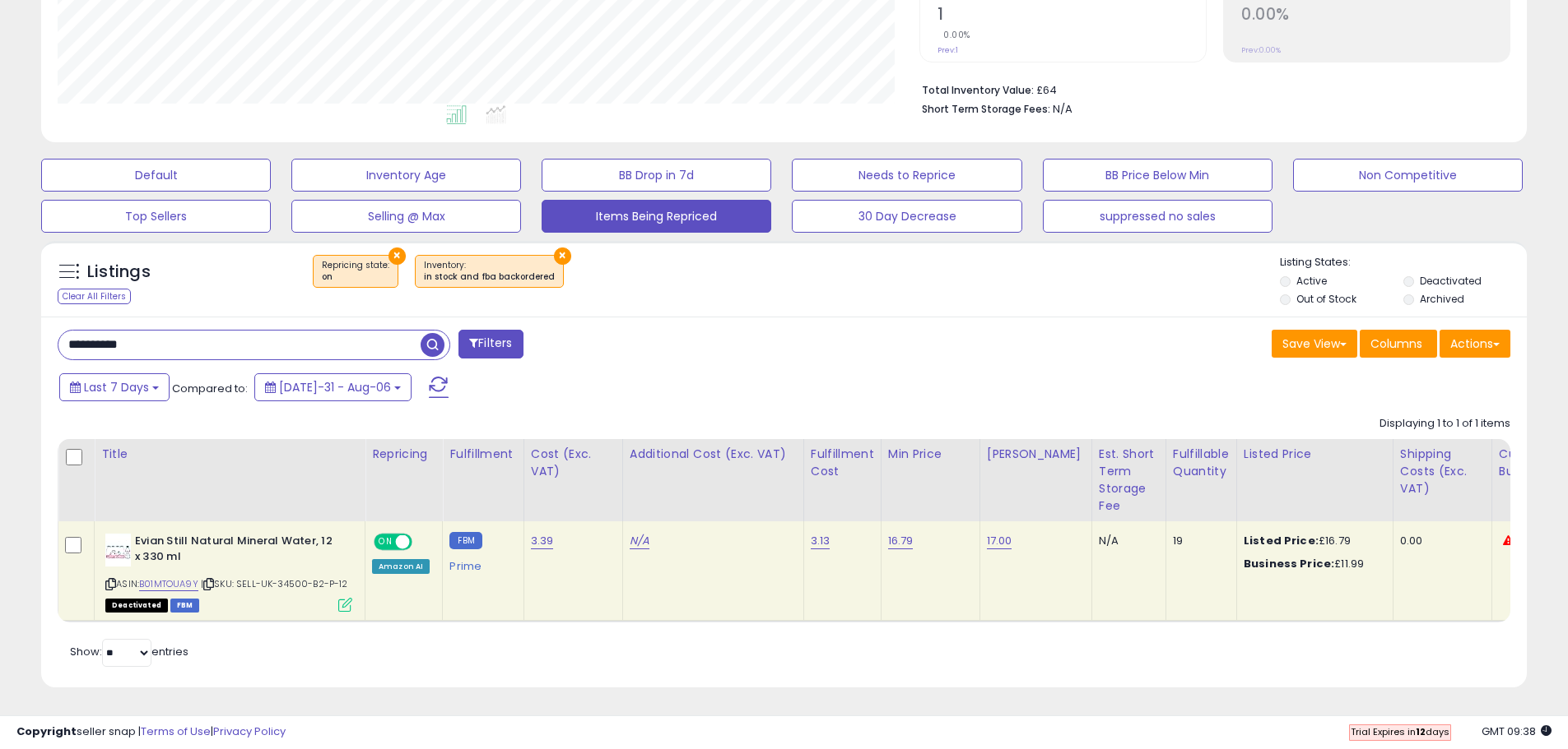
click at [216, 334] on input "**********" at bounding box center [239, 345] width 362 height 29
paste input "text"
type input "**********"
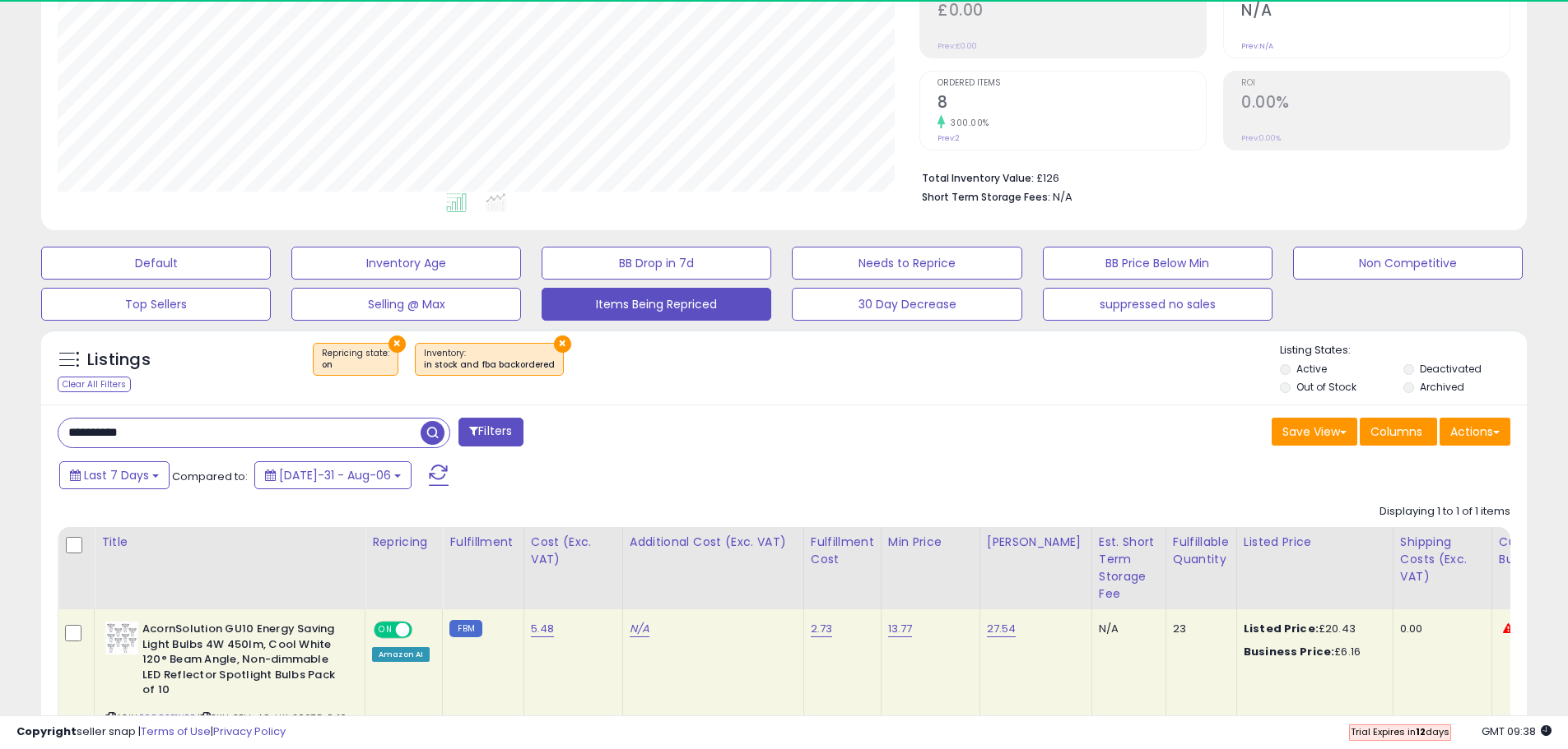
scroll to position [337, 862]
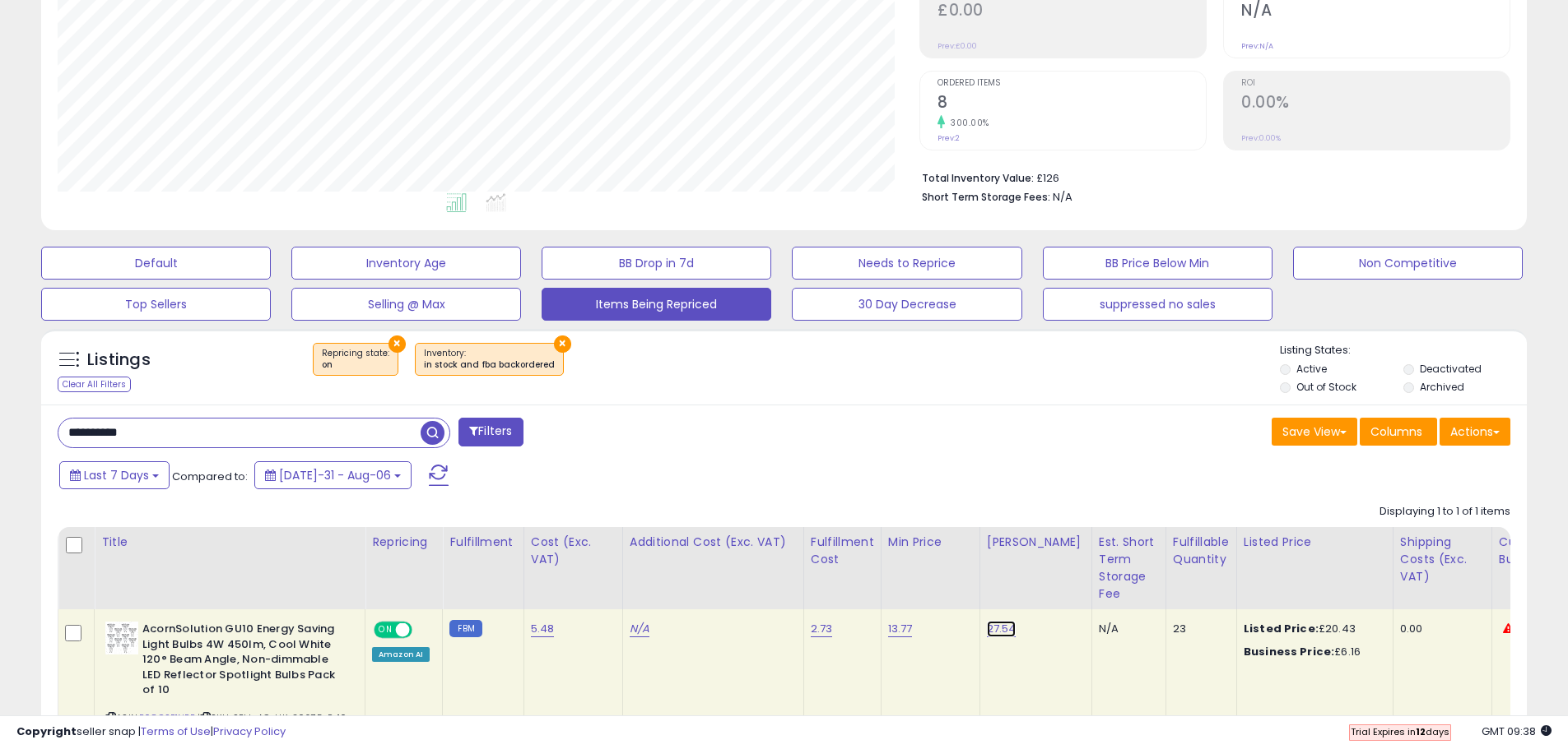
click at [990, 635] on link "27.54" at bounding box center [1001, 629] width 30 height 16
type input "**"
click button "submit" at bounding box center [1041, 587] width 28 height 25
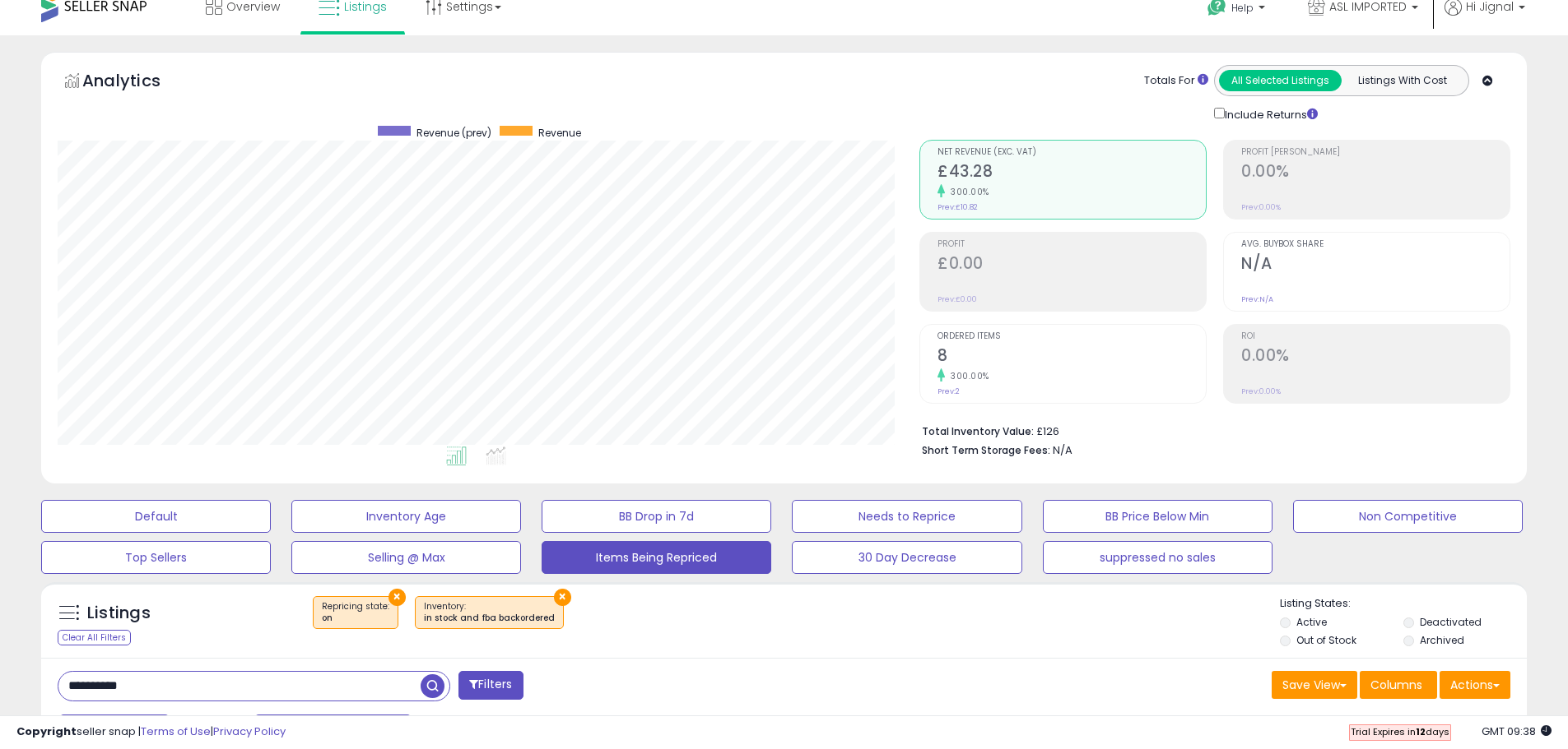
scroll to position [0, 0]
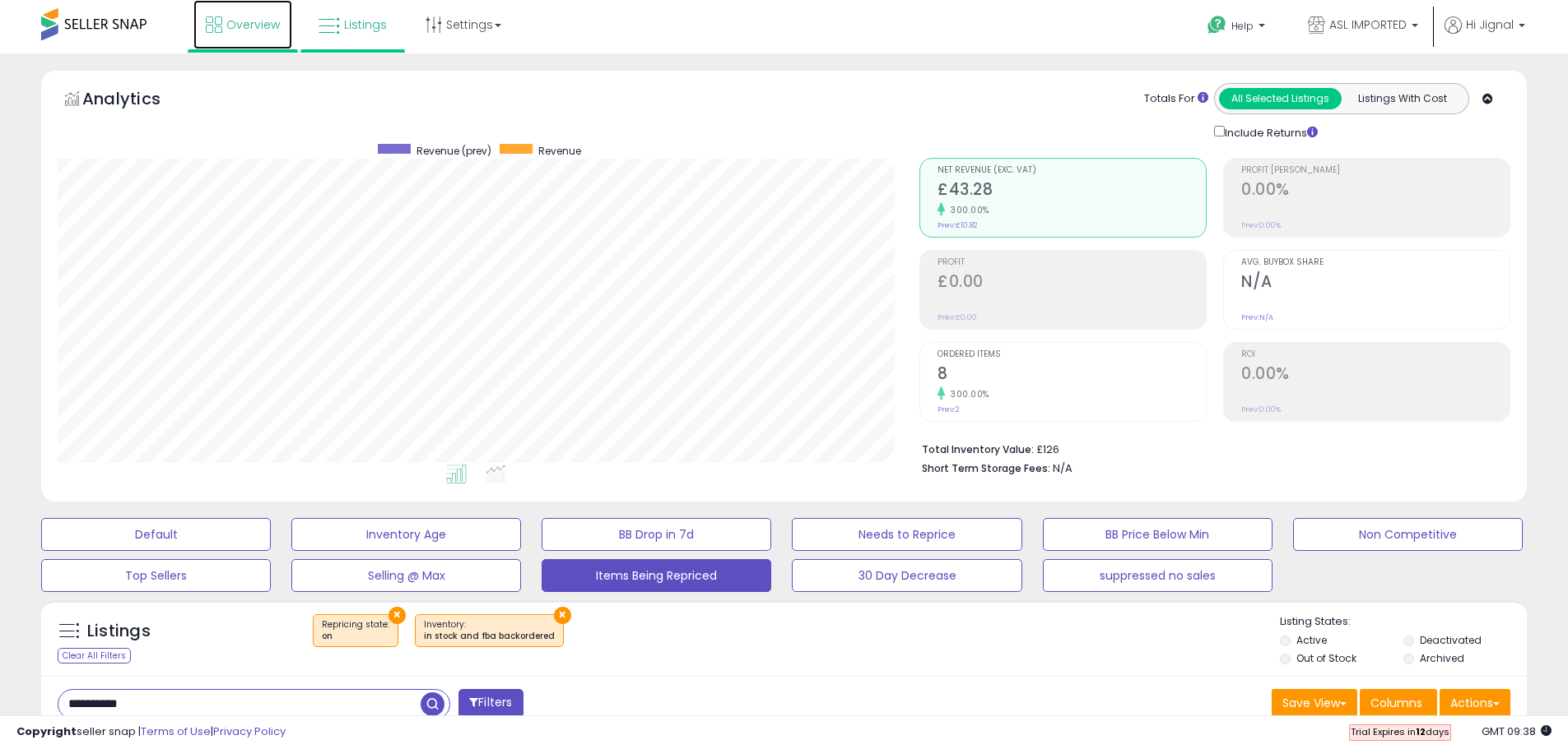
click at [239, 28] on span "Overview" at bounding box center [253, 25] width 54 height 16
